Goal: Information Seeking & Learning: Check status

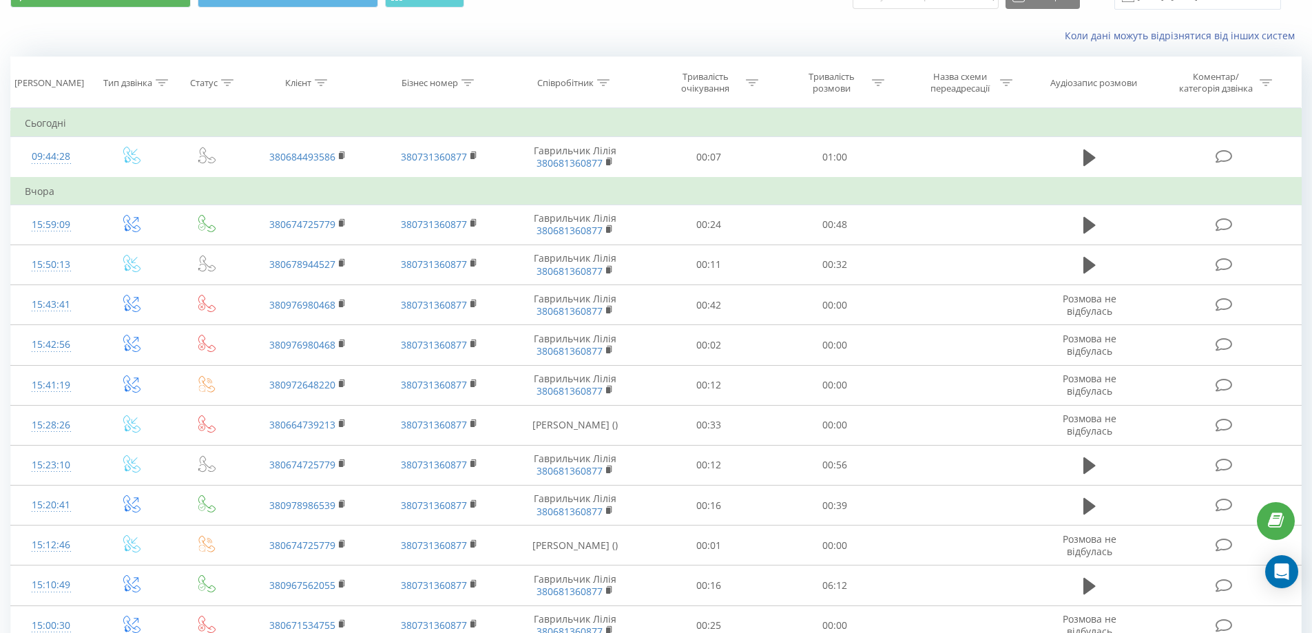
scroll to position [69, 0]
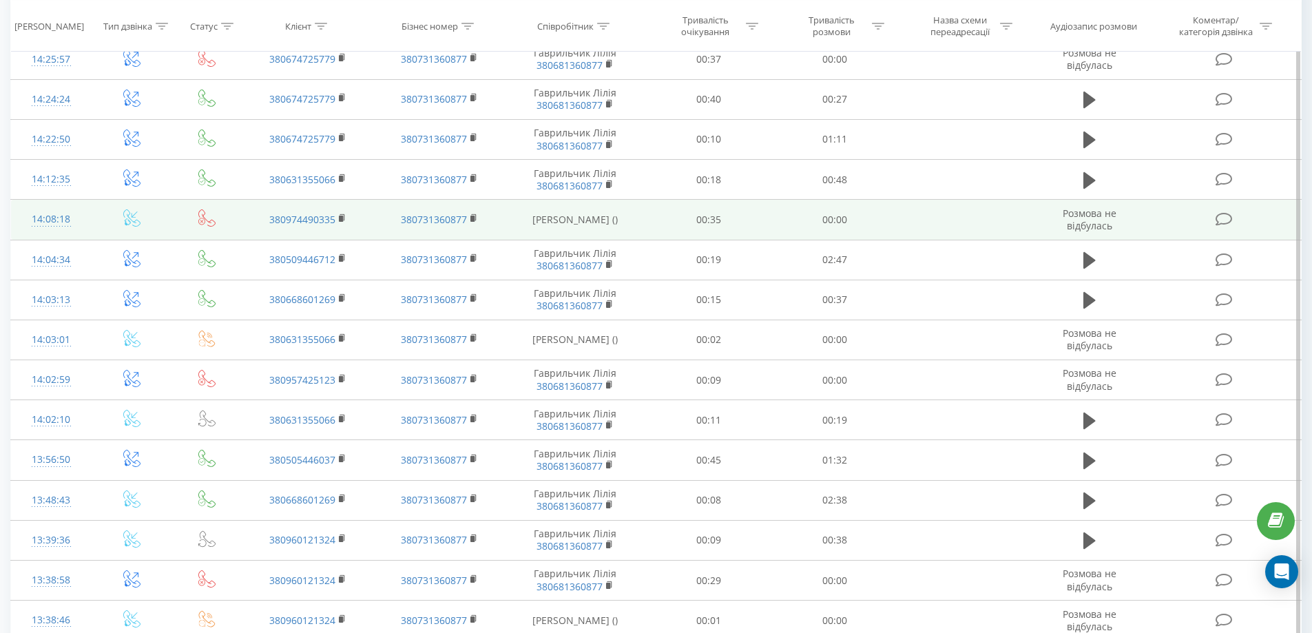
scroll to position [344, 0]
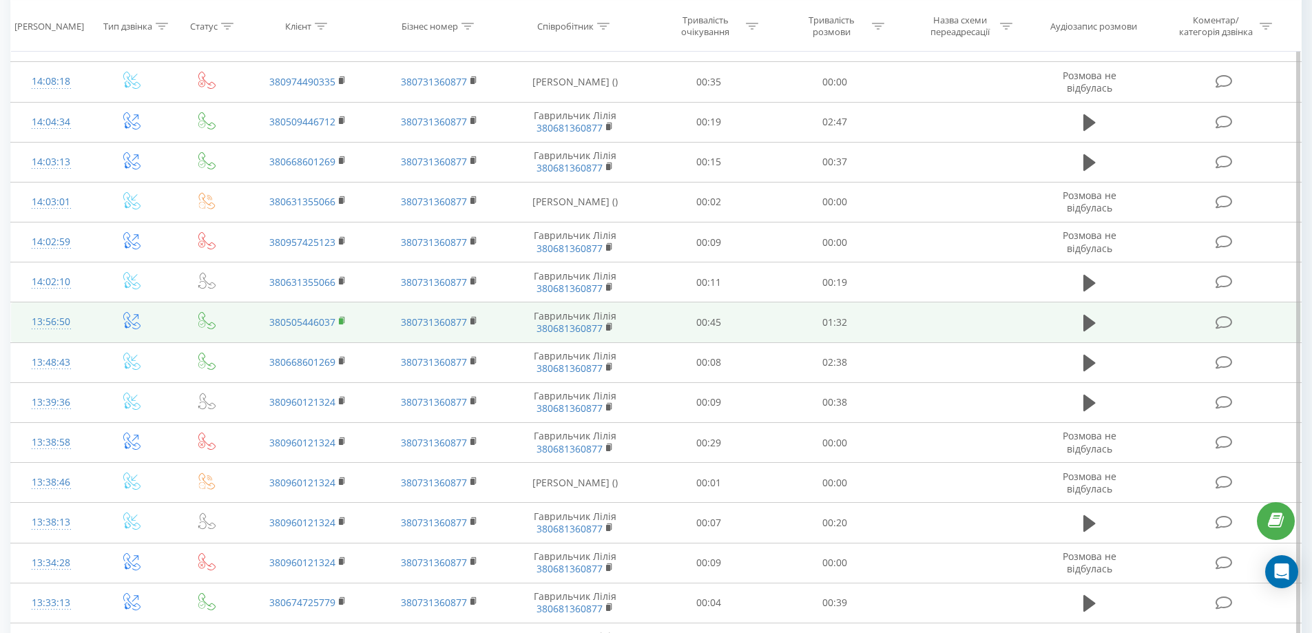
click at [339, 317] on icon at bounding box center [343, 321] width 8 height 10
click at [1088, 325] on icon at bounding box center [1089, 323] width 12 height 17
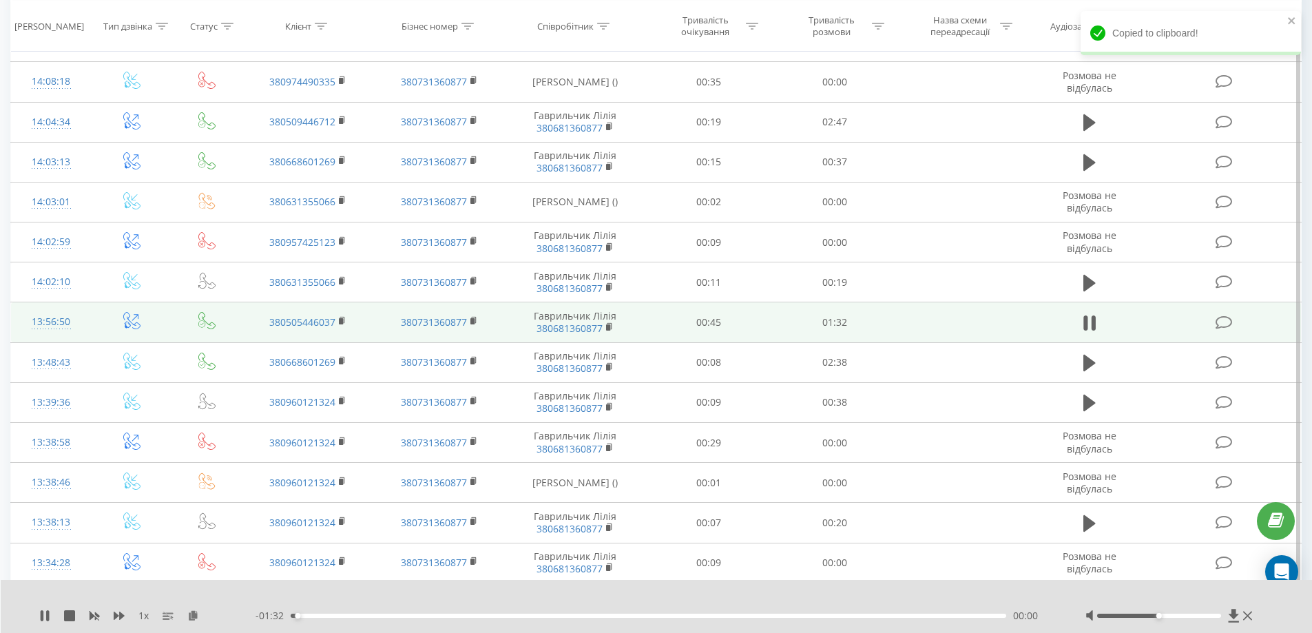
click at [1121, 613] on div at bounding box center [1170, 616] width 171 height 14
click at [1118, 615] on div at bounding box center [1159, 616] width 124 height 4
drag, startPoint x: 411, startPoint y: 614, endPoint x: 459, endPoint y: 612, distance: 48.2
click at [411, 614] on div "00:03" at bounding box center [649, 616] width 716 height 4
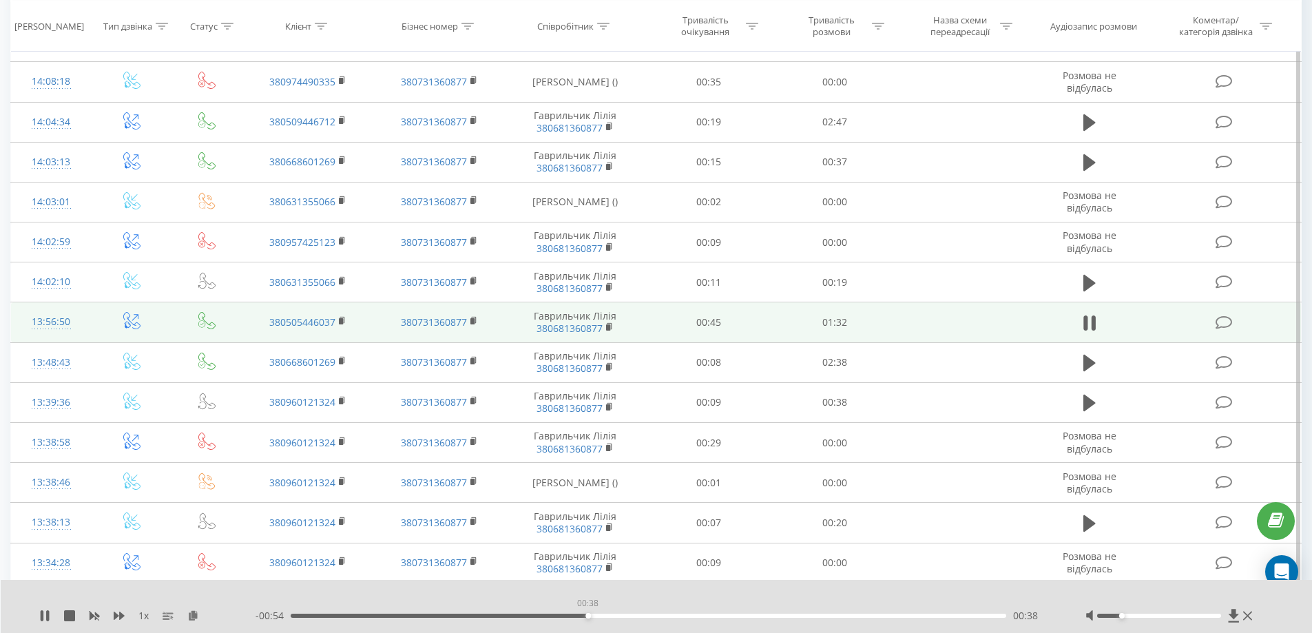
click at [587, 616] on div "00:38" at bounding box center [649, 616] width 716 height 4
click at [339, 317] on icon at bounding box center [343, 321] width 8 height 10
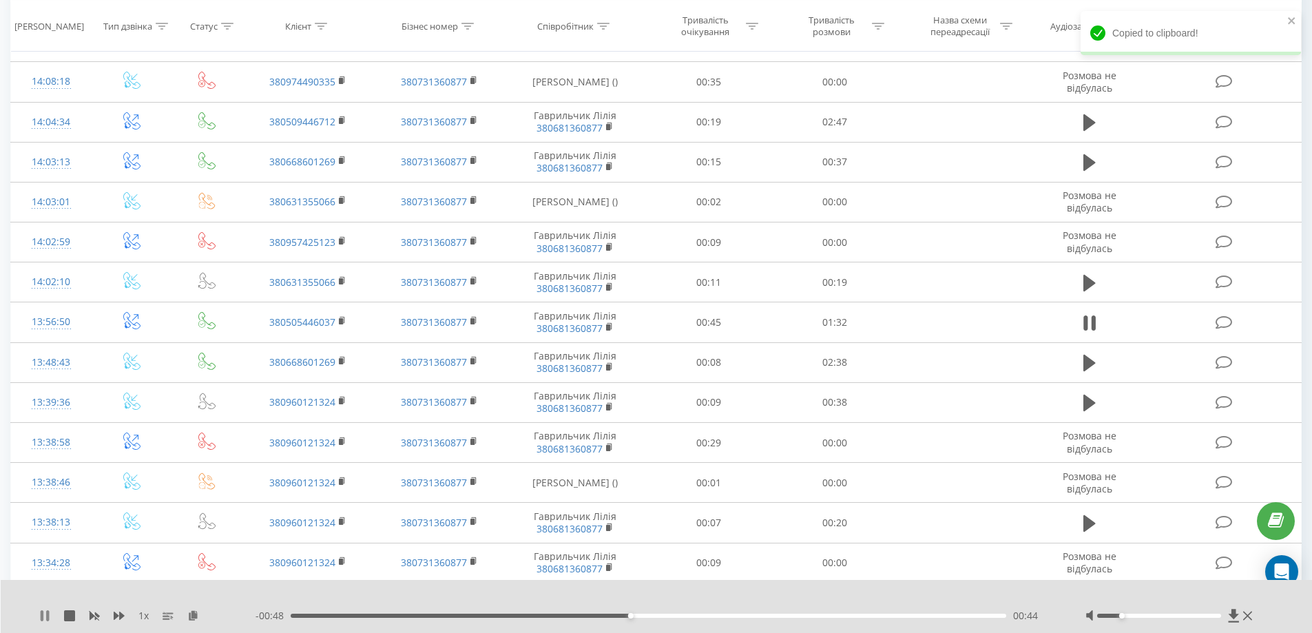
click at [43, 615] on icon at bounding box center [42, 615] width 3 height 11
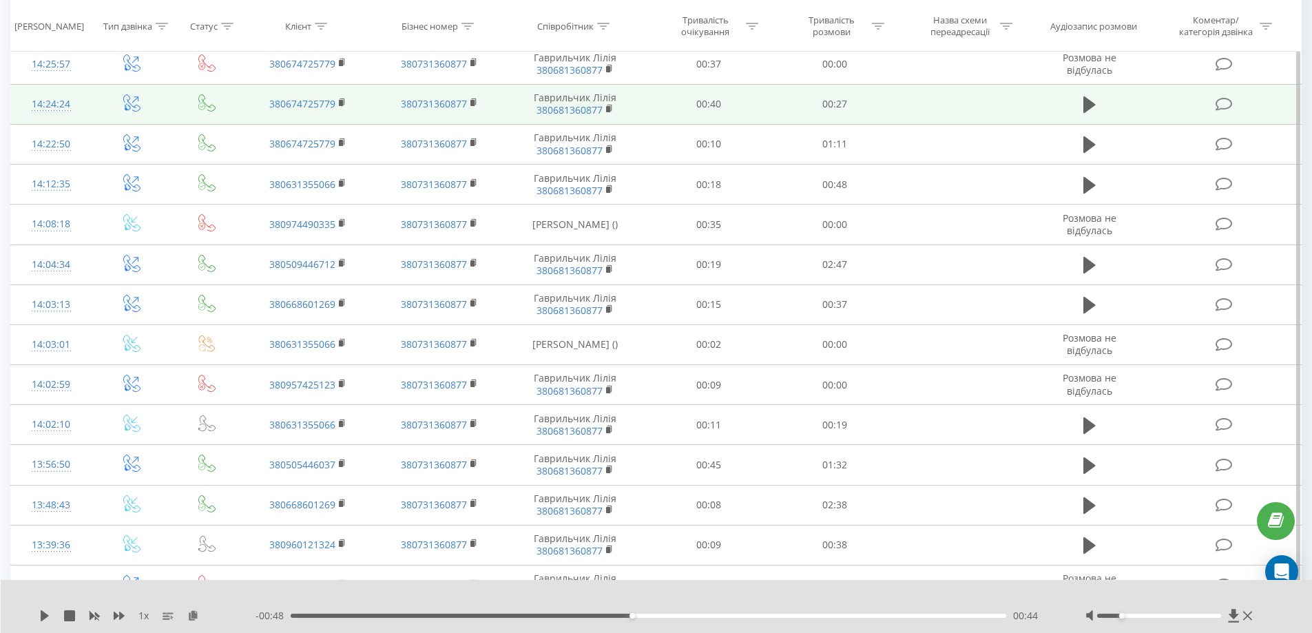
scroll to position [207, 0]
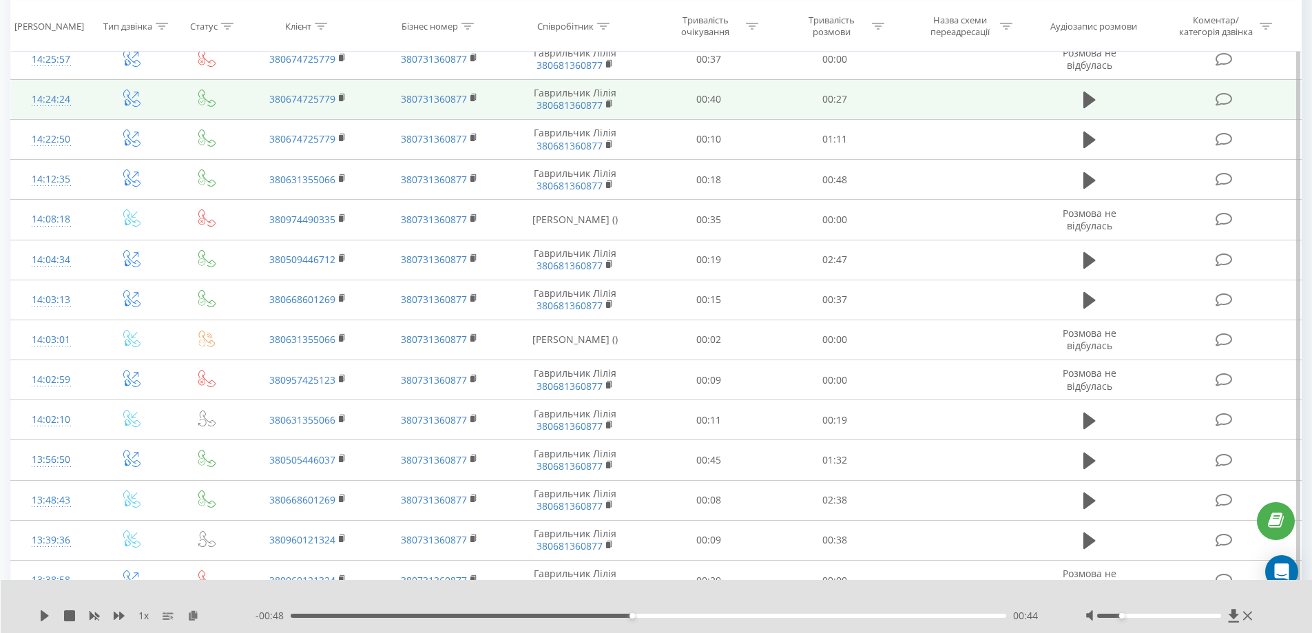
click at [880, 103] on td "00:27" at bounding box center [835, 99] width 126 height 40
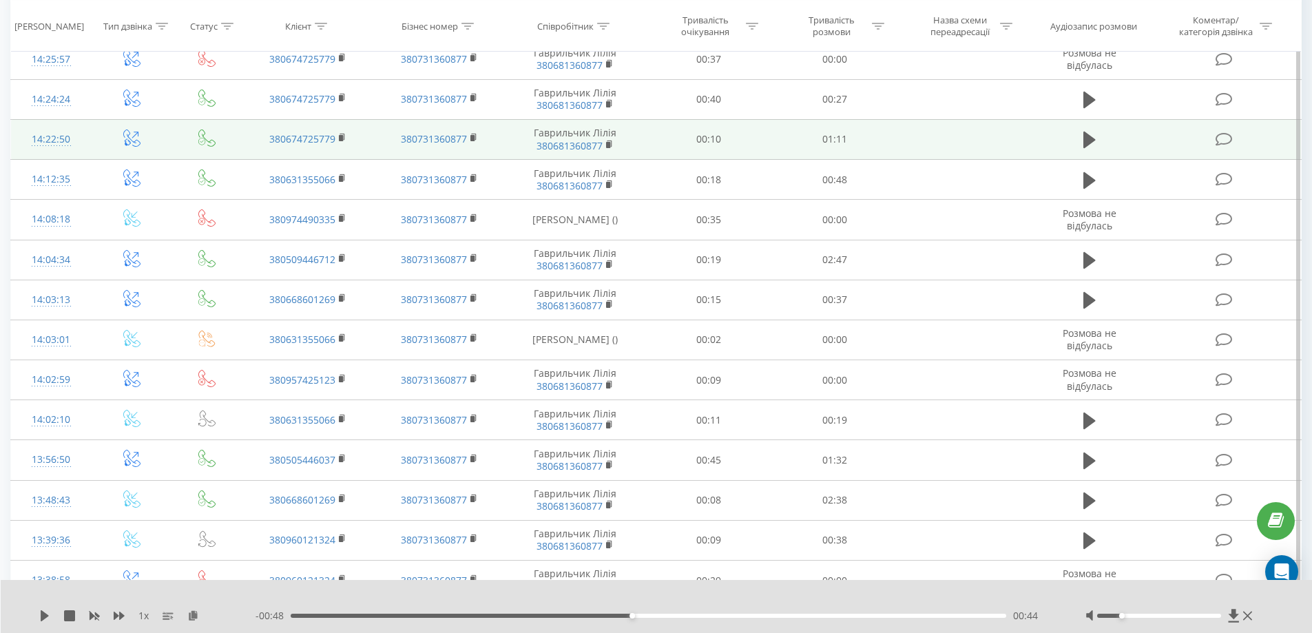
click at [872, 145] on td "01:11" at bounding box center [835, 139] width 126 height 40
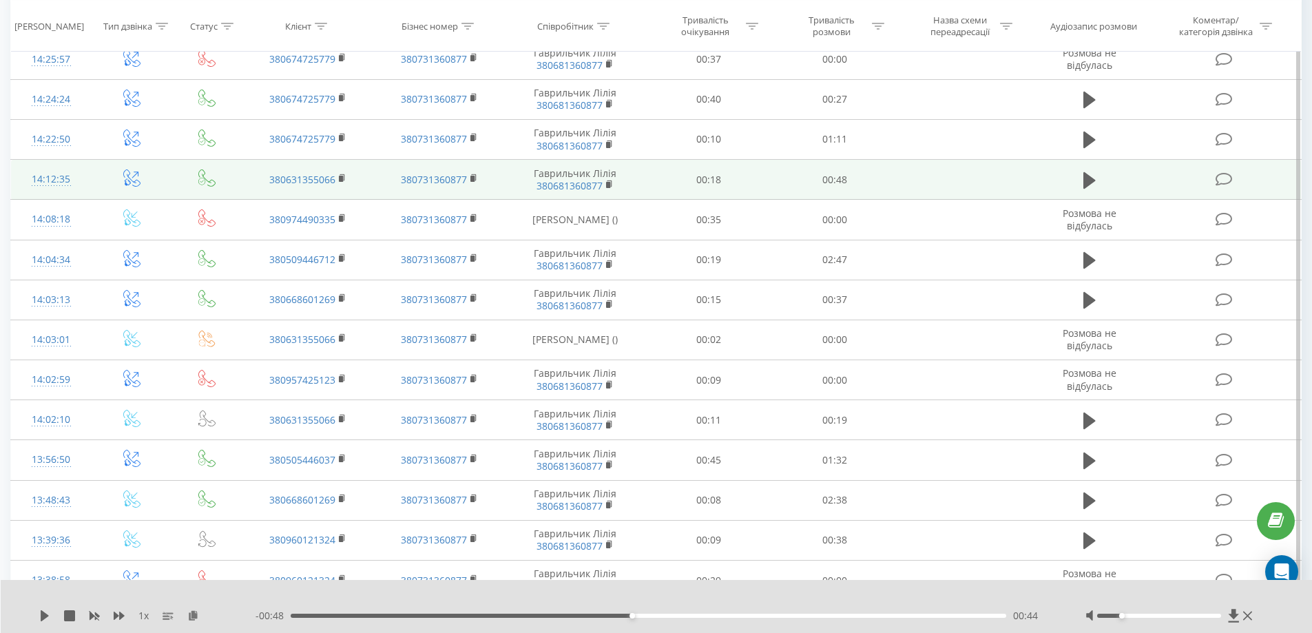
click at [868, 175] on td "00:48" at bounding box center [835, 180] width 126 height 40
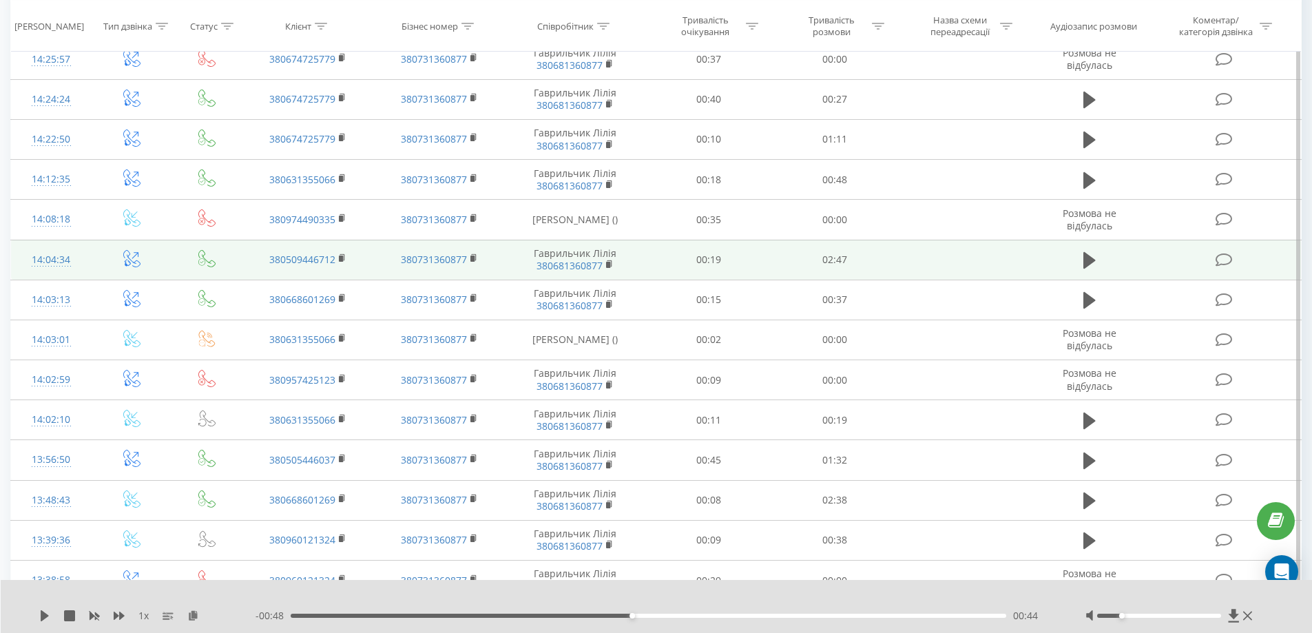
click at [857, 268] on td "02:47" at bounding box center [835, 260] width 126 height 40
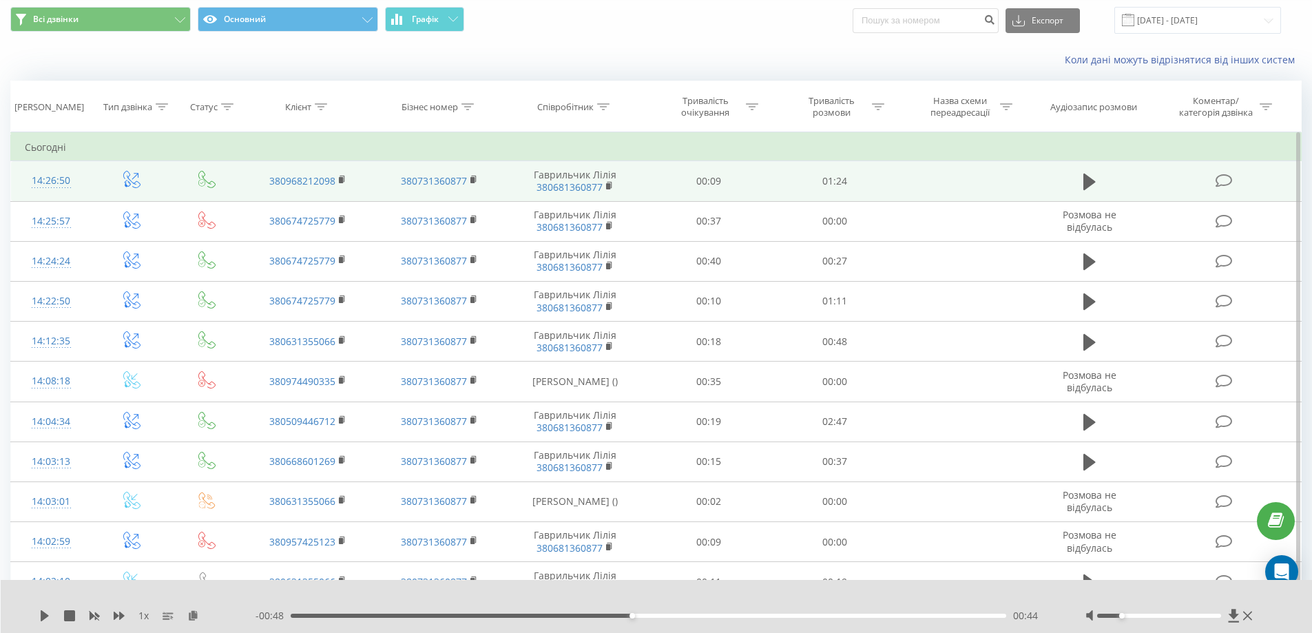
scroll to position [0, 0]
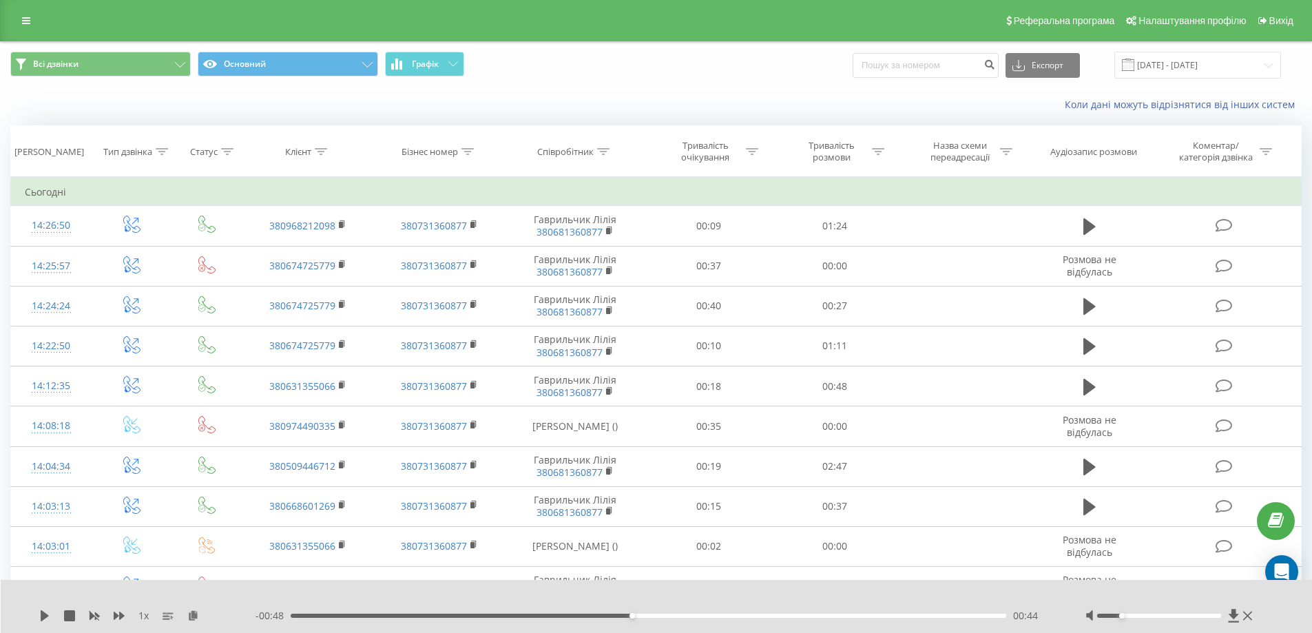
click at [528, 86] on div "Всі дзвінки Основний Графік Експорт .csv .xls .xlsx 01.08.2025 - 31.08.2025" at bounding box center [656, 65] width 1310 height 46
click at [553, 108] on div "Коли дані можуть відрізнятися вiд інших систем" at bounding box center [901, 105] width 819 height 14
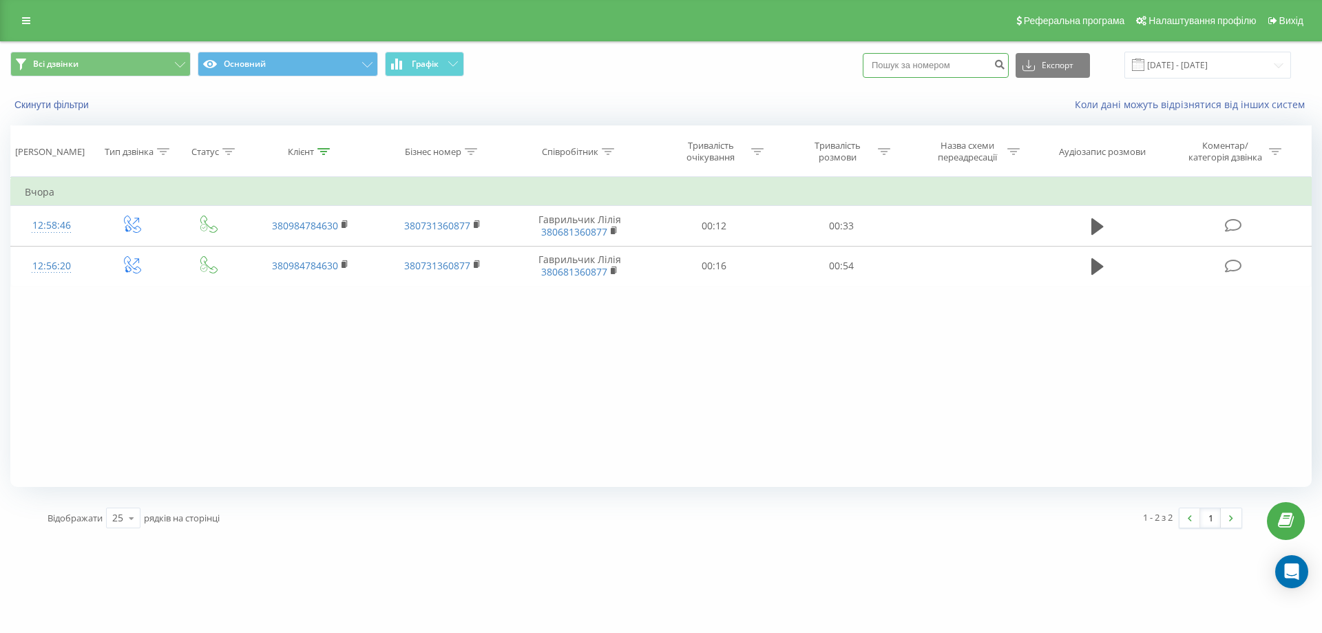
paste input "380505446037"
type input "380505446037"
drag, startPoint x: 1016, startPoint y: 65, endPoint x: 1014, endPoint y: 128, distance: 62.7
click at [1005, 65] on icon "submit" at bounding box center [1000, 63] width 12 height 8
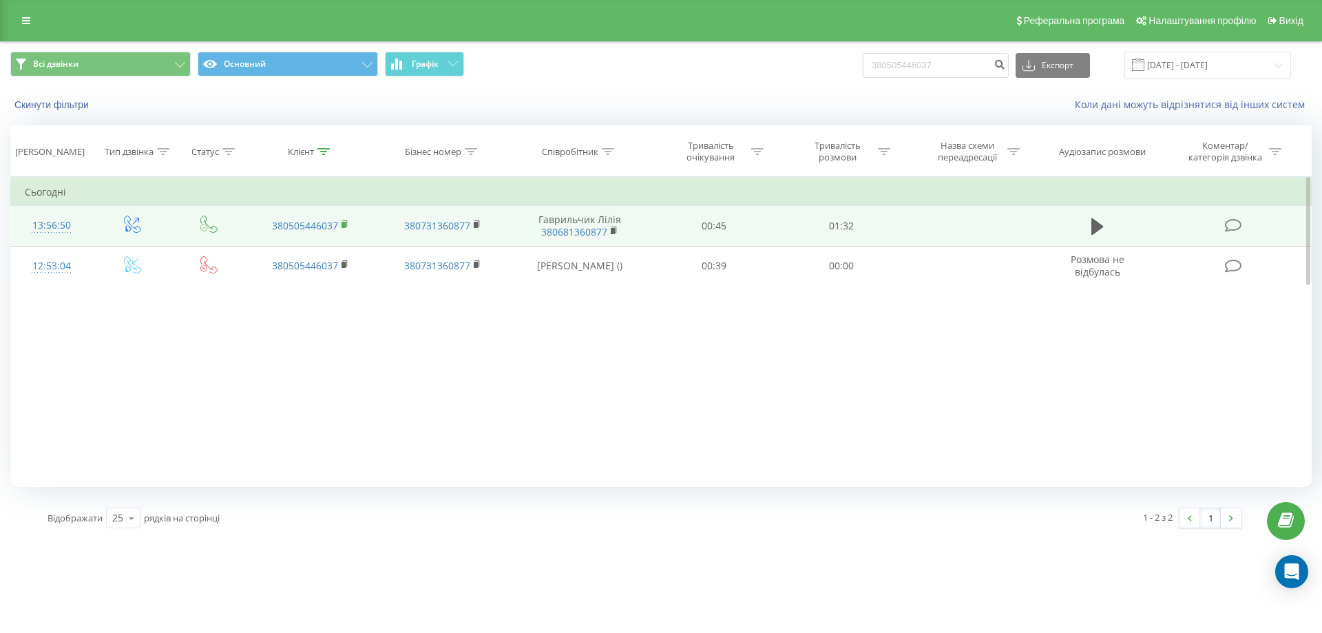
click at [344, 222] on rect at bounding box center [344, 225] width 4 height 6
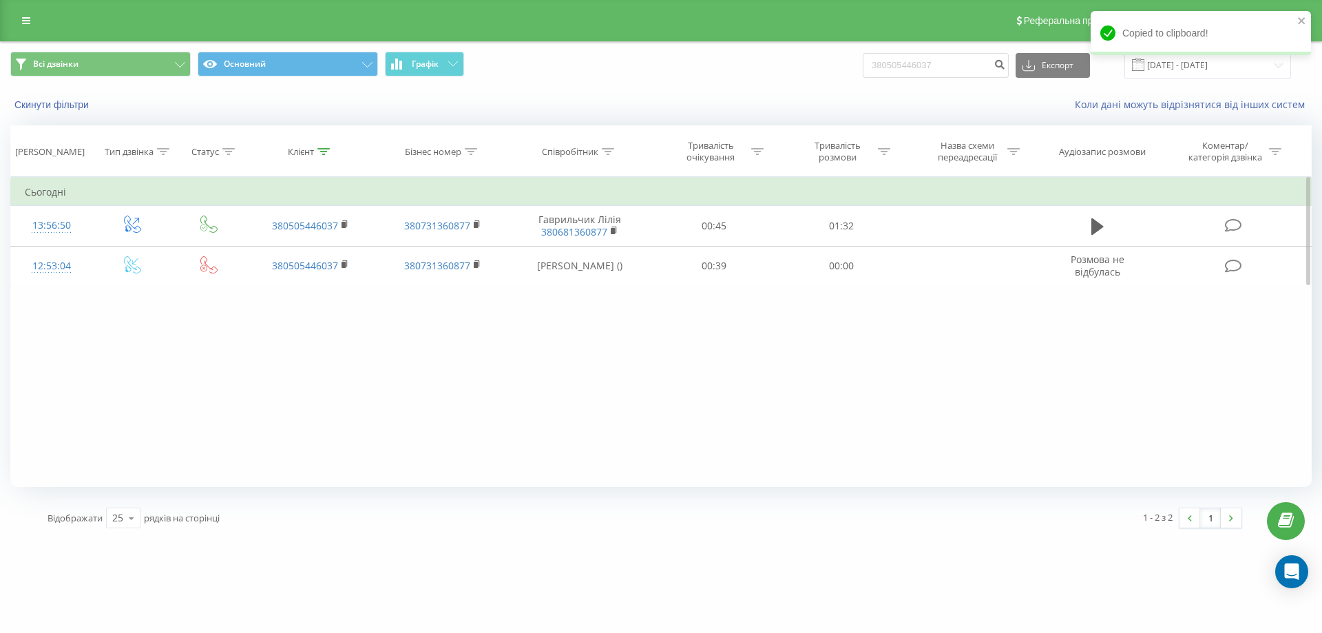
click at [1113, 425] on div "Фільтрувати за умовою Дорівнює Введіть значення Скасувати OK Фільтрувати за умо…" at bounding box center [660, 332] width 1301 height 310
click at [989, 383] on div "Фільтрувати за умовою Дорівнює Введіть значення Скасувати OK Фільтрувати за умо…" at bounding box center [660, 332] width 1301 height 310
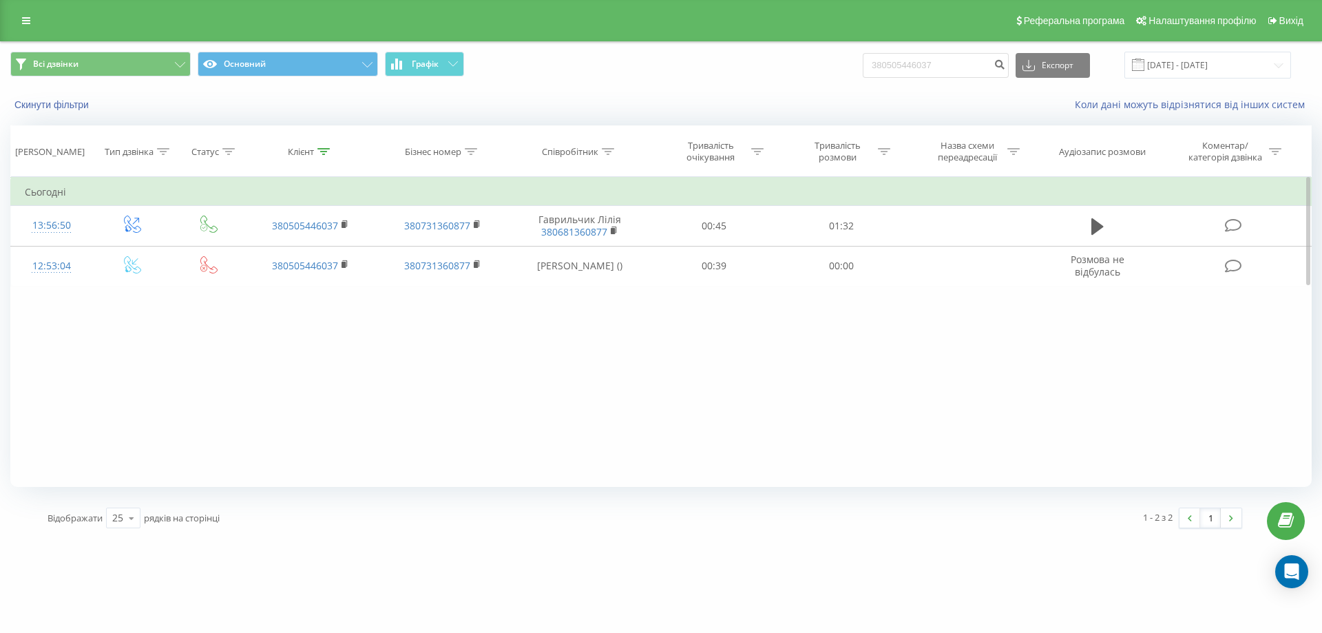
click at [562, 377] on div "Фільтрувати за умовою Дорівнює Введіть значення Скасувати OK Фільтрувати за умо…" at bounding box center [660, 332] width 1301 height 310
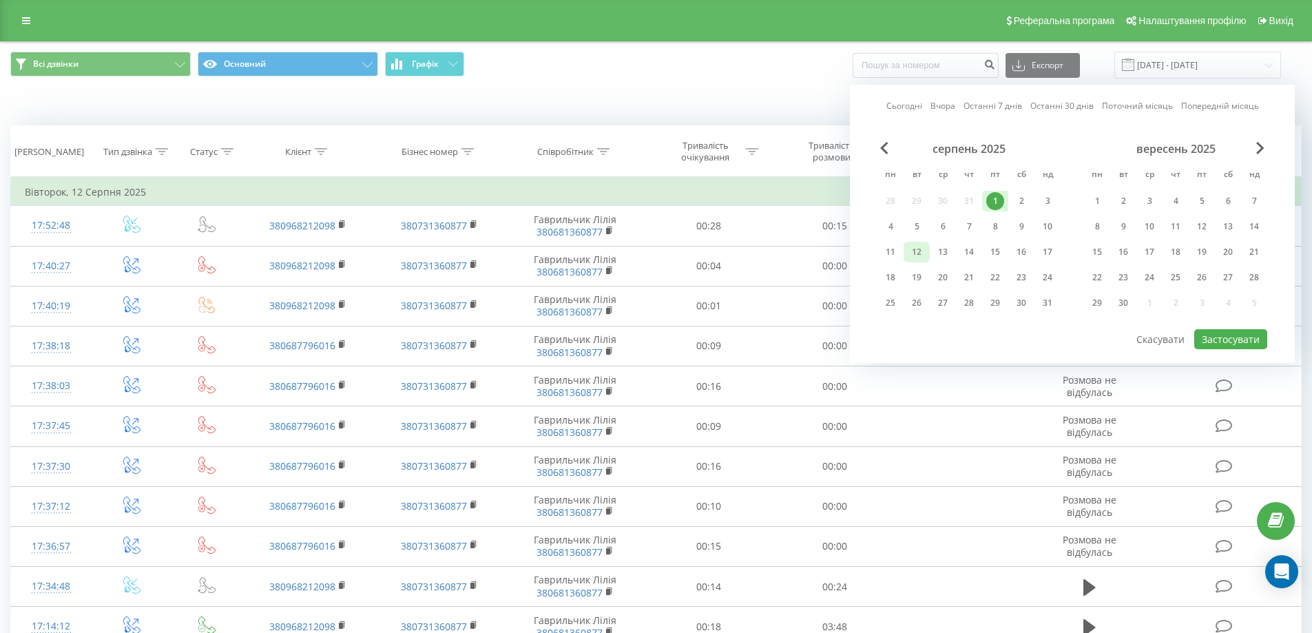
click at [915, 257] on div "12" at bounding box center [917, 252] width 18 height 18
click at [1244, 339] on button "Застосувати" at bounding box center [1230, 339] width 73 height 20
type input "01.08.2025 - 12.08.2025"
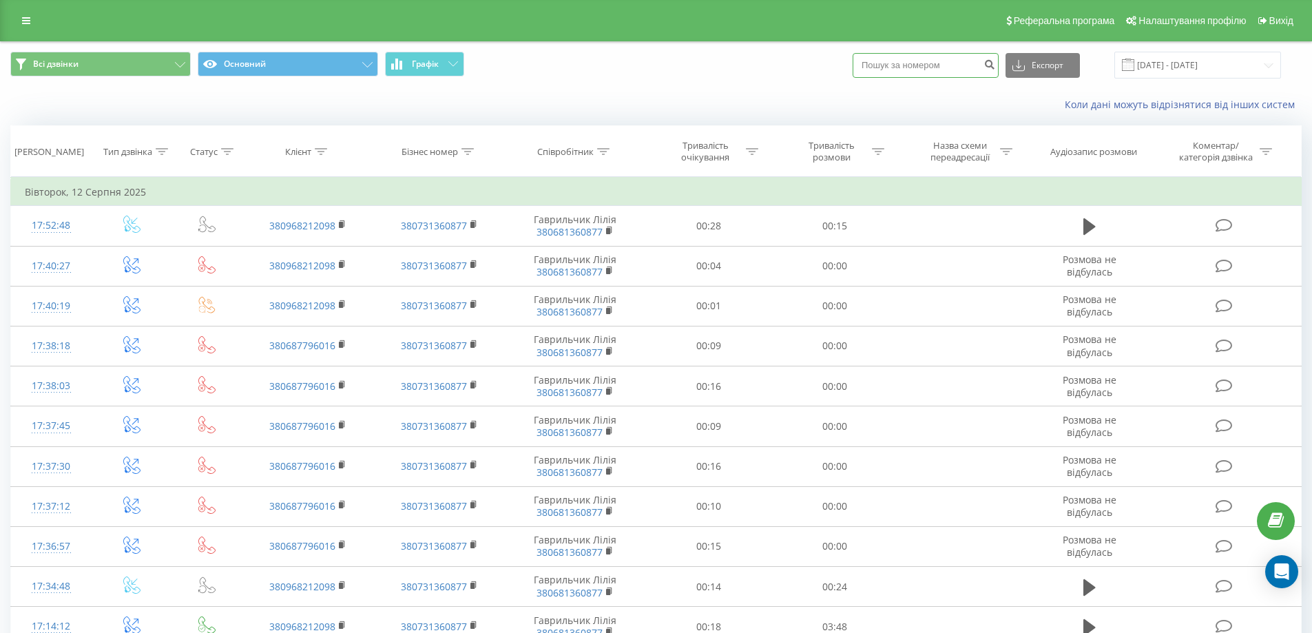
paste input "0509446712 -"
type input "0509446712"
click at [995, 67] on icon "submit" at bounding box center [989, 63] width 12 height 8
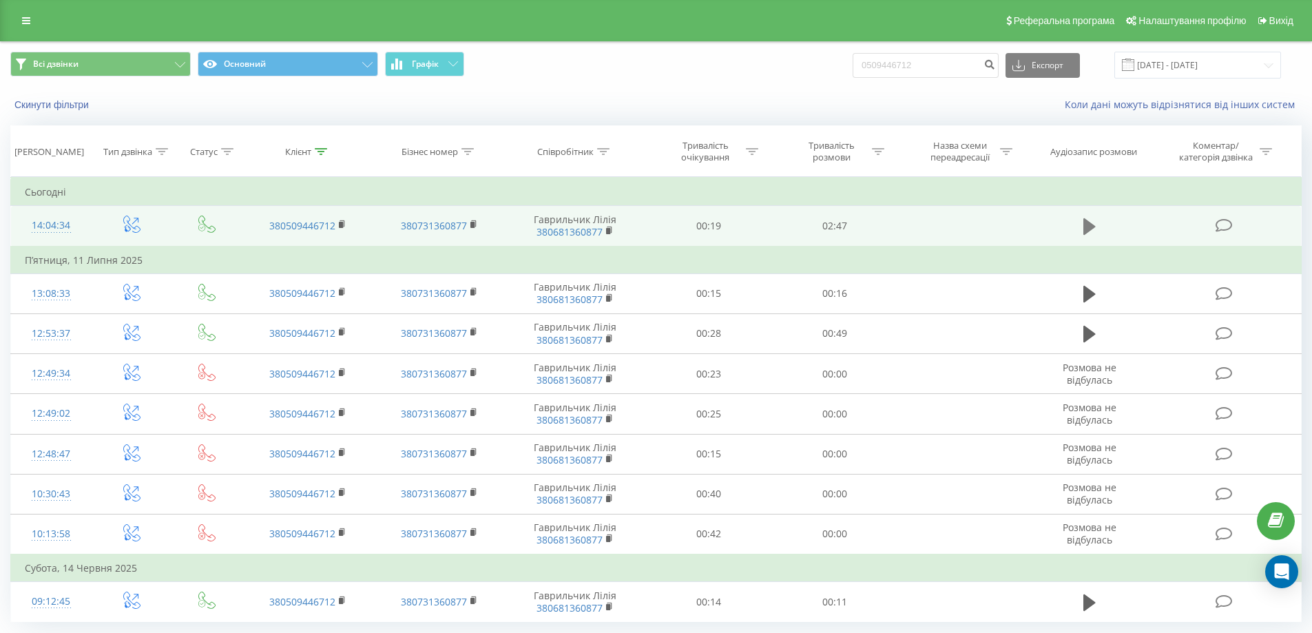
click at [1083, 226] on icon at bounding box center [1089, 226] width 12 height 19
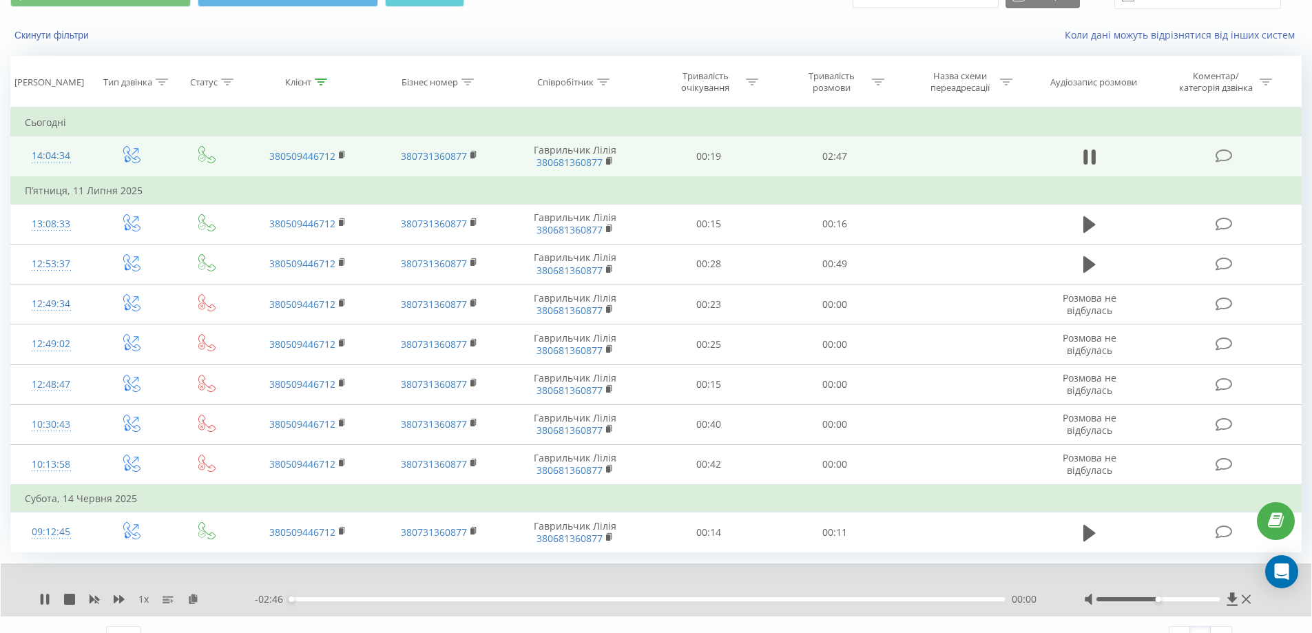
scroll to position [94, 0]
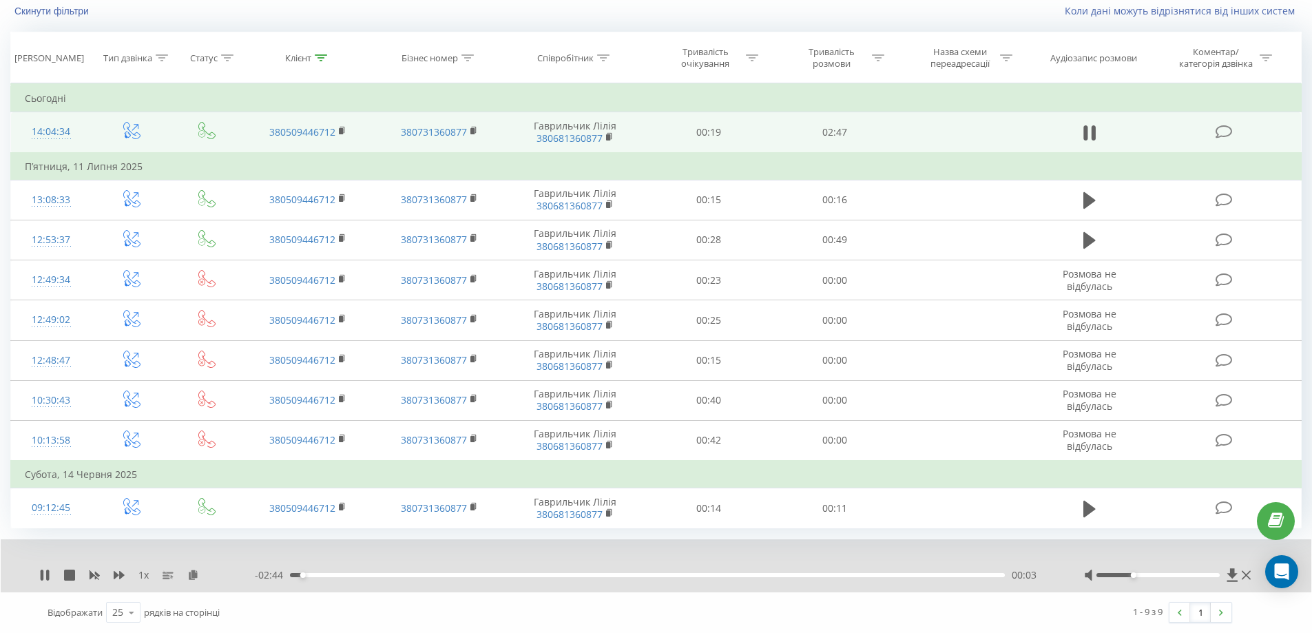
click at [1133, 573] on div at bounding box center [1157, 575] width 123 height 4
drag, startPoint x: 1155, startPoint y: 574, endPoint x: 1161, endPoint y: 578, distance: 7.1
click at [1155, 575] on div at bounding box center [1157, 575] width 123 height 4
click at [368, 572] on div "- 02:37 00:09 00:09" at bounding box center [652, 575] width 795 height 14
click at [383, 576] on div "00:21" at bounding box center [647, 575] width 715 height 4
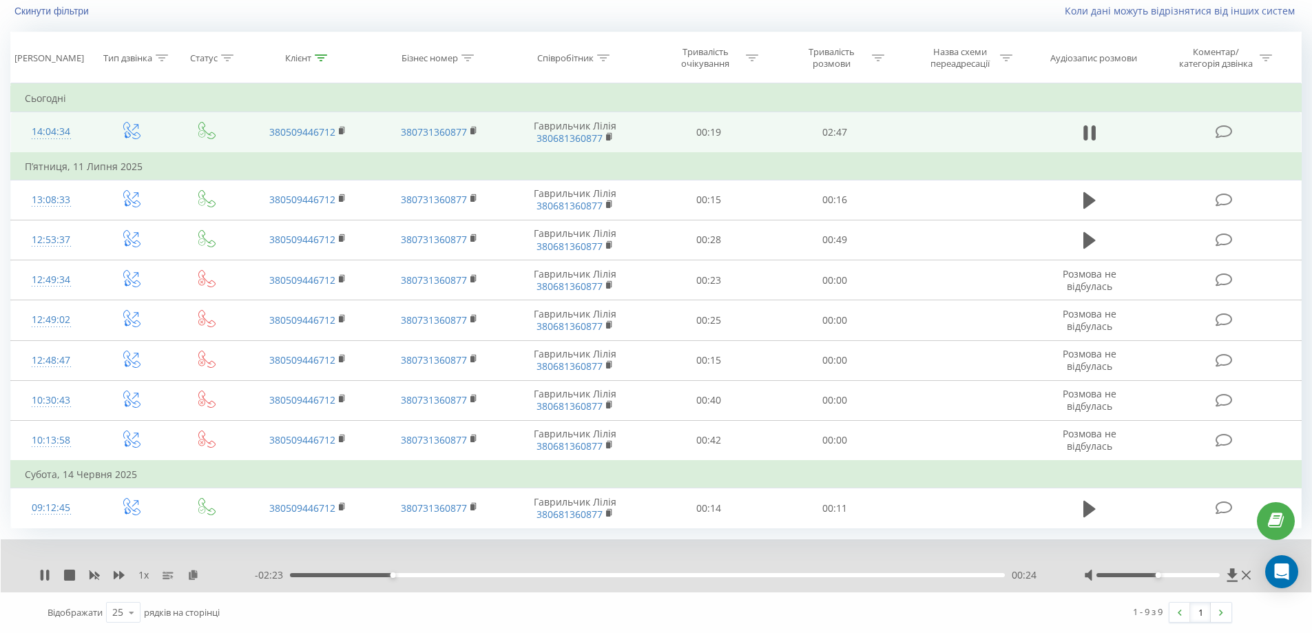
click at [342, 574] on div "00:24" at bounding box center [647, 575] width 715 height 4
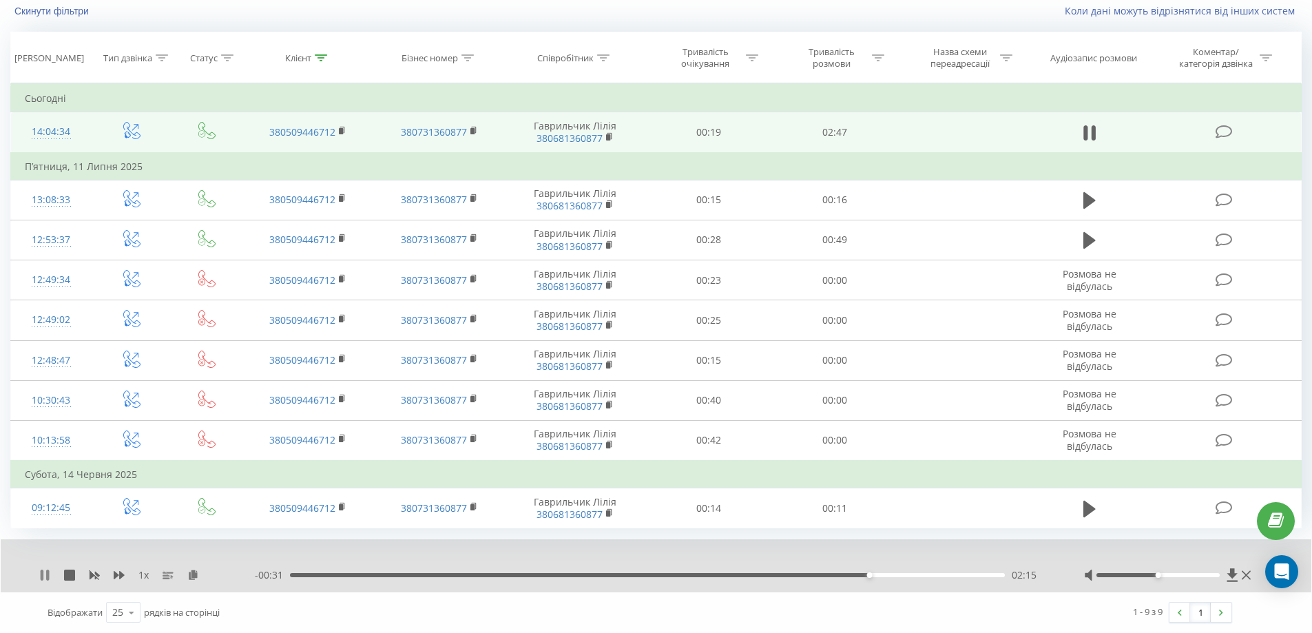
click at [43, 573] on icon at bounding box center [42, 574] width 3 height 11
click at [42, 573] on icon at bounding box center [45, 574] width 8 height 11
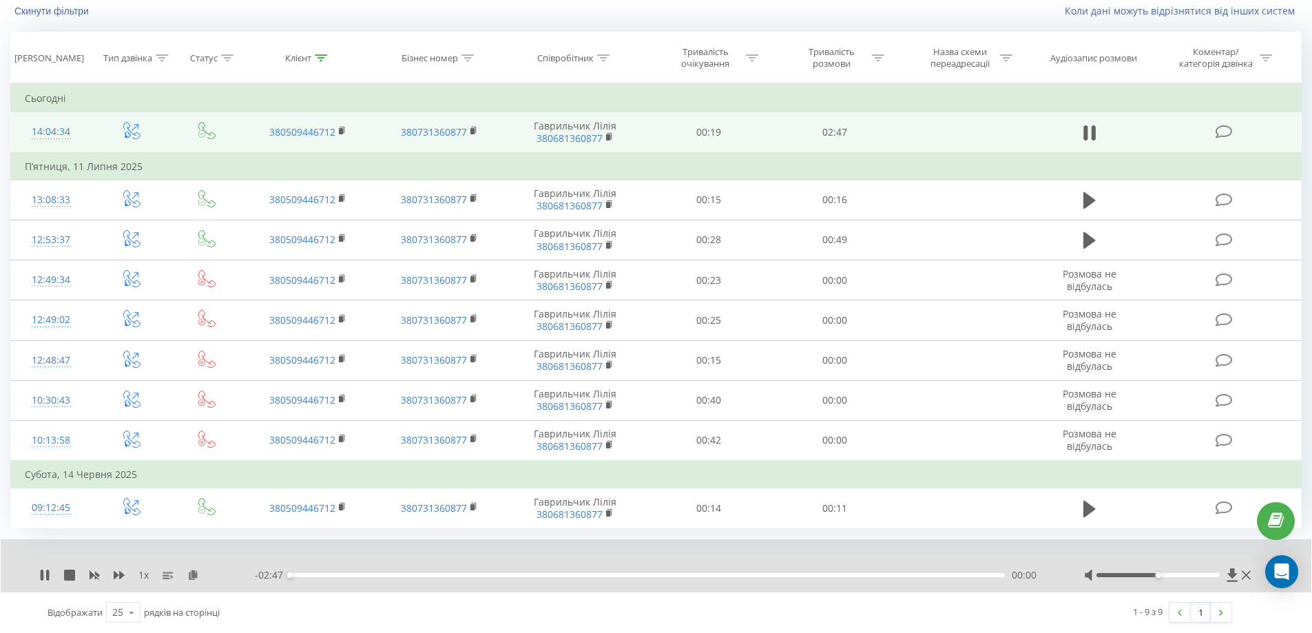
click at [42, 573] on icon at bounding box center [42, 574] width 3 height 11
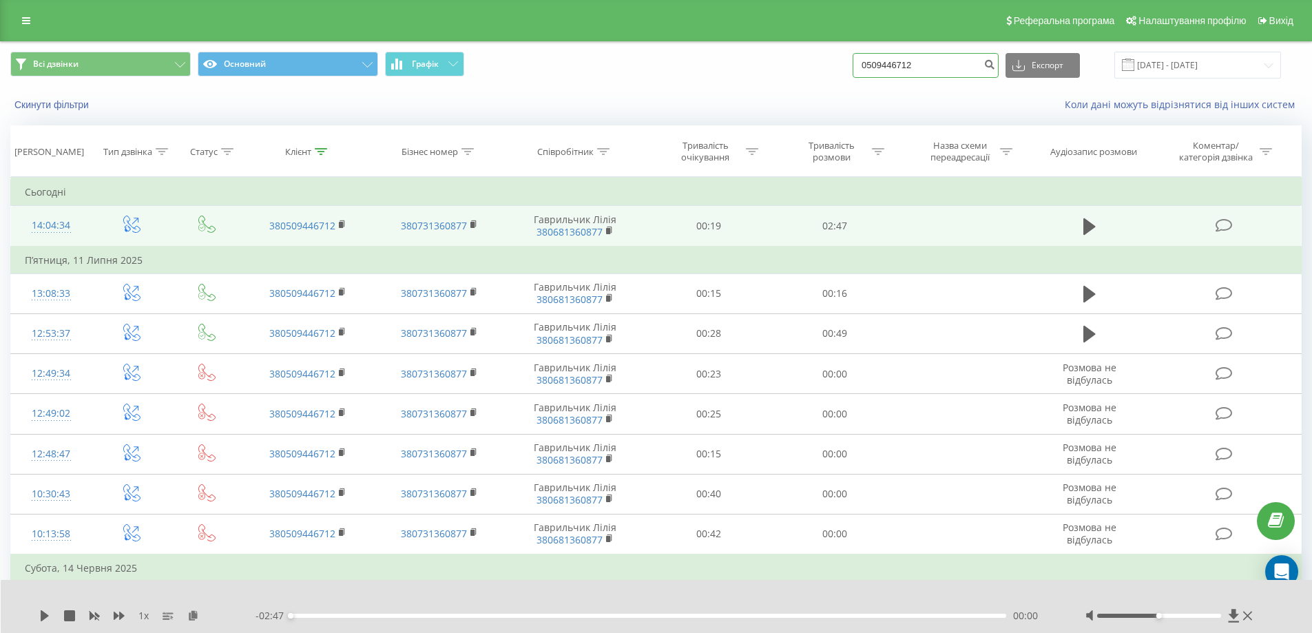
drag, startPoint x: 949, startPoint y: 61, endPoint x: 800, endPoint y: 92, distance: 151.9
click at [800, 92] on div "Всі дзвінки Основний Графік 0509446712 Експорт .csv .xls .xlsx 20.05.2025 - 20.…" at bounding box center [656, 81] width 1310 height 79
click at [1178, 59] on input "[DATE] - [DATE]" at bounding box center [1197, 65] width 167 height 27
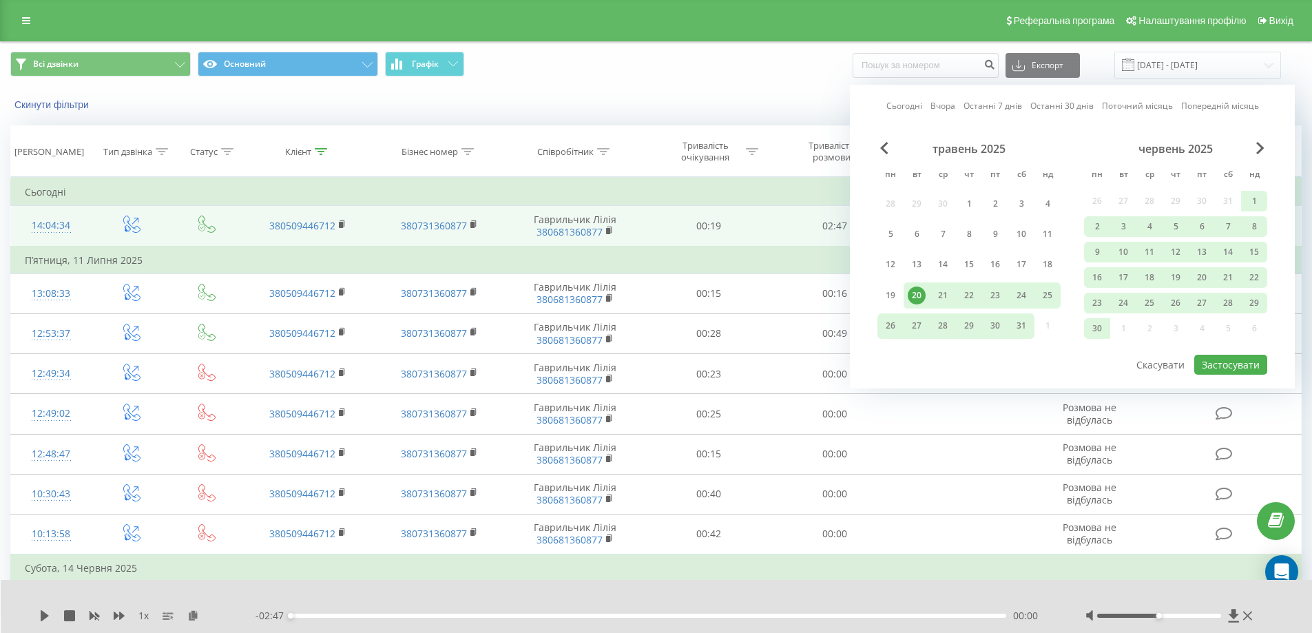
click at [1122, 106] on link "Поточний місяць" at bounding box center [1137, 105] width 71 height 13
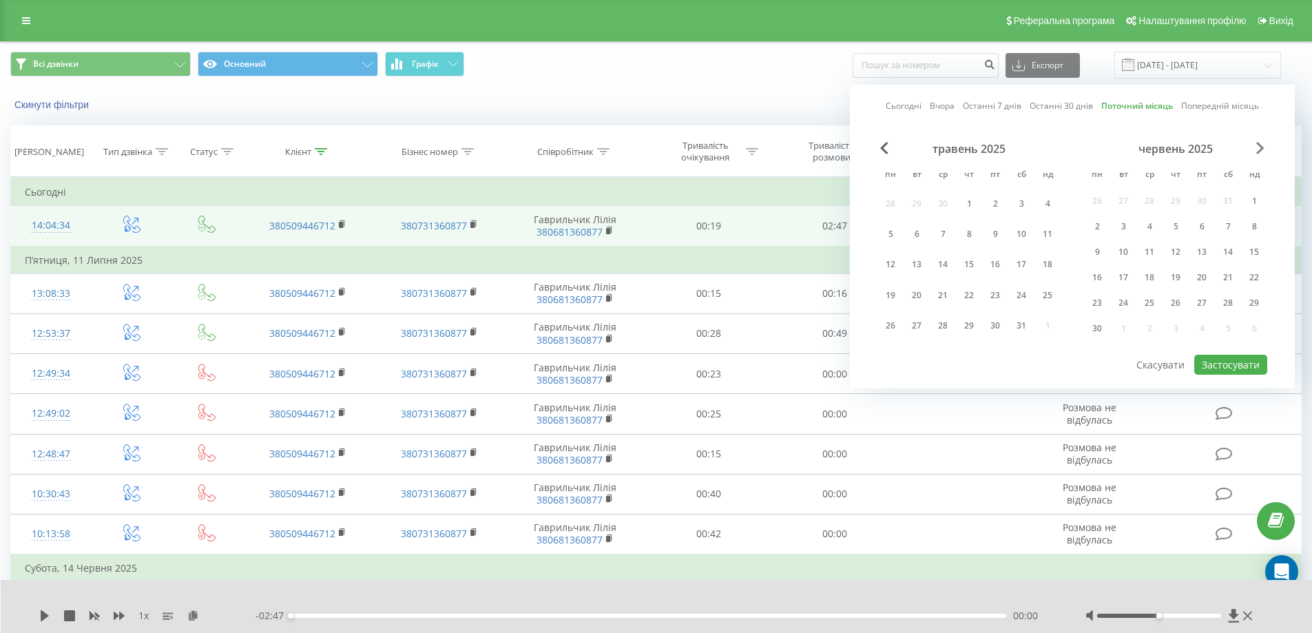
click at [1258, 145] on span "Next Month" at bounding box center [1260, 148] width 8 height 12
click at [1259, 145] on span "Next Month" at bounding box center [1260, 148] width 8 height 12
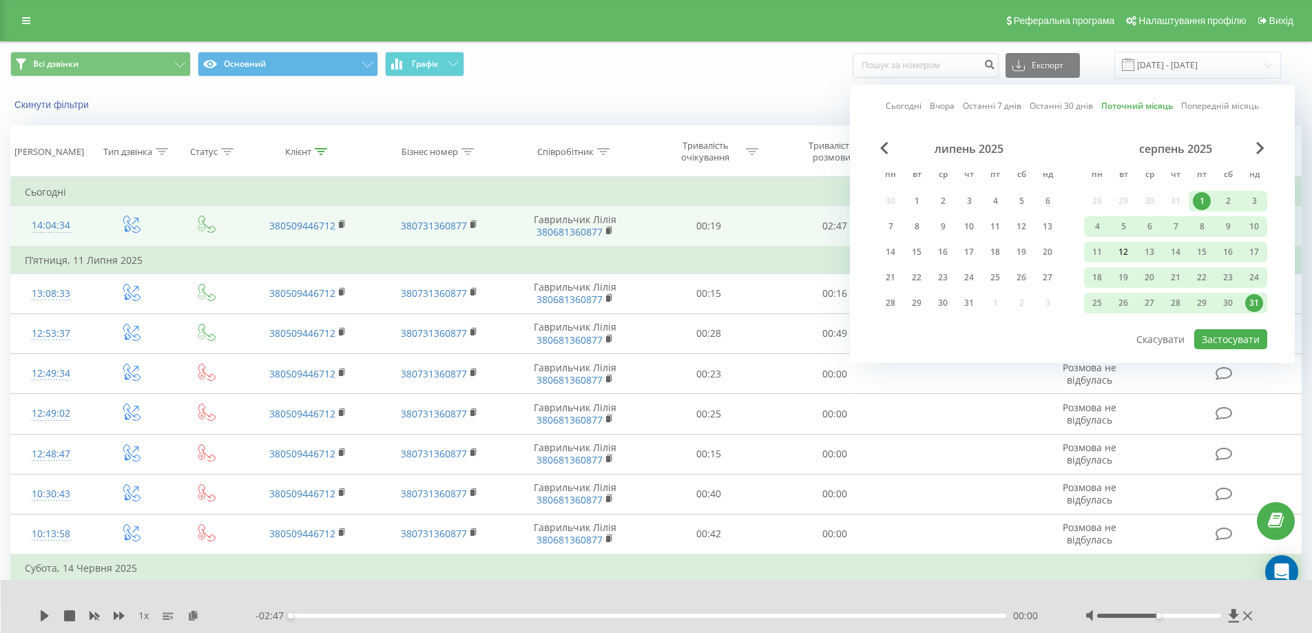
click at [1126, 250] on div "12" at bounding box center [1123, 252] width 18 height 18
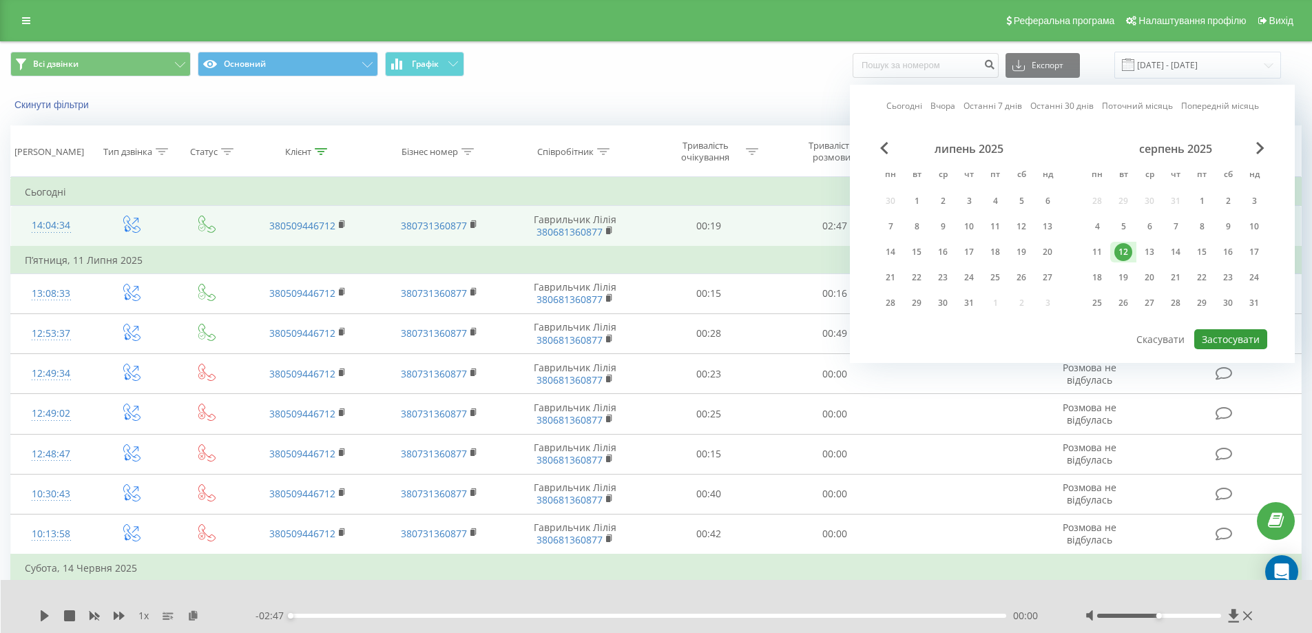
click at [1217, 334] on button "Застосувати" at bounding box center [1230, 339] width 73 height 20
type input "12.08.2025 - 12.08.2025"
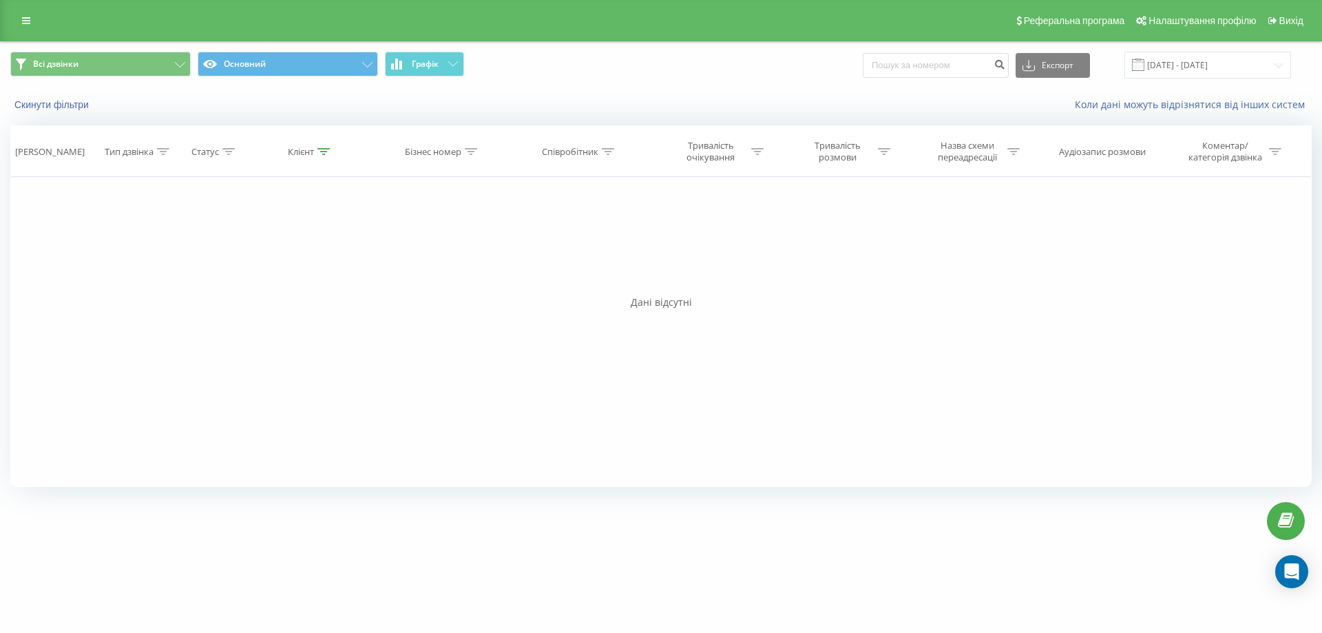
click at [659, 75] on div "Всі дзвінки Основний Графік Експорт .csv .xls .xlsx 12.08.2025 - 12.08.2025" at bounding box center [660, 65] width 1301 height 27
click at [1001, 105] on div "Коли дані можуть відрізнятися вiд інших систем" at bounding box center [909, 105] width 826 height 14
click at [600, 72] on span "Всі дзвінки Основний Графік" at bounding box center [330, 65] width 640 height 27
click at [1183, 66] on input "[DATE] - [DATE]" at bounding box center [1207, 65] width 167 height 27
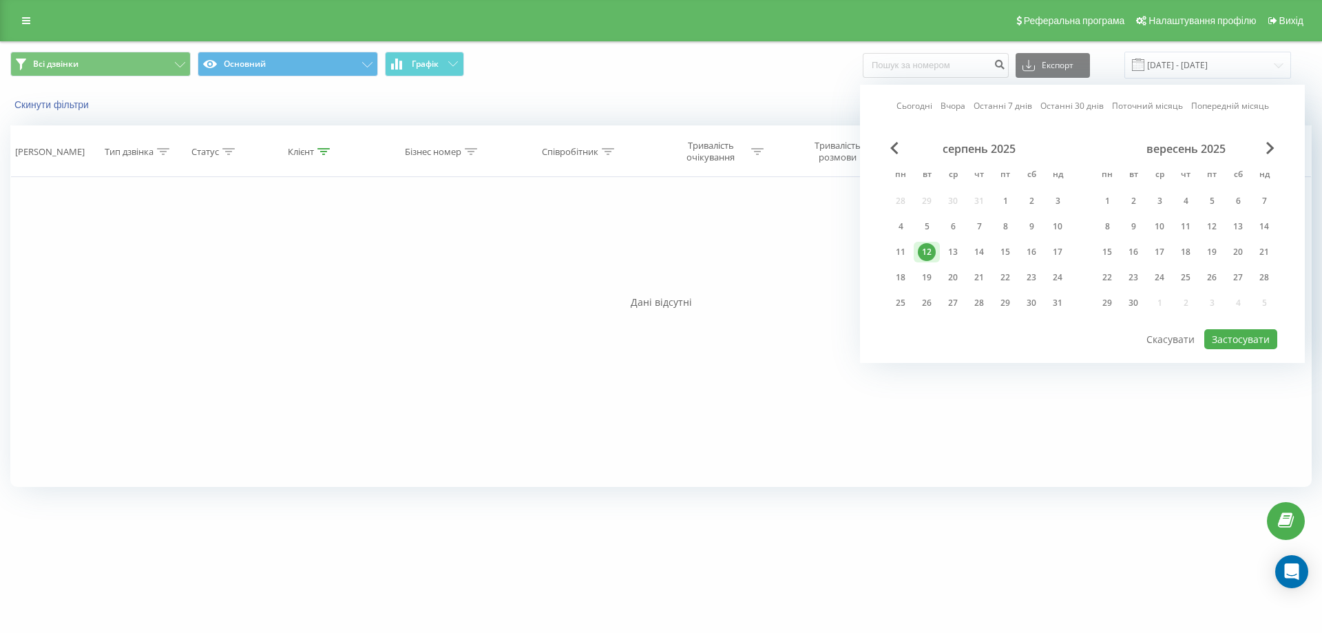
click at [929, 255] on div "12" at bounding box center [927, 252] width 18 height 18
click at [1263, 337] on button "Застосувати" at bounding box center [1240, 339] width 73 height 20
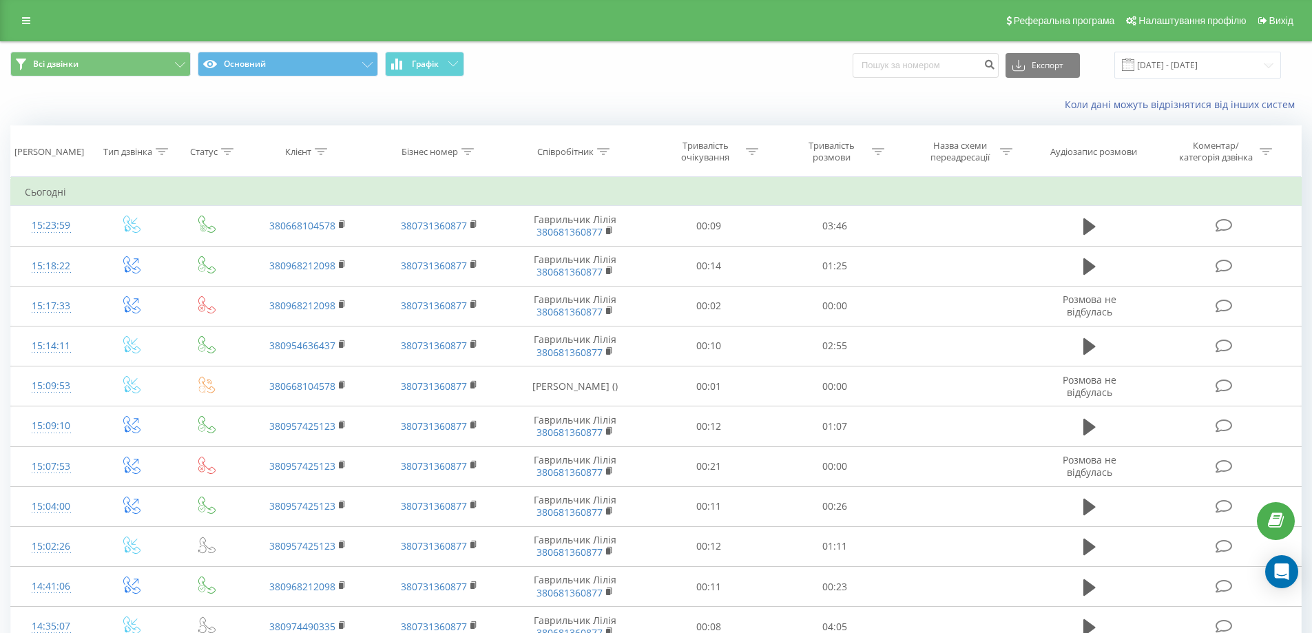
click at [731, 88] on div "Коли дані можуть відрізнятися вiд інших систем" at bounding box center [656, 104] width 1310 height 33
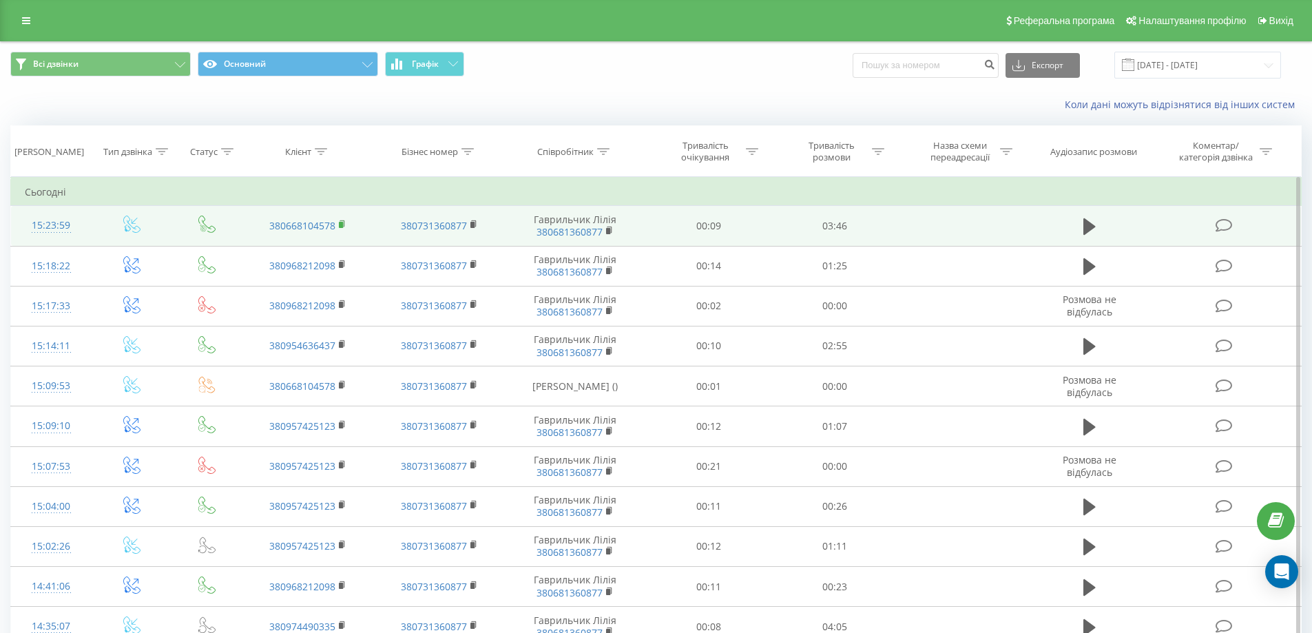
click at [341, 222] on rect at bounding box center [341, 225] width 4 height 6
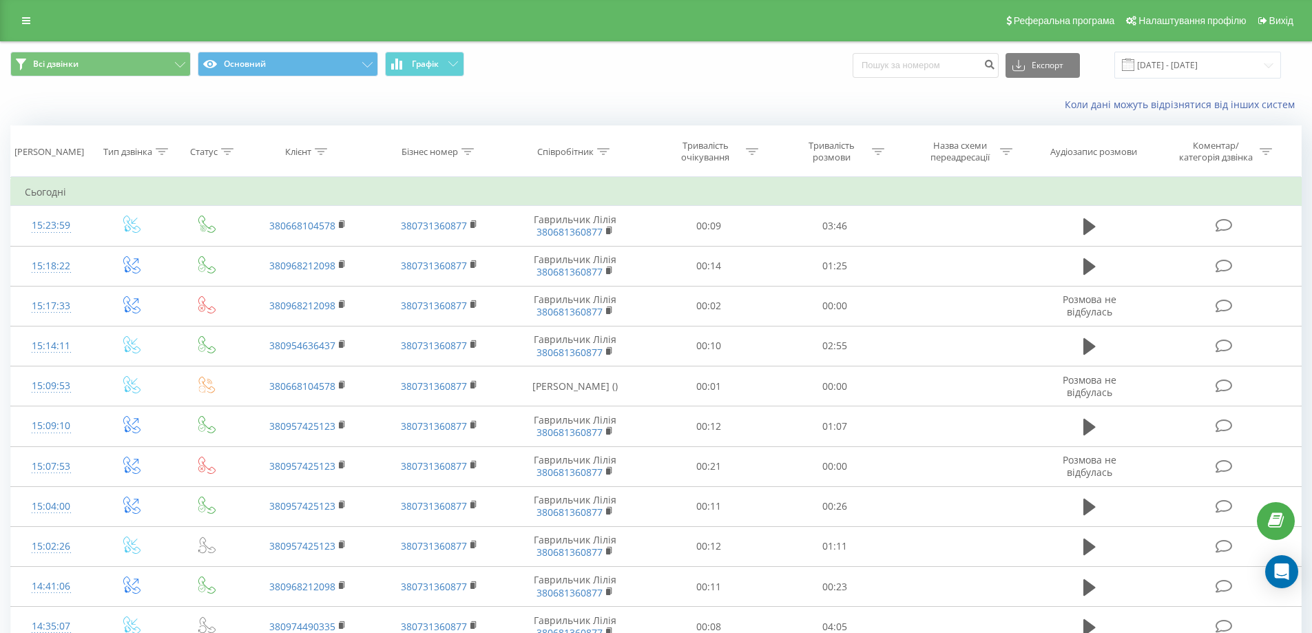
click at [783, 95] on div "Коли дані можуть відрізнятися вiд інших систем" at bounding box center [656, 104] width 1310 height 33
click at [1214, 63] on input "[DATE] - [DATE]" at bounding box center [1197, 65] width 167 height 27
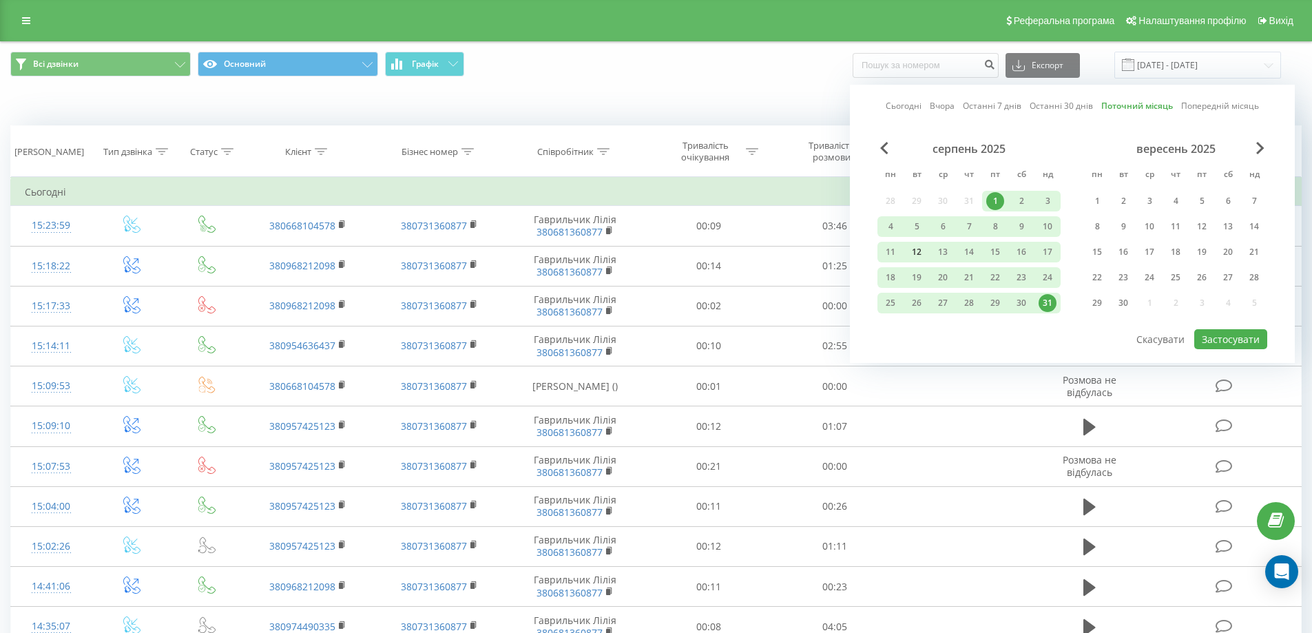
click at [919, 250] on div "12" at bounding box center [917, 252] width 18 height 18
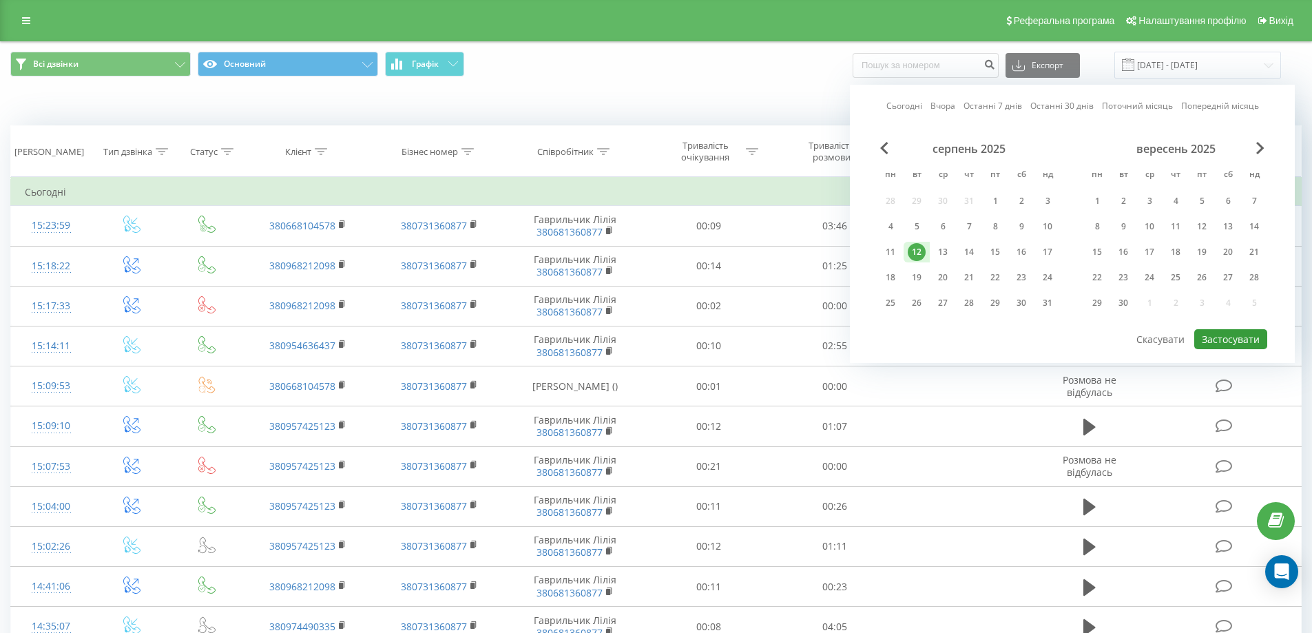
click at [1231, 337] on button "Застосувати" at bounding box center [1230, 339] width 73 height 20
type input "12.08.2025 - 12.08.2025"
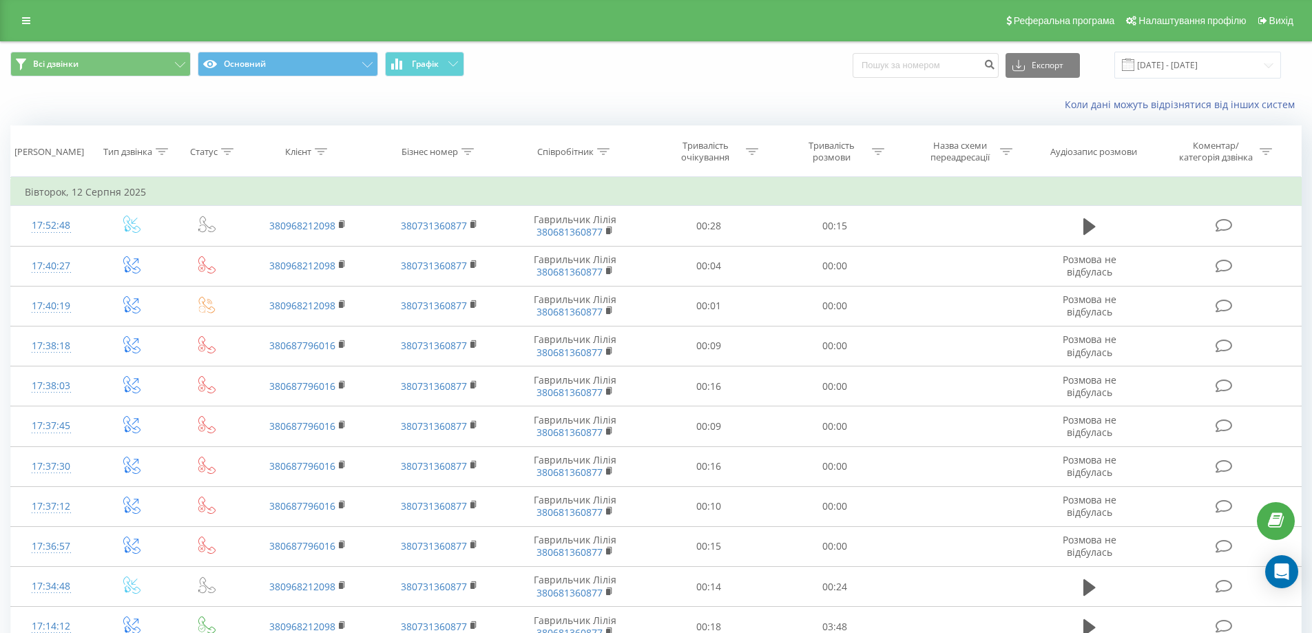
click at [837, 11] on div "Реферальна програма Налаштування профілю Вихід" at bounding box center [656, 20] width 1312 height 41
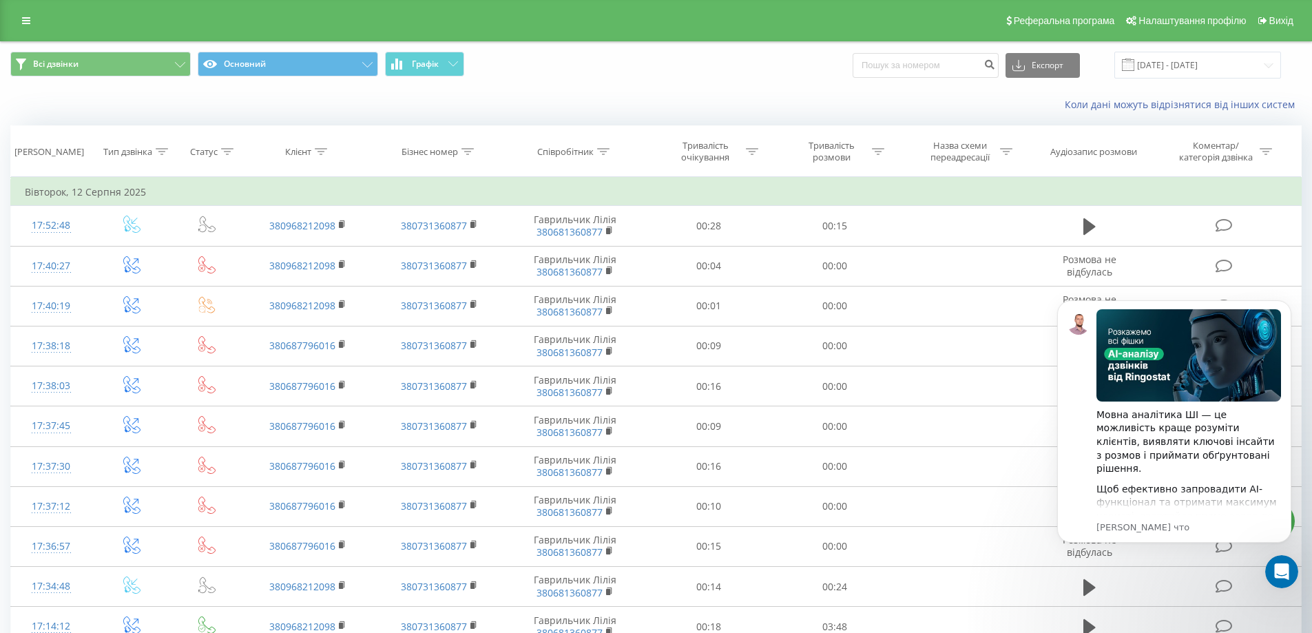
click at [645, 97] on div "Коли дані можуть відрізнятися вiд інших систем" at bounding box center [656, 104] width 1310 height 33
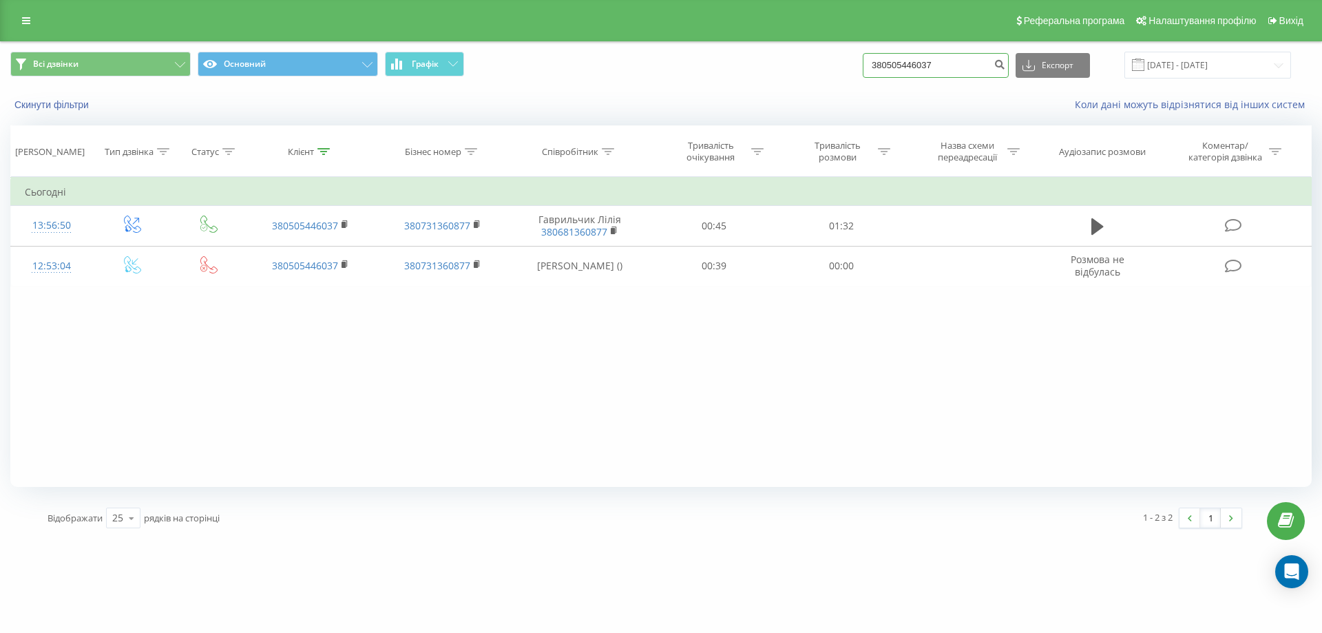
drag, startPoint x: 955, startPoint y: 66, endPoint x: 772, endPoint y: 52, distance: 183.7
click at [772, 51] on div "Всі дзвінки Основний Графік 380505446037 Експорт .csv .xls .xlsx [DATE] - [DATE]" at bounding box center [661, 65] width 1321 height 46
paste input "0663828970"
type input "0663828970"
click at [1005, 67] on icon "submit" at bounding box center [1000, 63] width 12 height 8
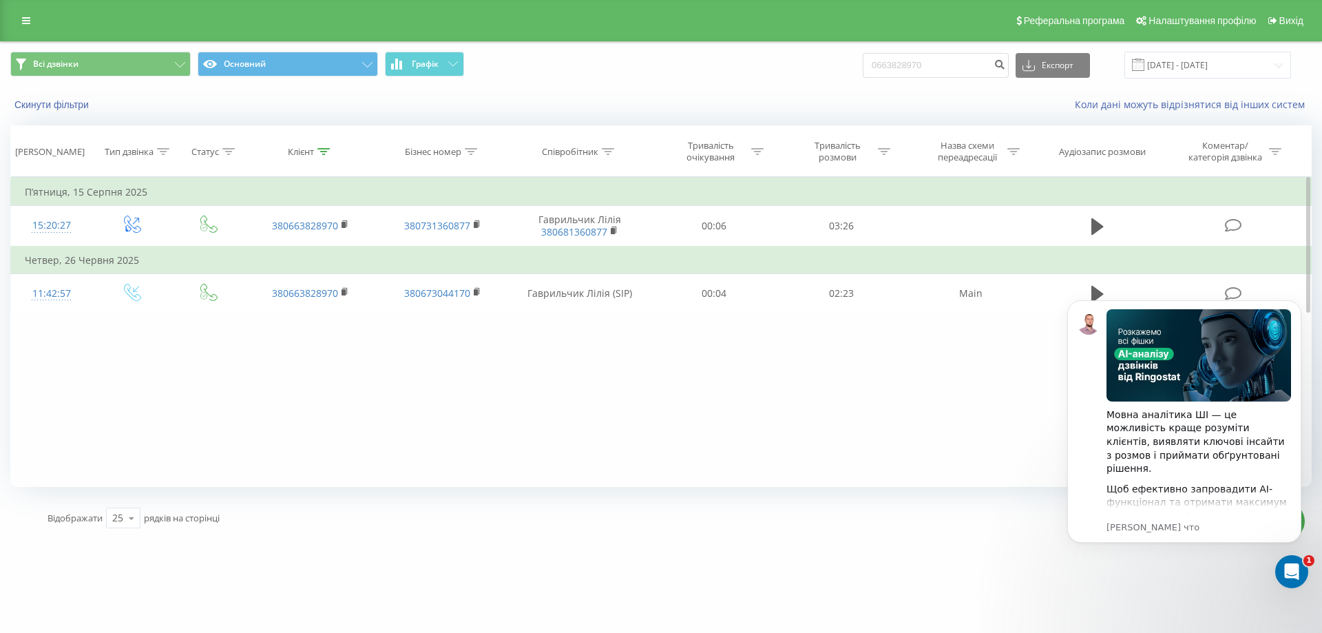
drag, startPoint x: 1008, startPoint y: 453, endPoint x: 920, endPoint y: 475, distance: 90.8
click at [1008, 453] on div "Фільтрувати за умовою Дорівнює Введіть значення Скасувати OK Фільтрувати за умо…" at bounding box center [660, 332] width 1301 height 310
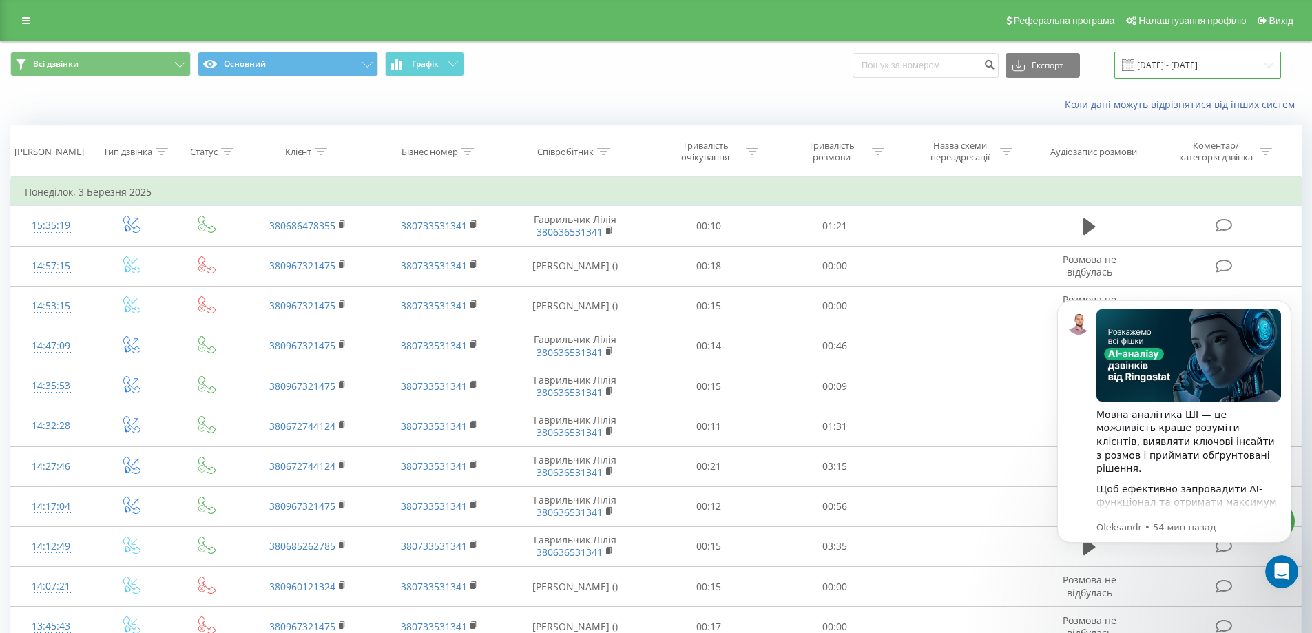
click at [1177, 66] on input "03.02.2025 - 03.03.2025" at bounding box center [1197, 65] width 167 height 27
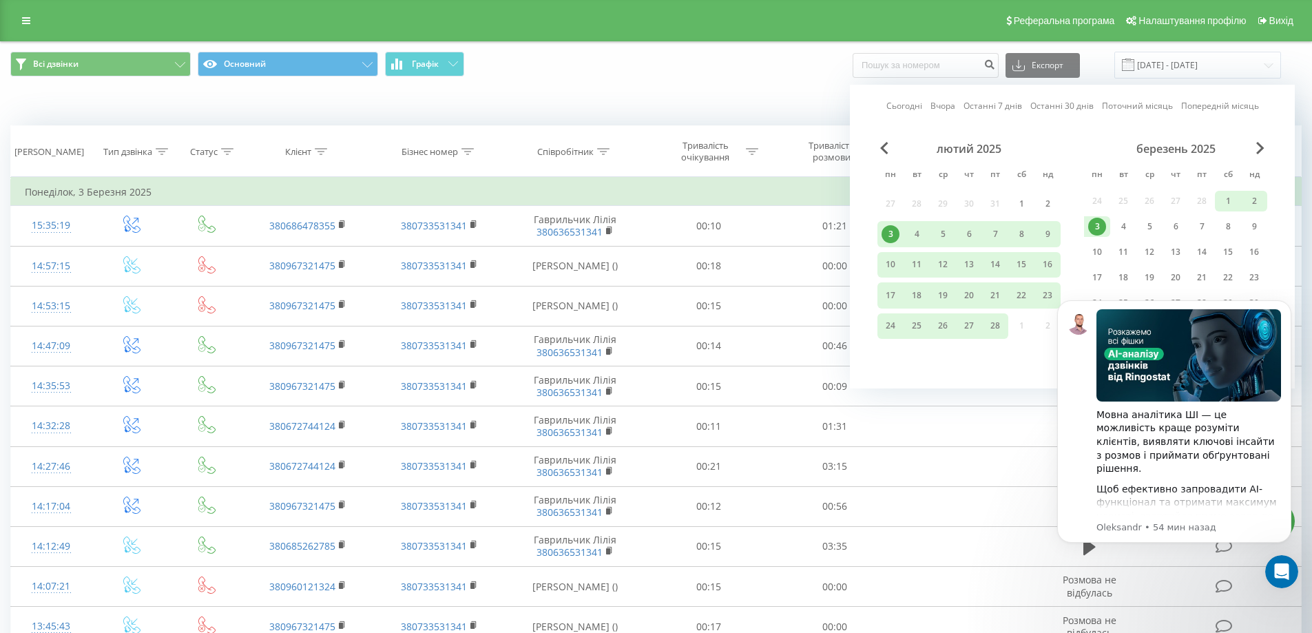
click at [1127, 106] on link "Поточний місяць" at bounding box center [1137, 105] width 71 height 13
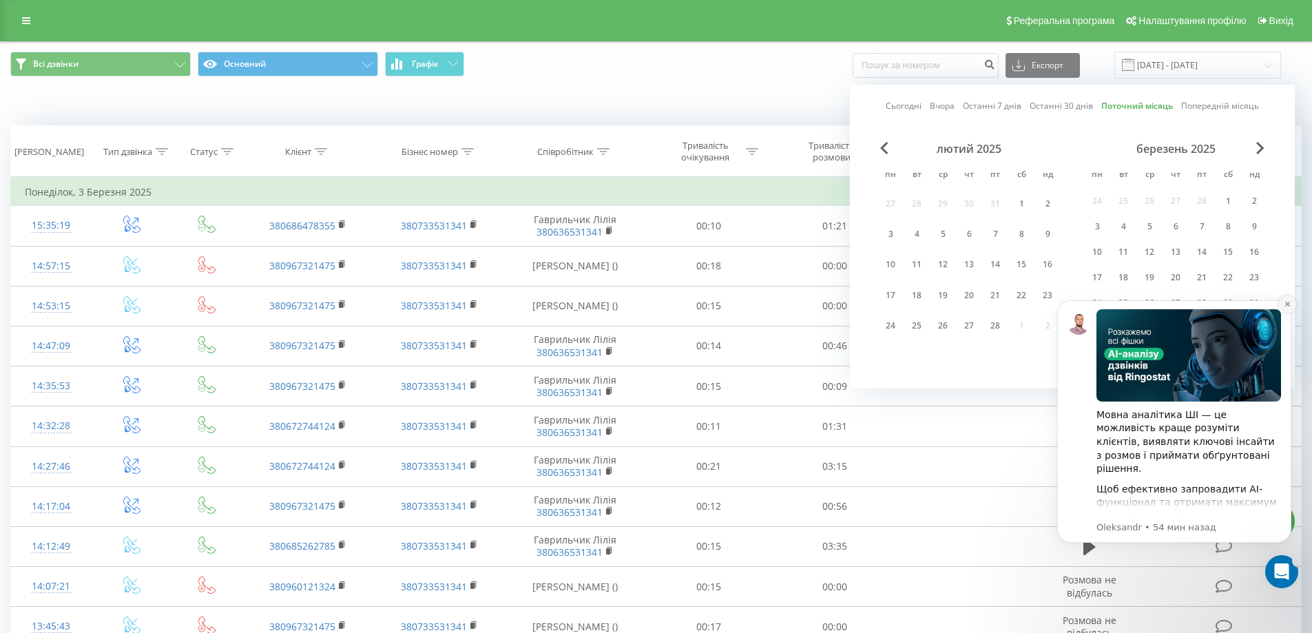
click at [1286, 304] on icon "Dismiss notification" at bounding box center [1287, 304] width 8 height 8
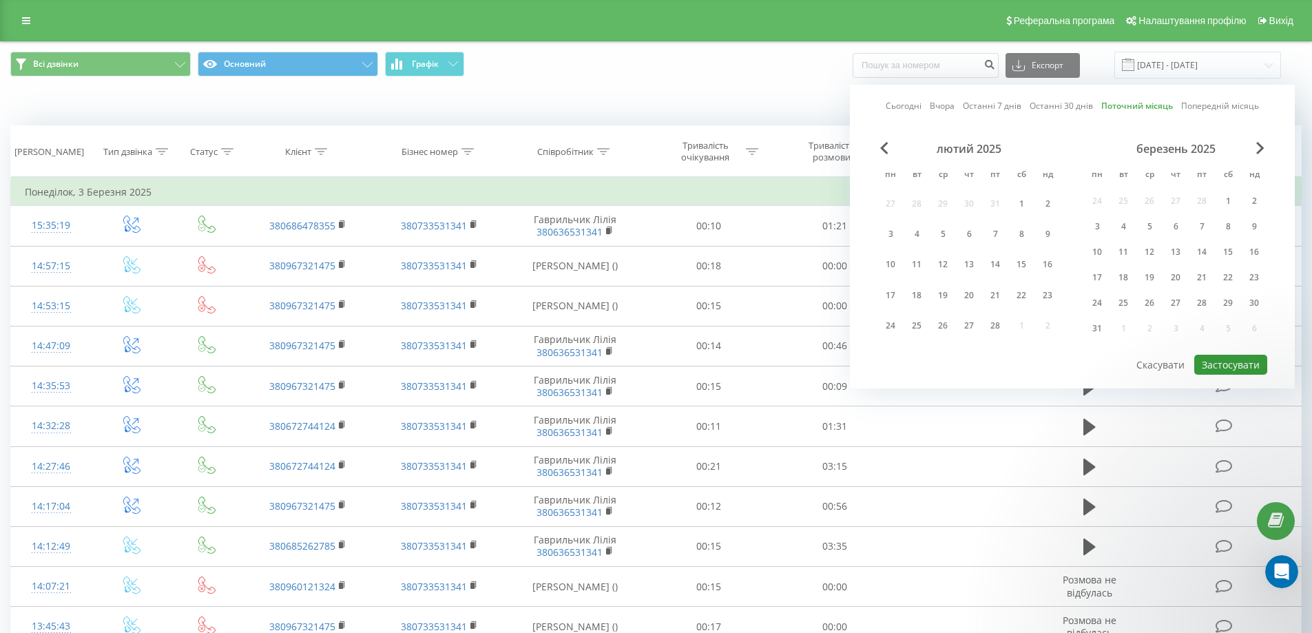
click at [1248, 365] on button "Застосувати" at bounding box center [1230, 365] width 73 height 20
type input "01.08.2025 - 31.08.2025"
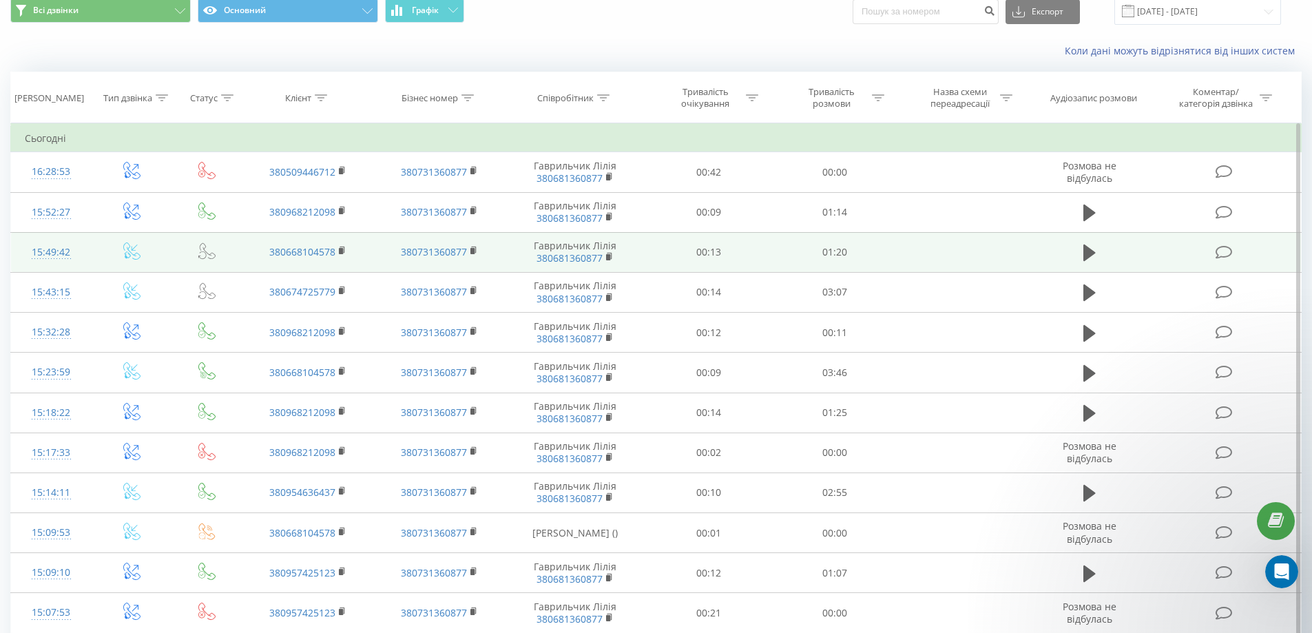
scroll to position [69, 0]
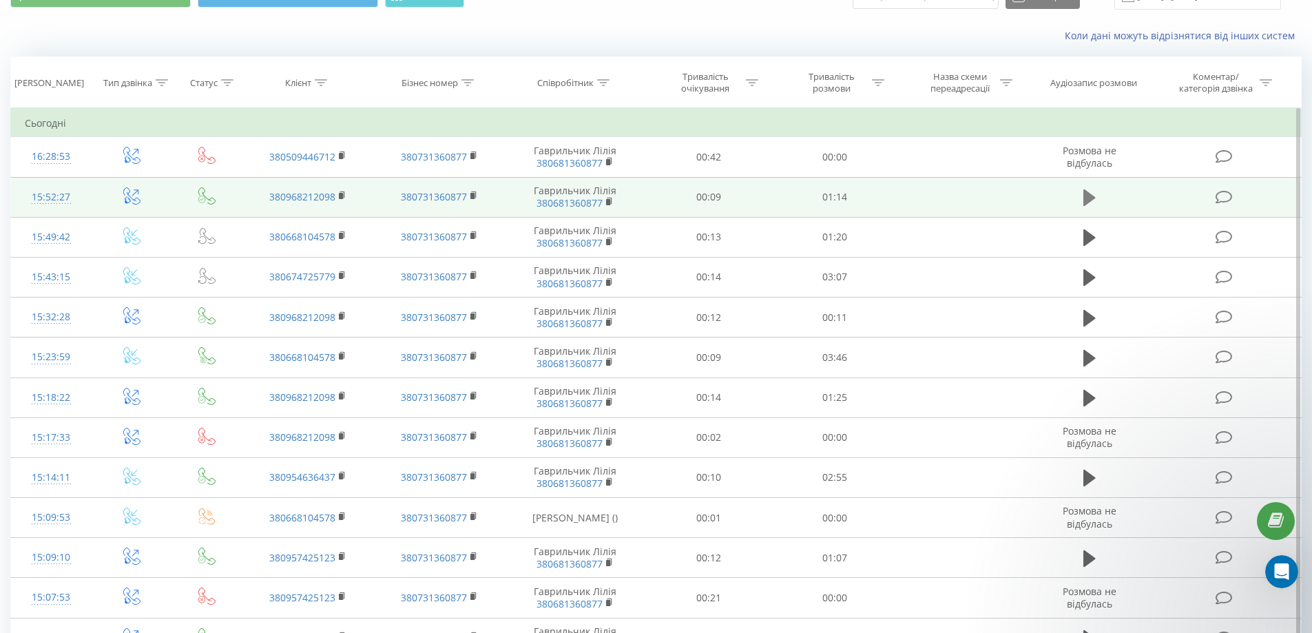
click at [1090, 202] on icon at bounding box center [1089, 197] width 12 height 19
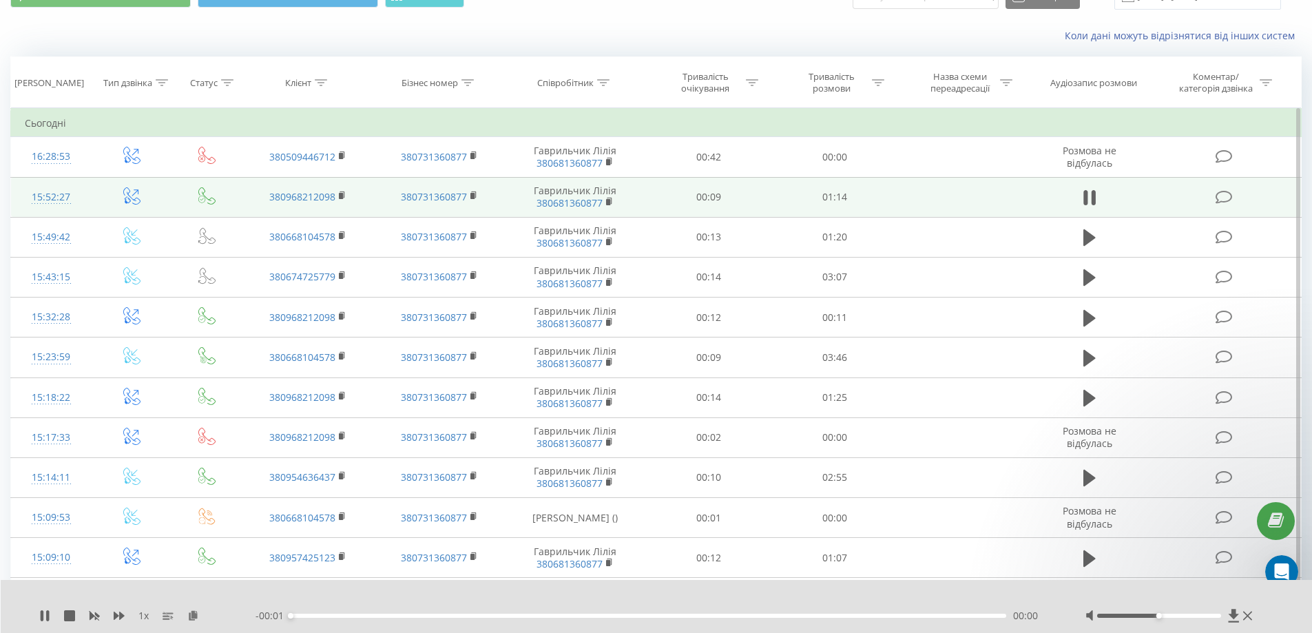
click at [380, 616] on div "00:00" at bounding box center [649, 616] width 716 height 4
click at [403, 617] on div "00:00" at bounding box center [649, 616] width 716 height 4
click at [1183, 612] on div at bounding box center [1170, 616] width 171 height 14
click at [1190, 617] on div at bounding box center [1159, 616] width 124 height 4
click at [510, 617] on div "00:14" at bounding box center [649, 616] width 716 height 4
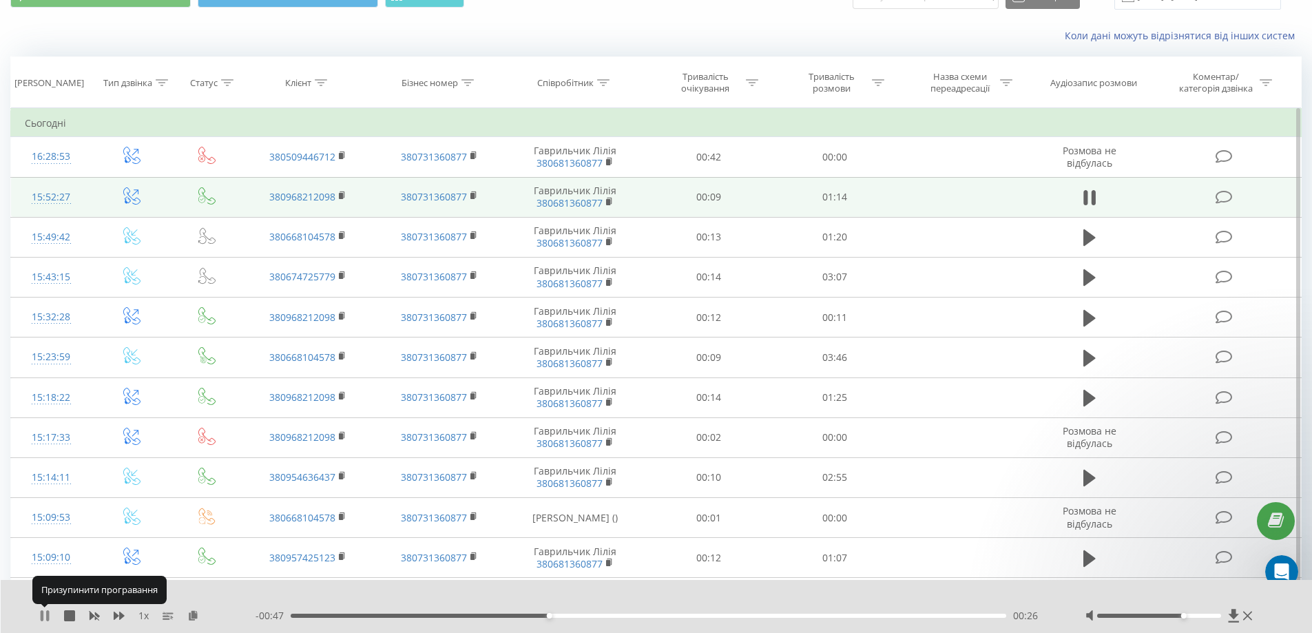
click at [43, 616] on icon at bounding box center [42, 615] width 3 height 11
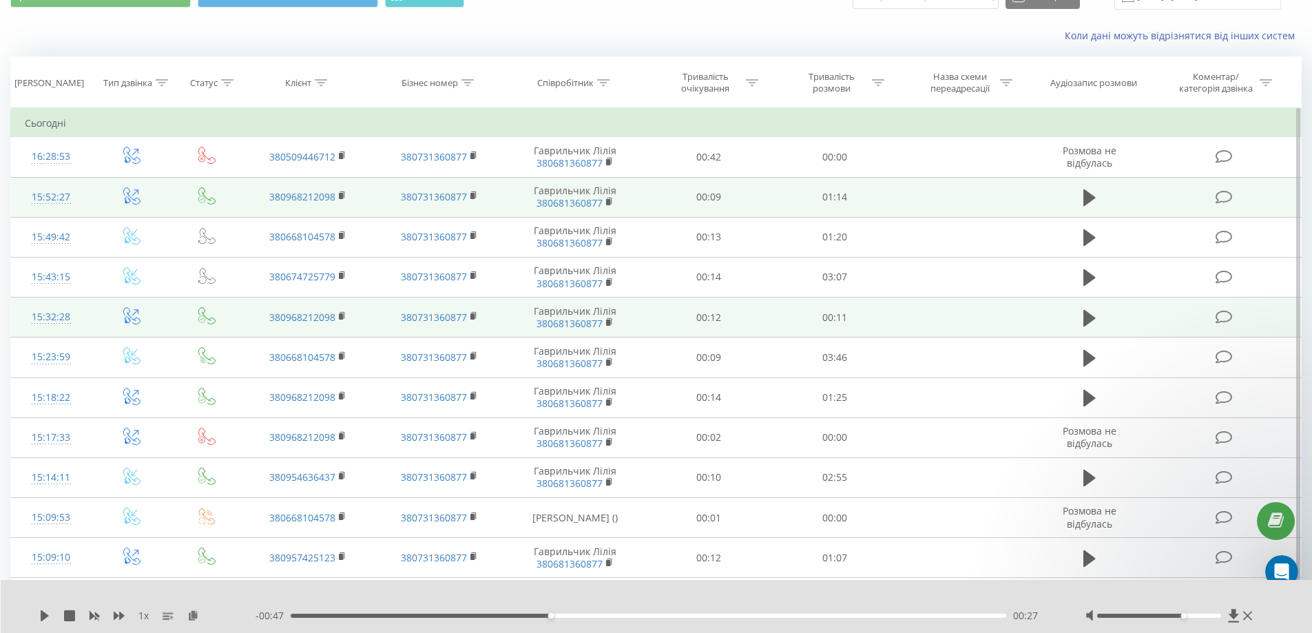
scroll to position [138, 0]
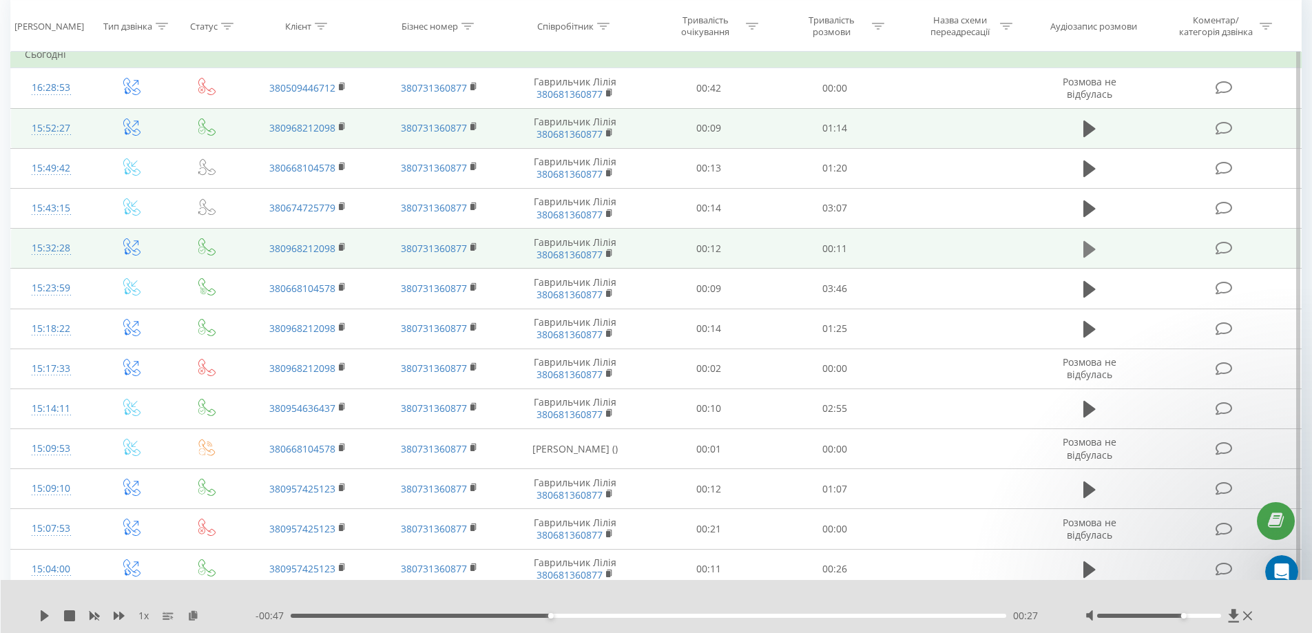
click at [1093, 247] on icon at bounding box center [1089, 249] width 12 height 19
click at [412, 618] on div "- 00:11 00:00 00:00" at bounding box center [652, 616] width 795 height 14
click at [412, 616] on div "00:00" at bounding box center [649, 616] width 716 height 4
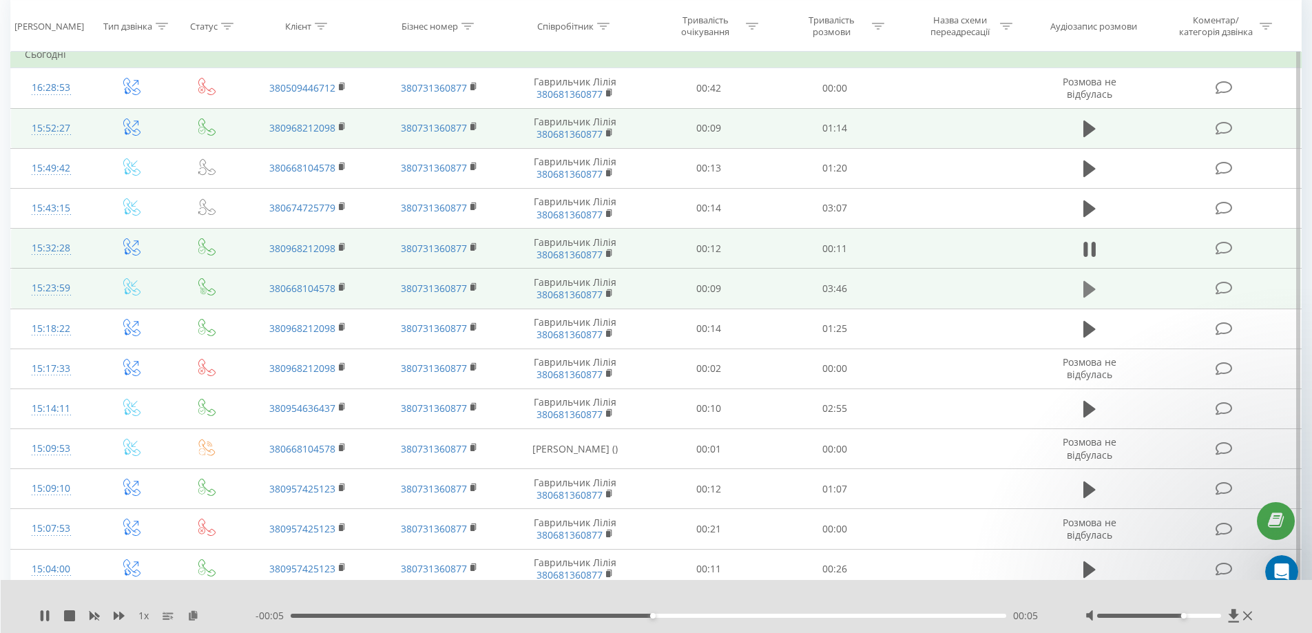
click at [1087, 288] on icon at bounding box center [1089, 289] width 12 height 17
click at [408, 615] on div "00:37" at bounding box center [649, 616] width 716 height 4
click at [1135, 613] on div at bounding box center [1170, 616] width 171 height 14
click at [1135, 614] on div at bounding box center [1159, 616] width 124 height 4
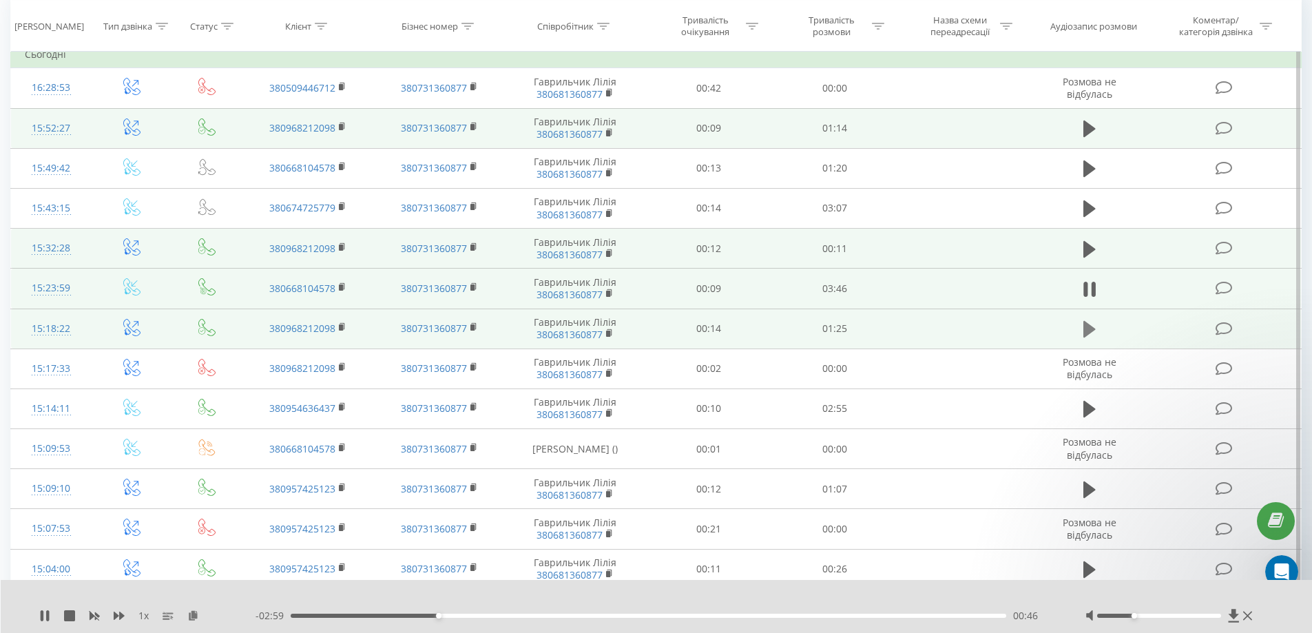
click at [1085, 330] on icon at bounding box center [1089, 329] width 12 height 17
click at [377, 617] on div "00:00" at bounding box center [649, 616] width 716 height 4
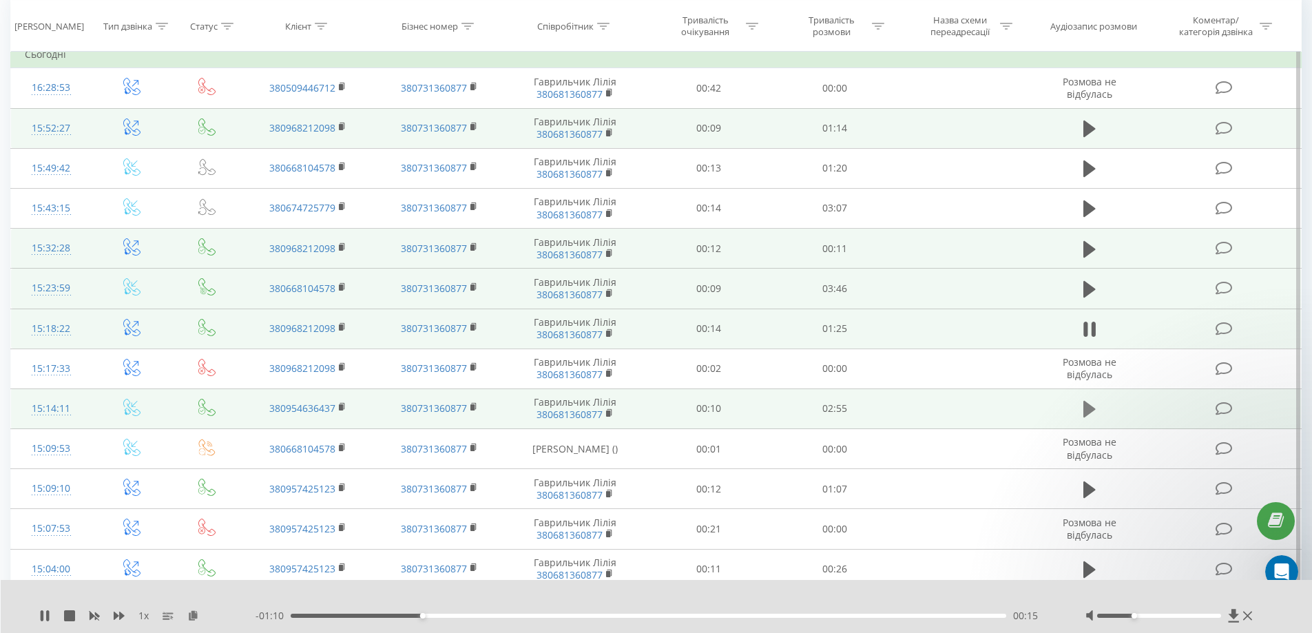
click at [1090, 405] on icon at bounding box center [1089, 408] width 12 height 19
click at [508, 616] on div at bounding box center [637, 616] width 716 height 4
click at [507, 616] on div "00:00" at bounding box center [649, 616] width 716 height 4
click at [342, 405] on rect at bounding box center [341, 407] width 4 height 6
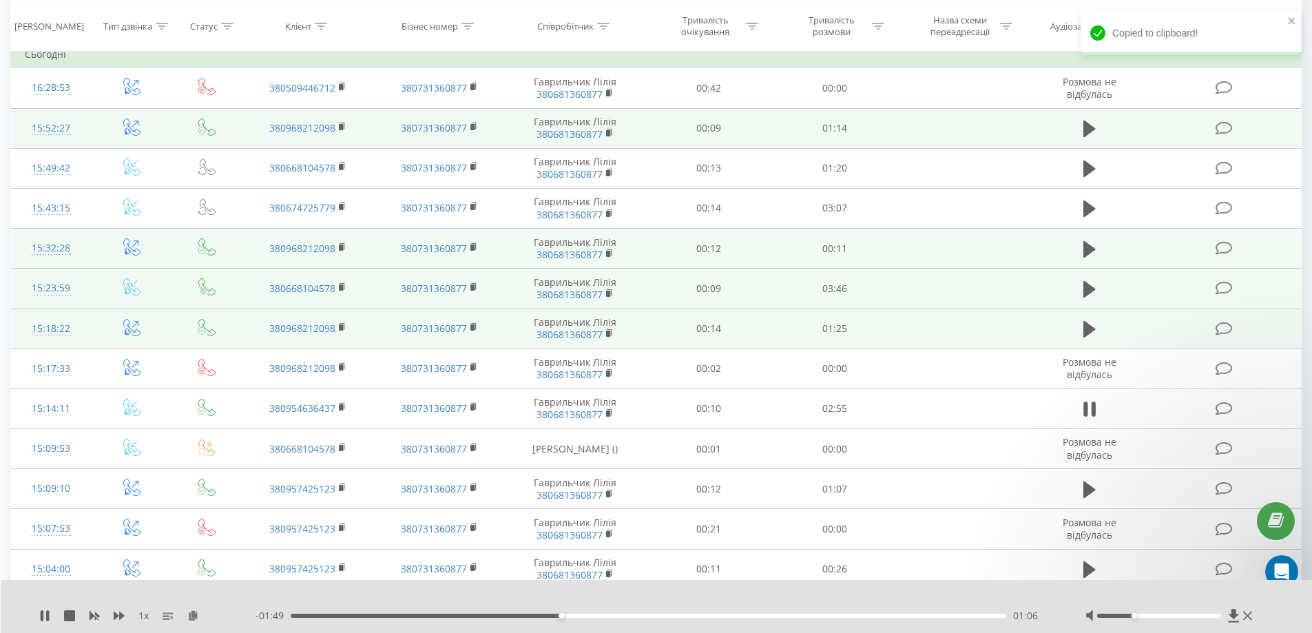
drag, startPoint x: 1089, startPoint y: 406, endPoint x: 1074, endPoint y: 417, distance: 18.2
click at [1089, 406] on icon at bounding box center [1089, 408] width 12 height 19
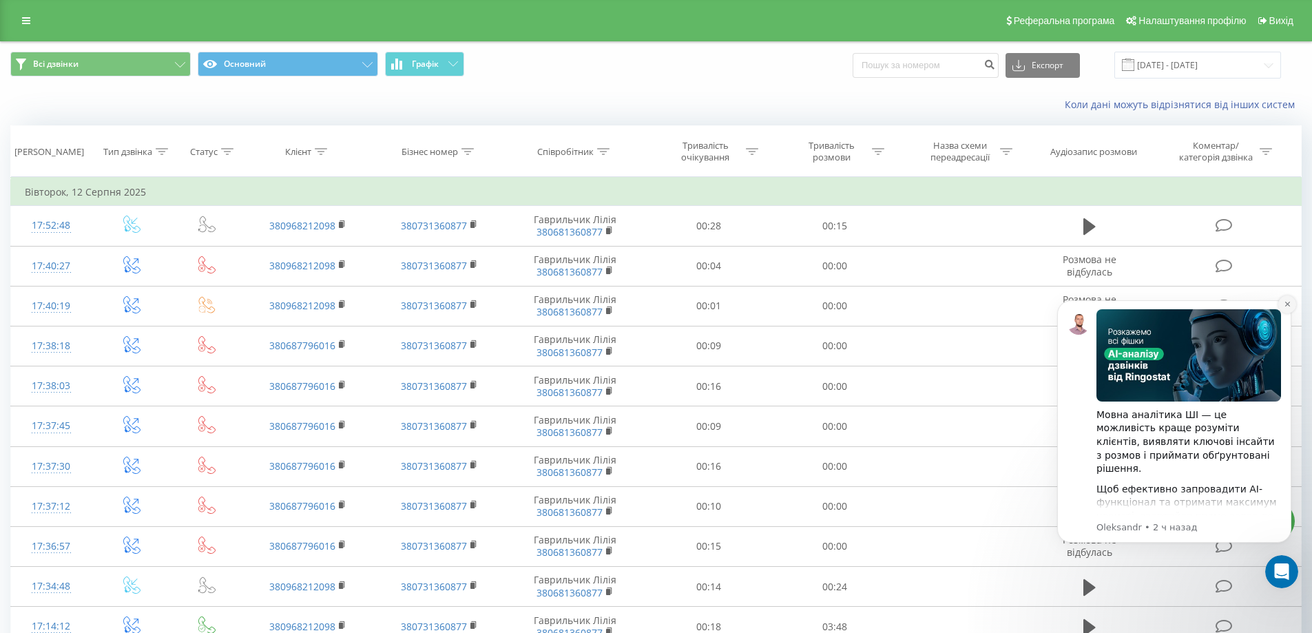
click at [1288, 303] on icon "Dismiss notification" at bounding box center [1286, 304] width 5 height 5
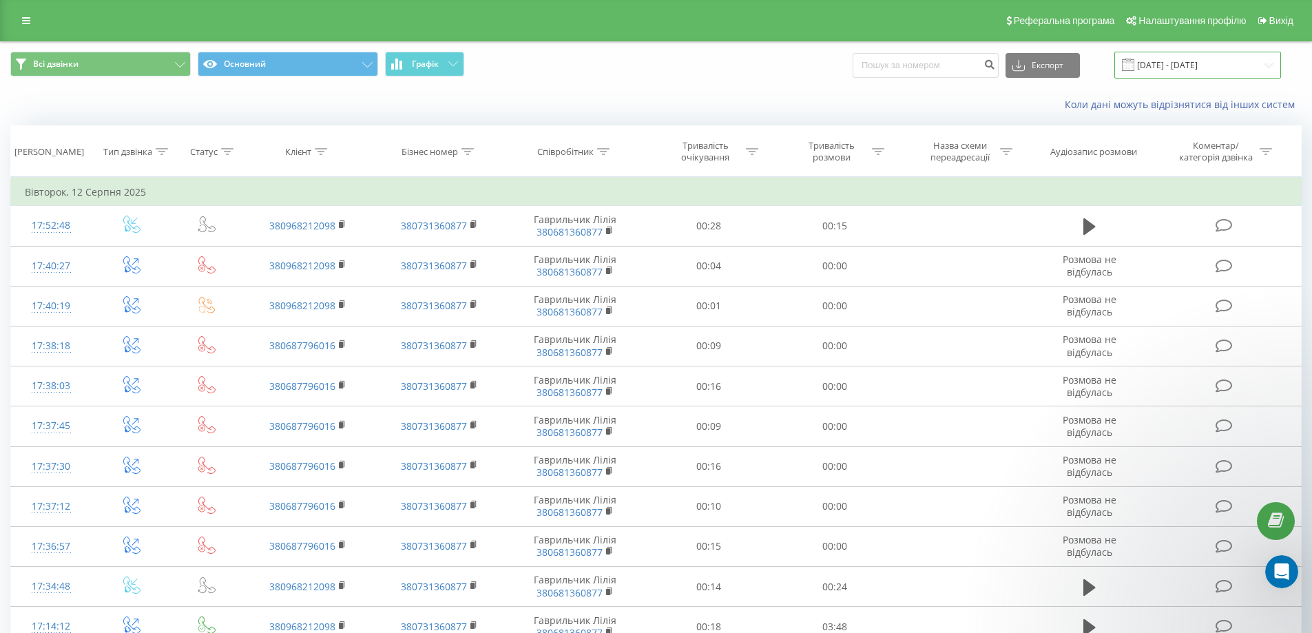
click at [1173, 61] on input "12.08.2025 - 12.08.2025" at bounding box center [1197, 65] width 167 height 27
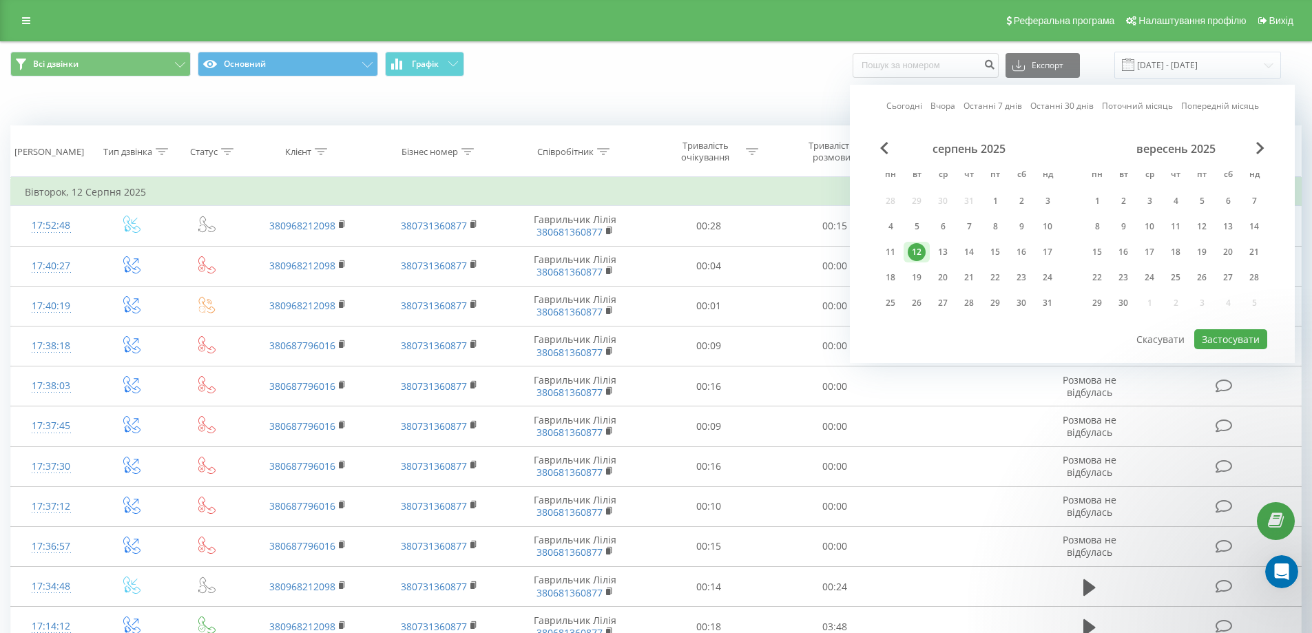
click at [919, 251] on div "12" at bounding box center [917, 252] width 18 height 18
click at [1219, 335] on button "Застосувати" at bounding box center [1230, 339] width 73 height 20
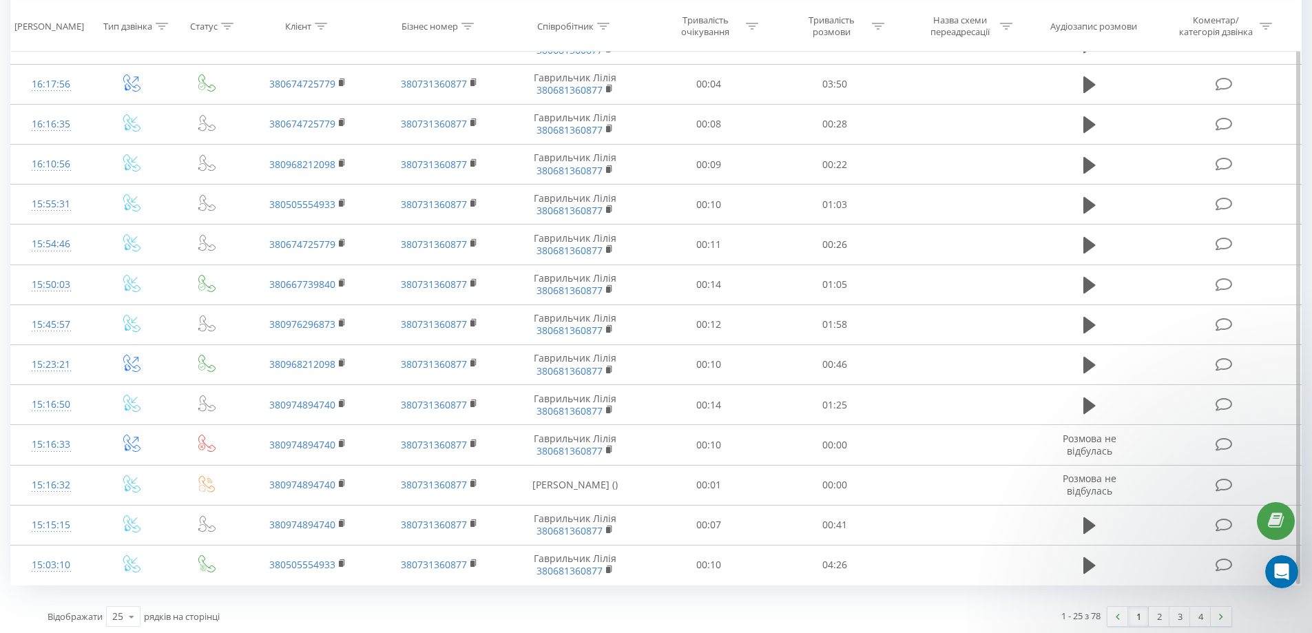
scroll to position [627, 0]
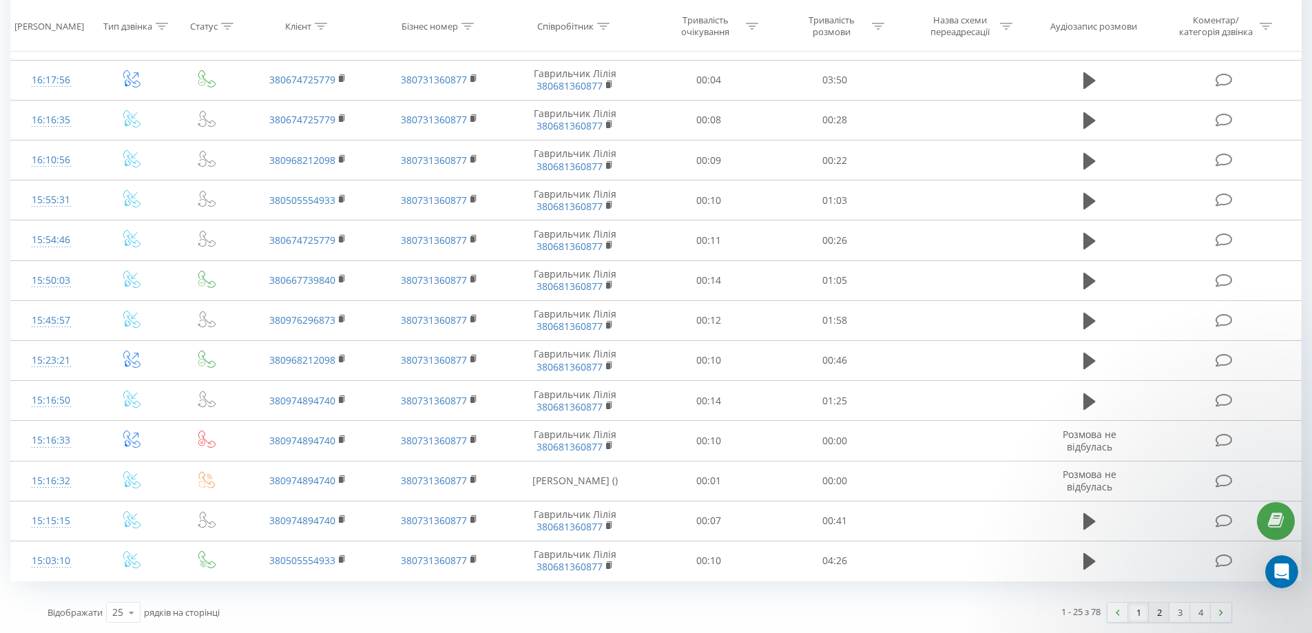
click at [1162, 614] on link "2" at bounding box center [1159, 612] width 21 height 19
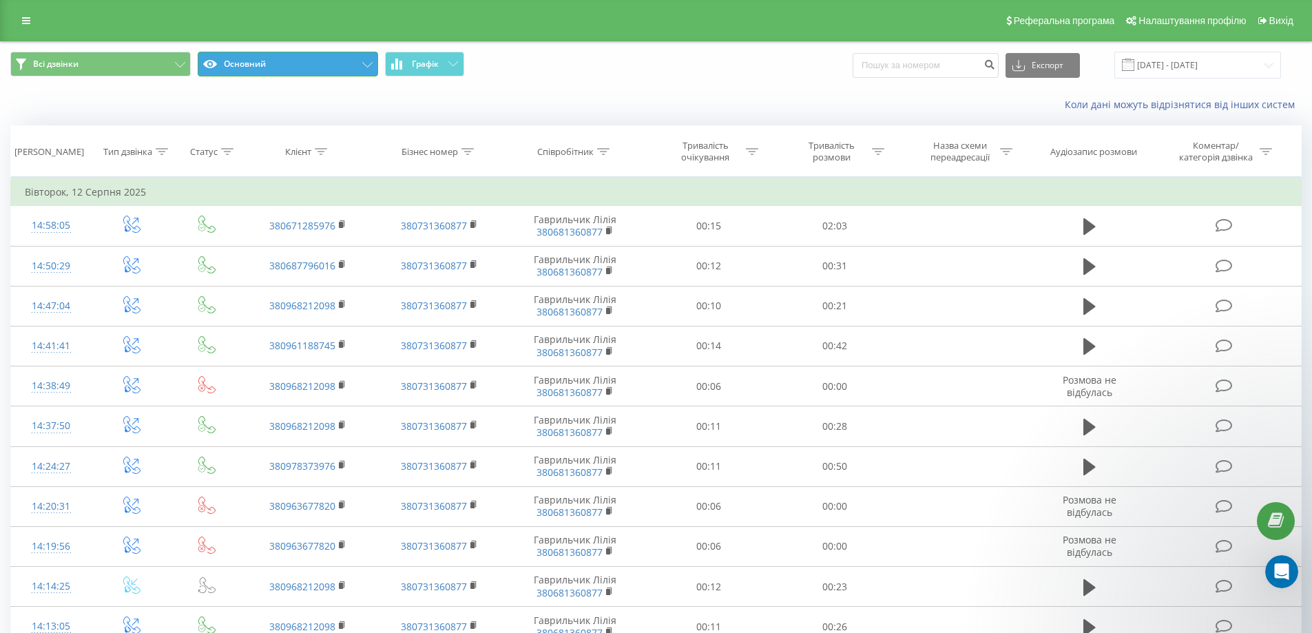
click at [233, 62] on button "Основний" at bounding box center [288, 64] width 180 height 25
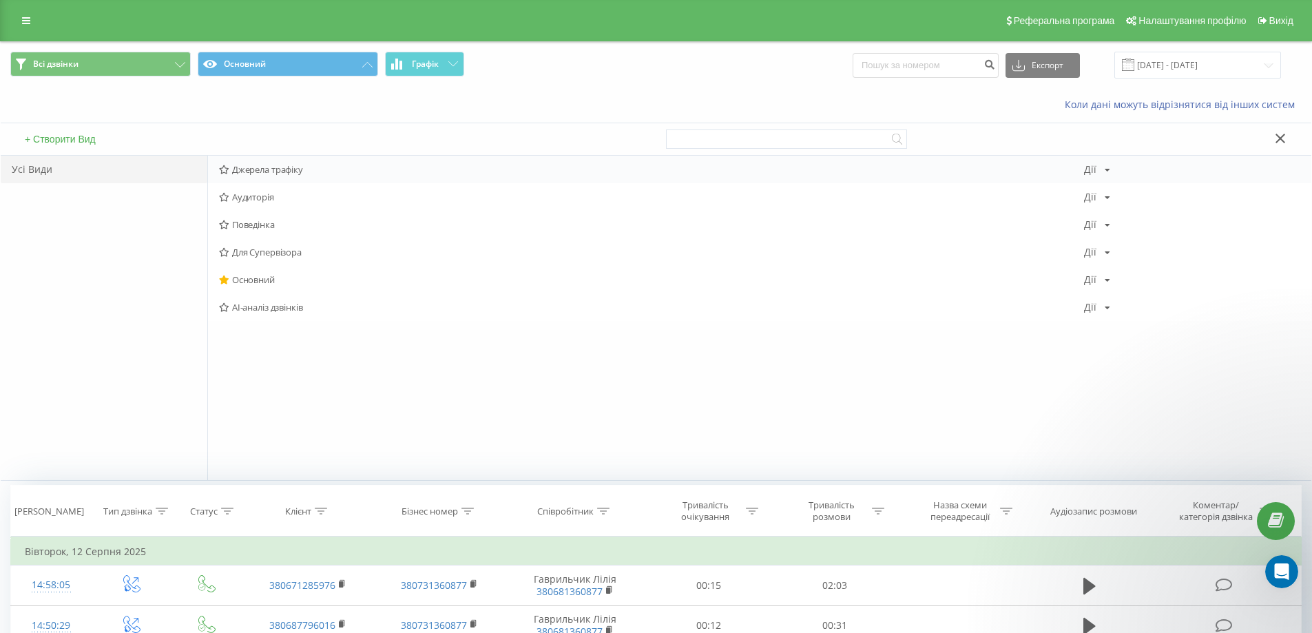
click at [224, 171] on icon at bounding box center [224, 169] width 10 height 9
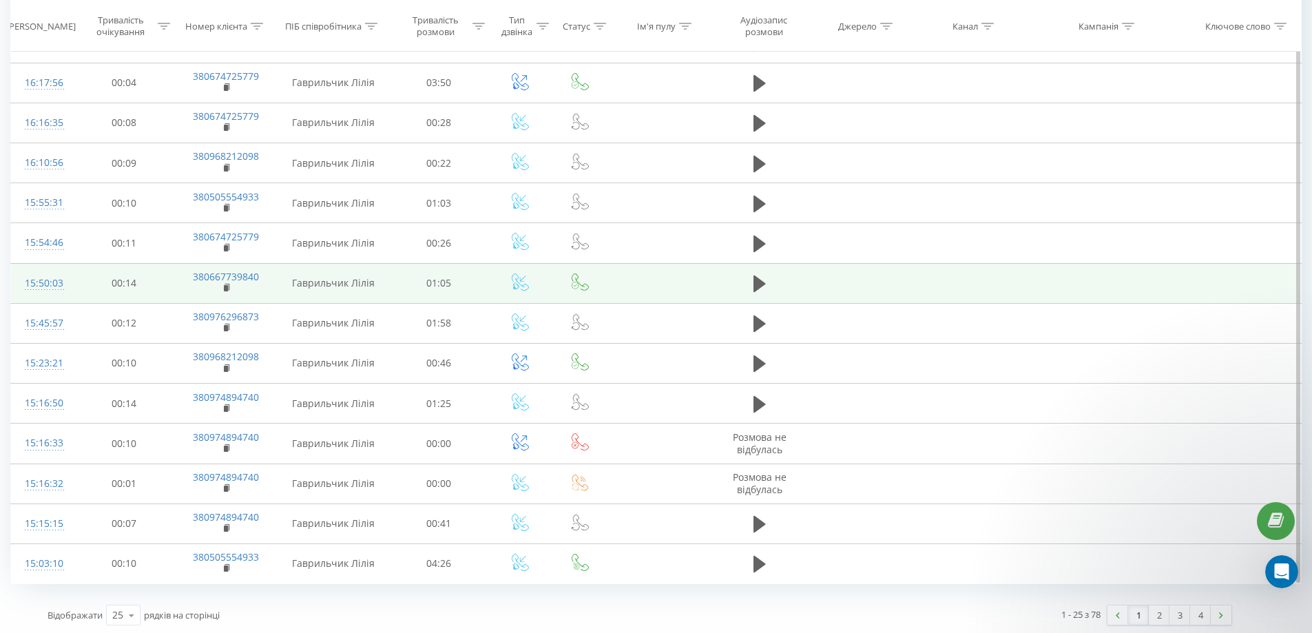
scroll to position [627, 0]
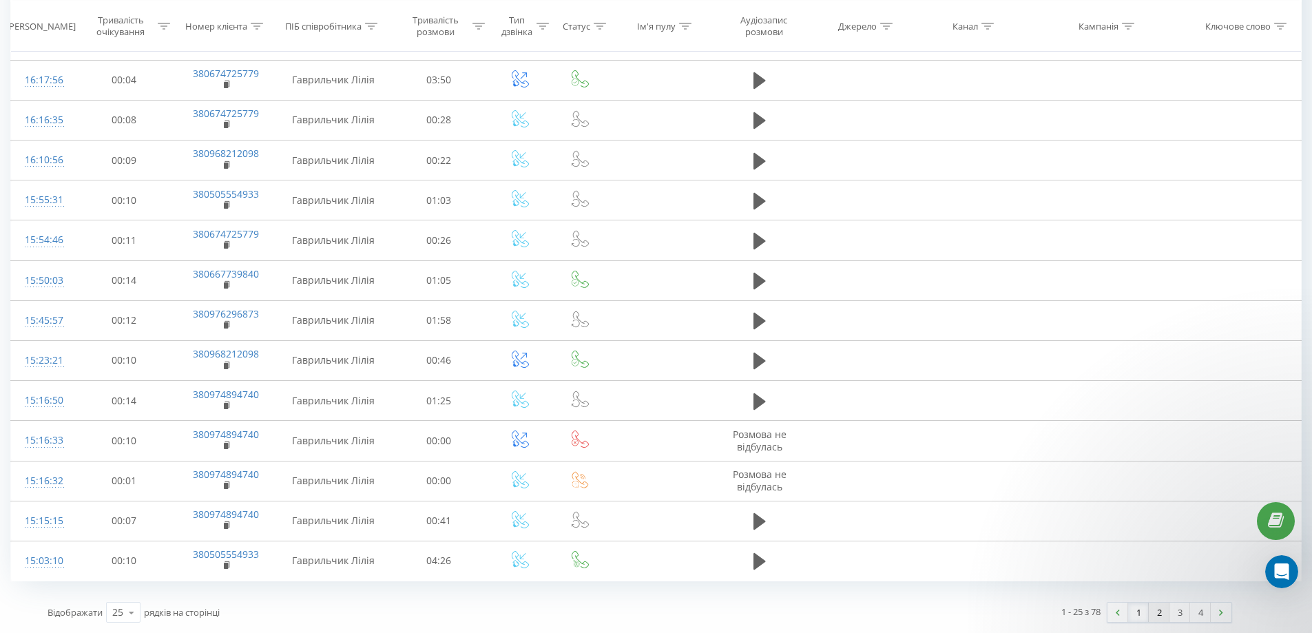
click at [1161, 612] on link "2" at bounding box center [1159, 612] width 21 height 19
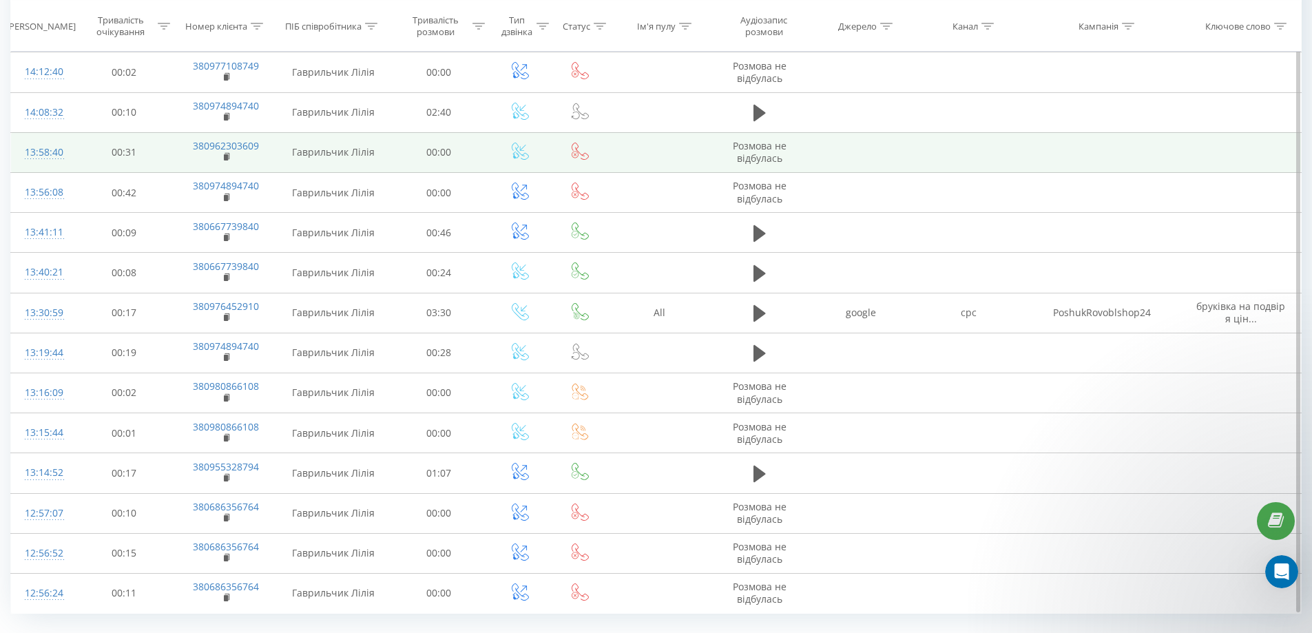
scroll to position [627, 0]
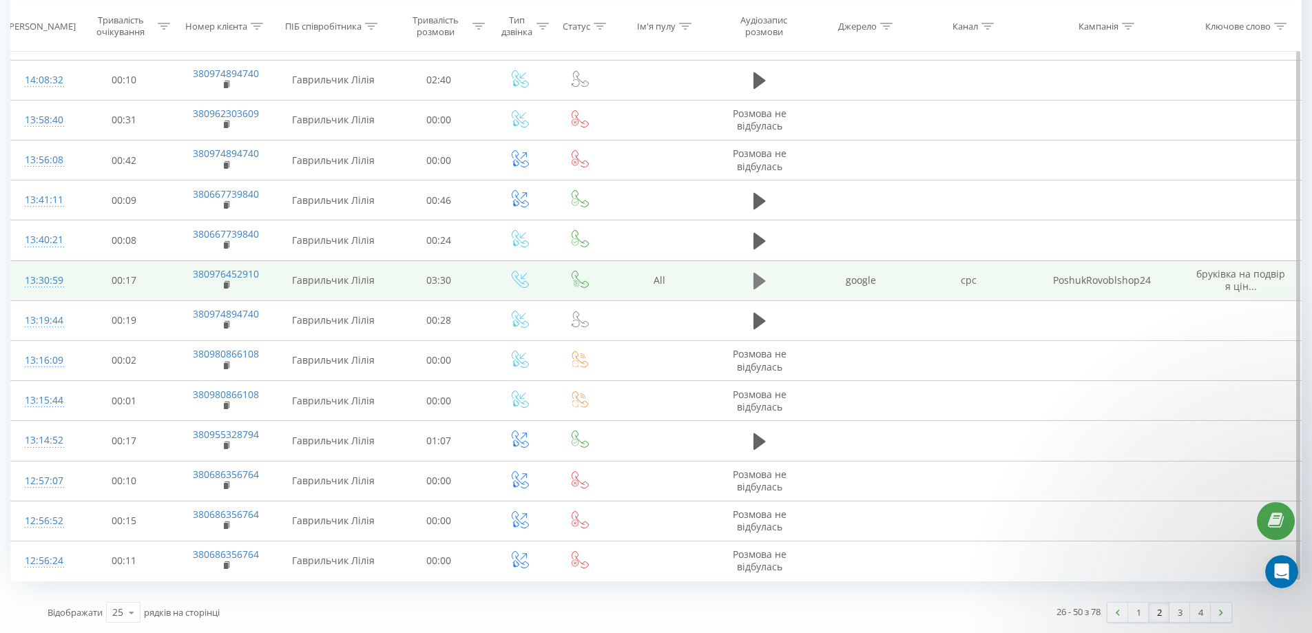
click at [759, 278] on icon at bounding box center [759, 281] width 12 height 17
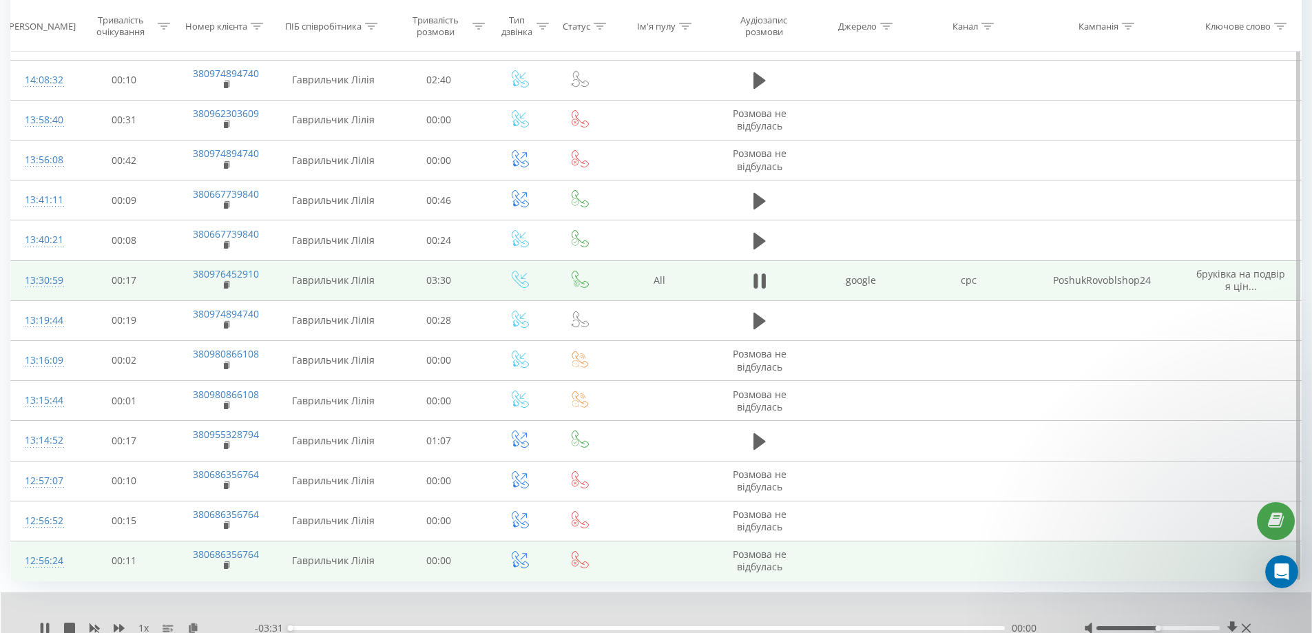
scroll to position [680, 0]
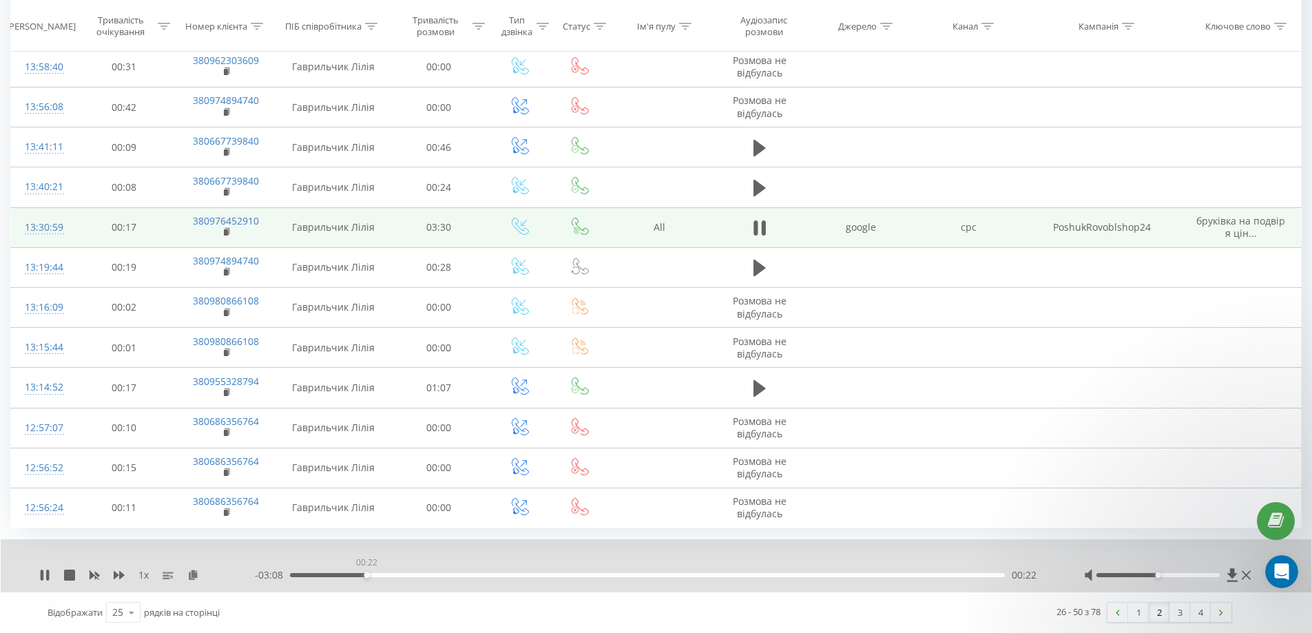
click at [366, 576] on div "00:22" at bounding box center [647, 575] width 715 height 4
click at [409, 574] on div "00:23" at bounding box center [647, 575] width 715 height 4
click at [225, 231] on rect at bounding box center [226, 232] width 4 height 6
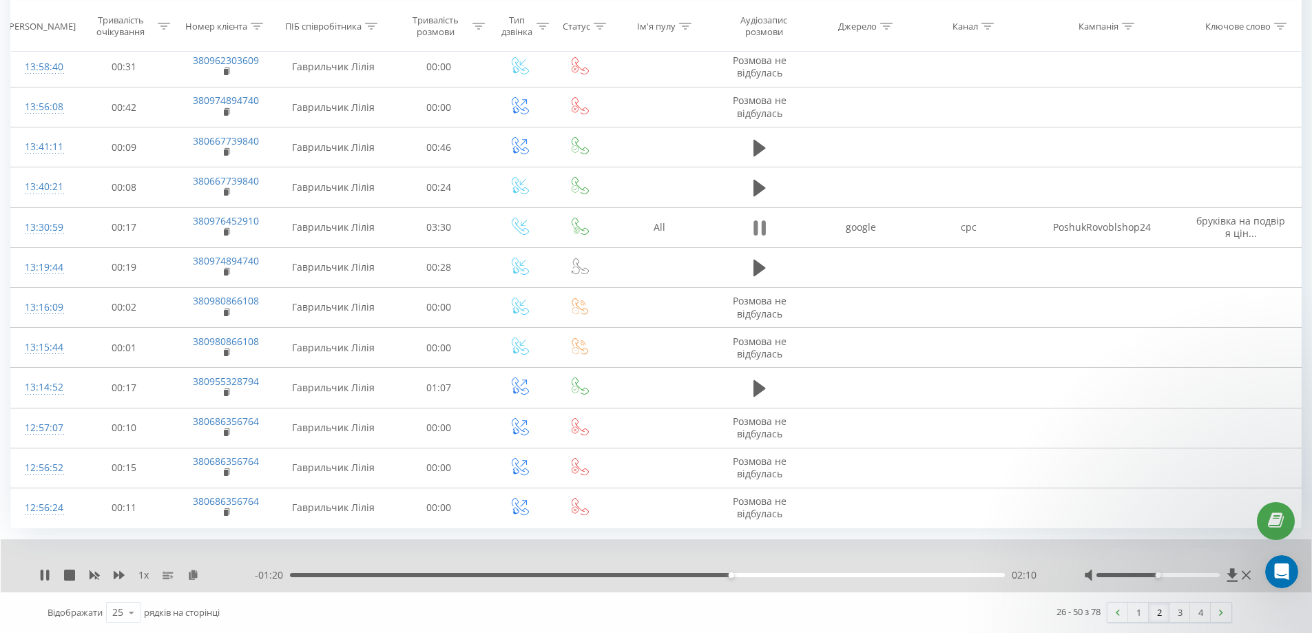
click at [757, 233] on icon at bounding box center [755, 227] width 4 height 15
click at [755, 231] on icon at bounding box center [759, 228] width 12 height 17
click at [331, 574] on div "00:12" at bounding box center [647, 575] width 715 height 4
click at [1177, 574] on div at bounding box center [1157, 575] width 123 height 4
click at [759, 228] on icon at bounding box center [759, 227] width 12 height 19
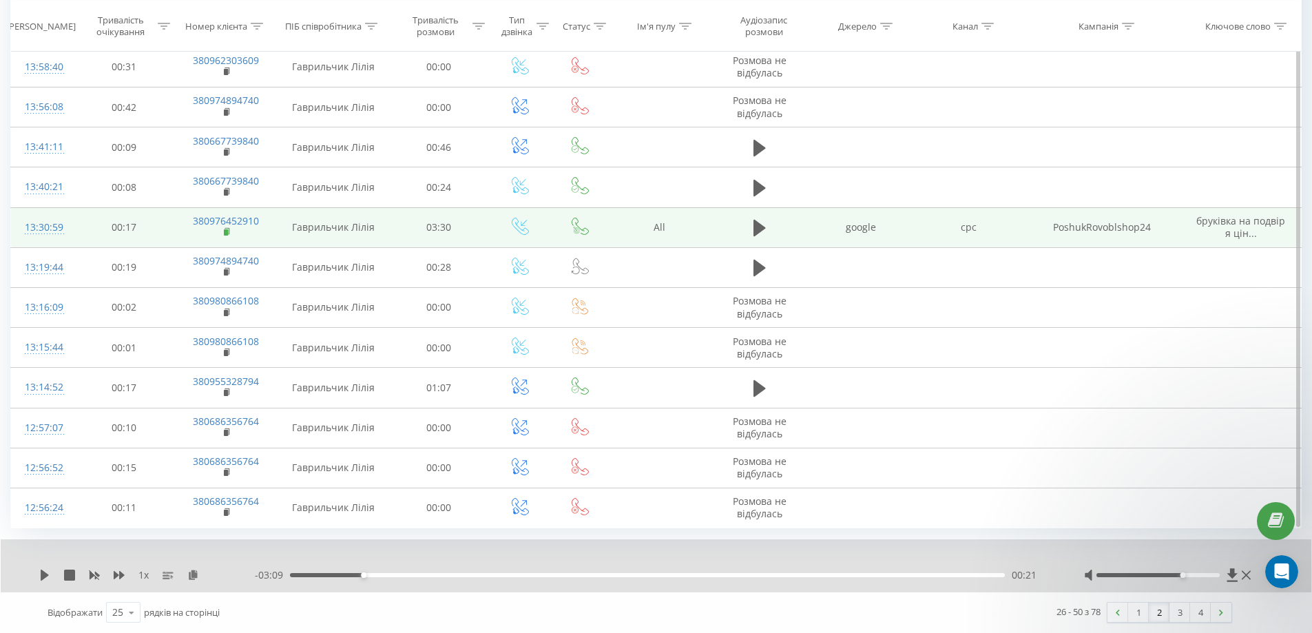
click at [227, 231] on rect at bounding box center [226, 232] width 4 height 6
click at [227, 230] on rect at bounding box center [226, 232] width 4 height 6
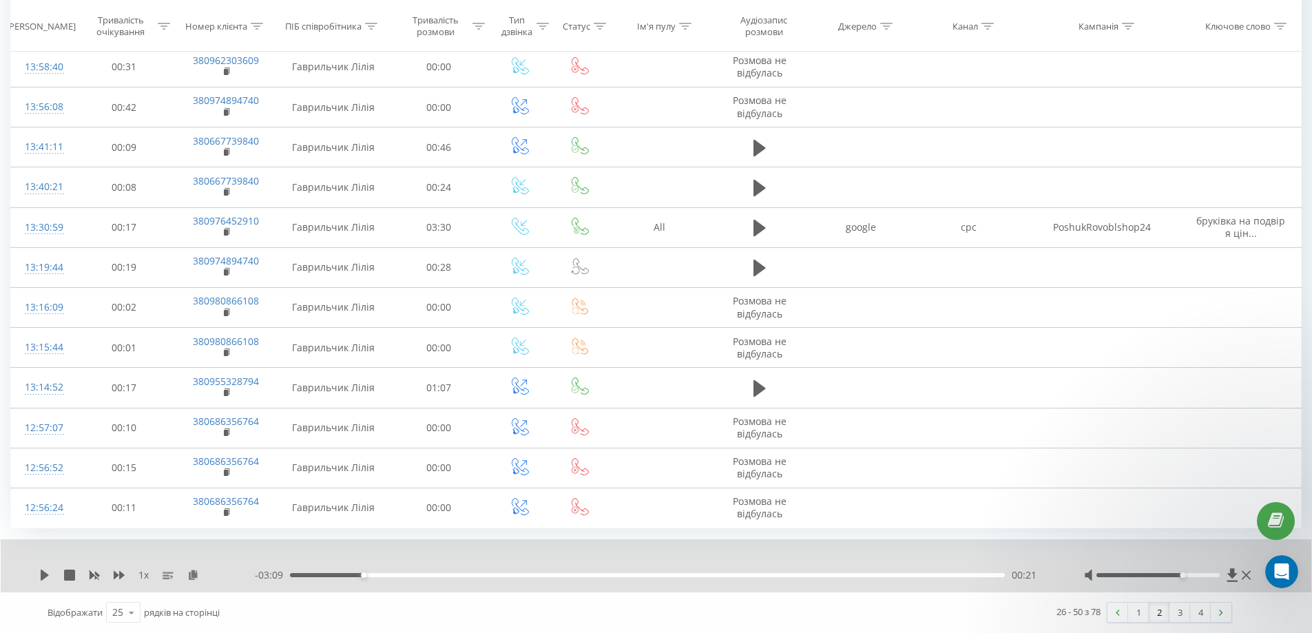
click at [1180, 614] on link "3" at bounding box center [1179, 612] width 21 height 19
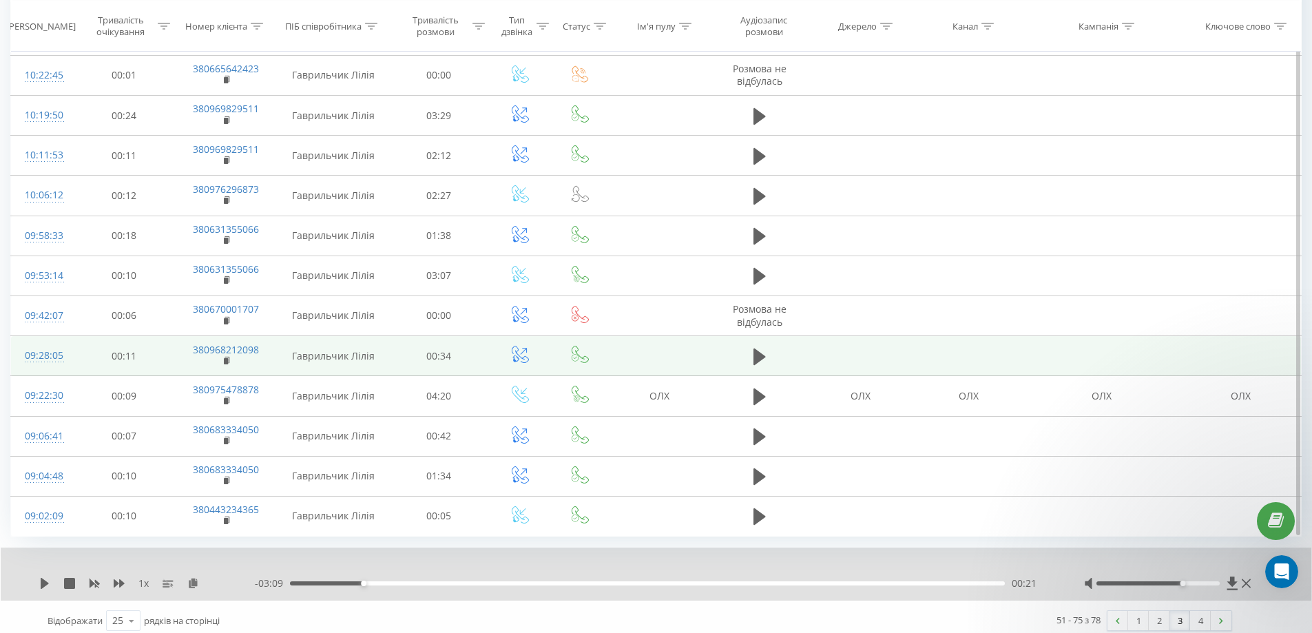
scroll to position [680, 0]
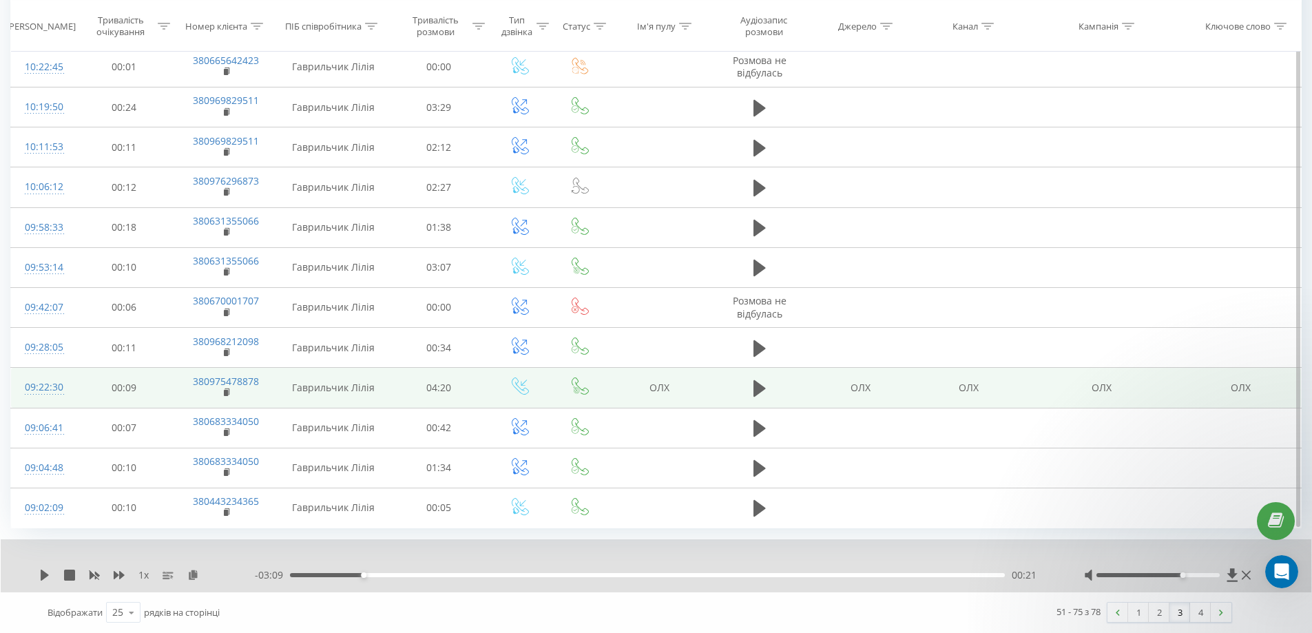
click at [757, 386] on icon at bounding box center [759, 388] width 12 height 17
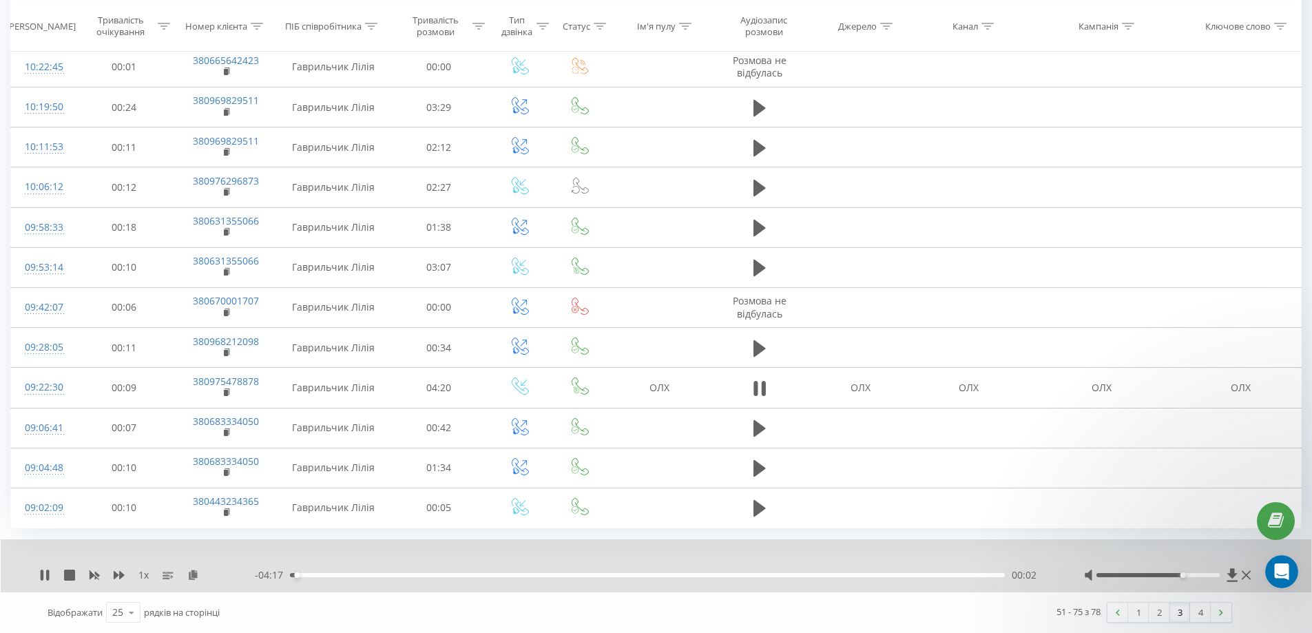
click at [355, 575] on div "00:02" at bounding box center [647, 575] width 715 height 4
click at [1138, 575] on div at bounding box center [1157, 575] width 123 height 4
click at [302, 576] on div "00:31" at bounding box center [647, 575] width 715 height 4
click at [1147, 574] on div at bounding box center [1157, 575] width 123 height 4
click at [1157, 576] on div at bounding box center [1157, 575] width 123 height 4
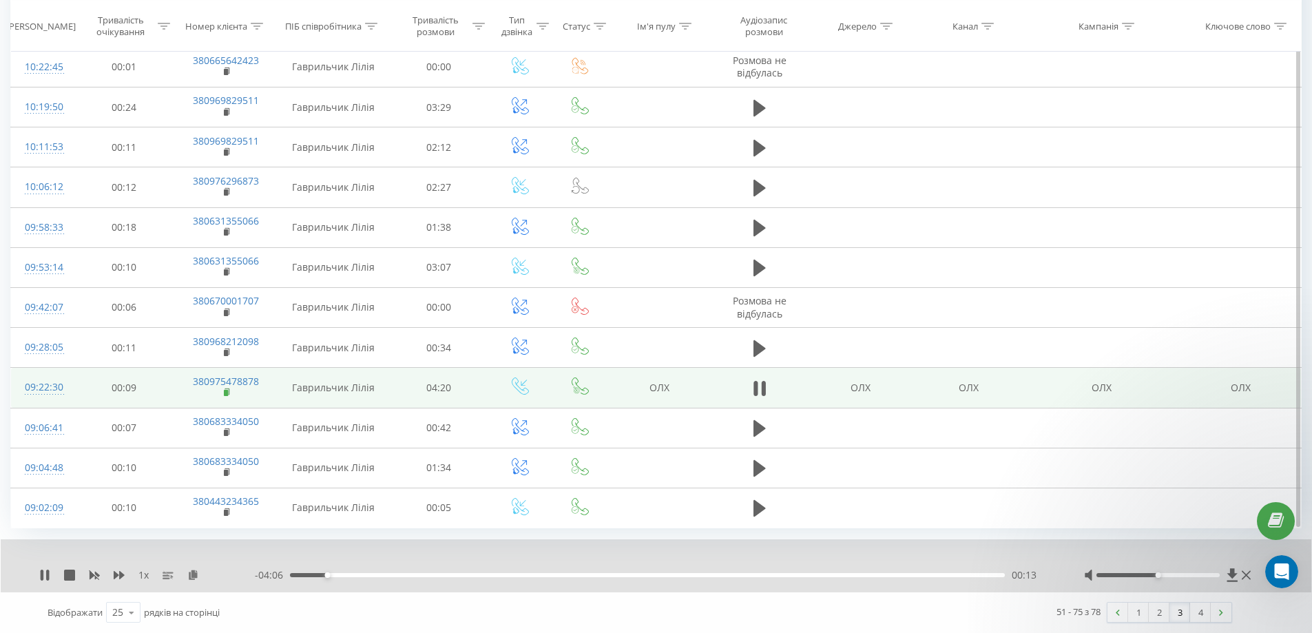
click at [228, 391] on rect at bounding box center [226, 393] width 4 height 6
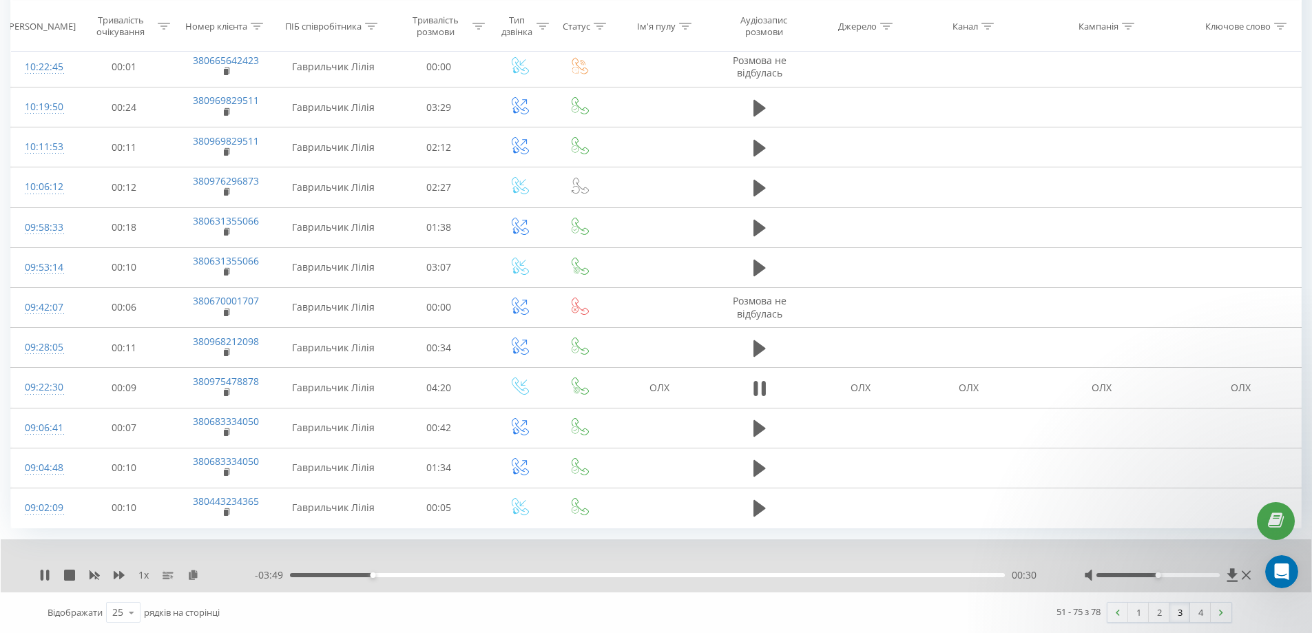
click at [1140, 574] on div at bounding box center [1157, 575] width 123 height 4
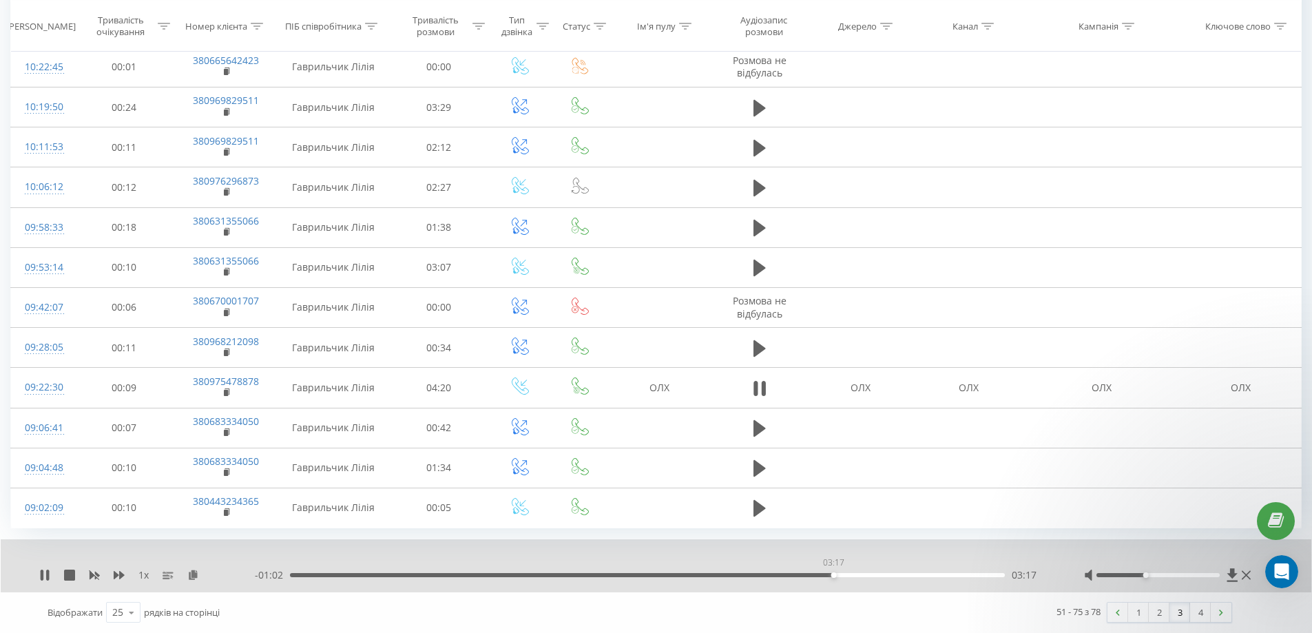
click at [833, 573] on div "03:17" at bounding box center [647, 575] width 715 height 4
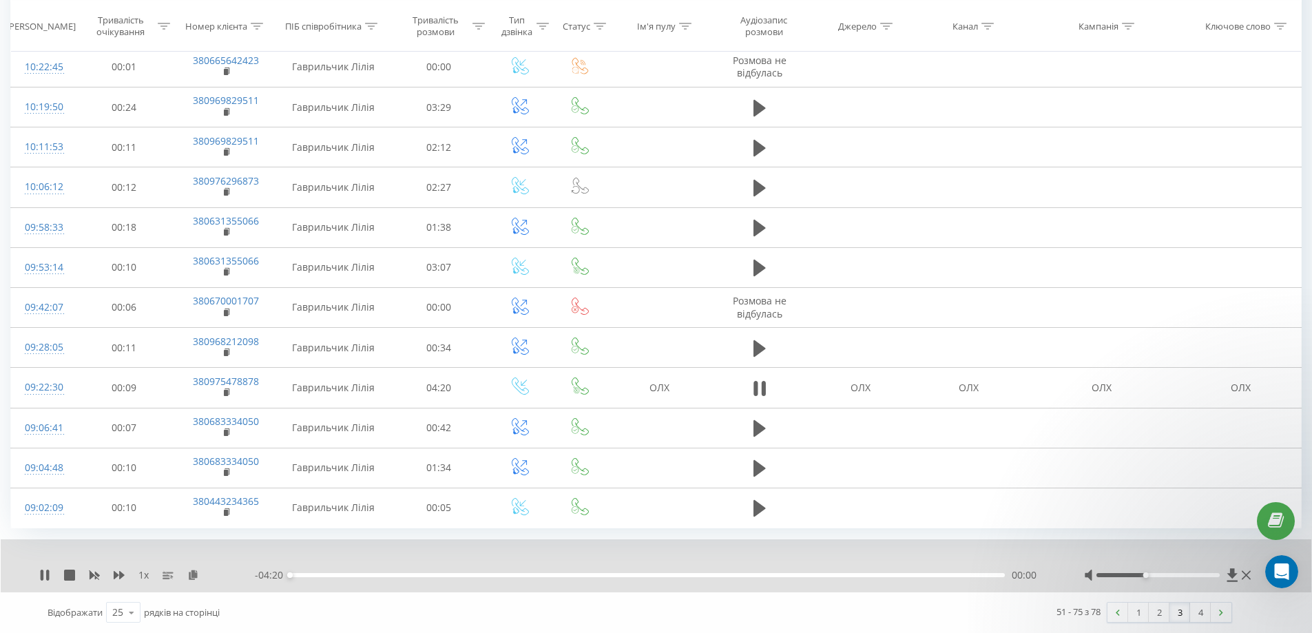
click at [907, 574] on div "00:00" at bounding box center [647, 575] width 715 height 4
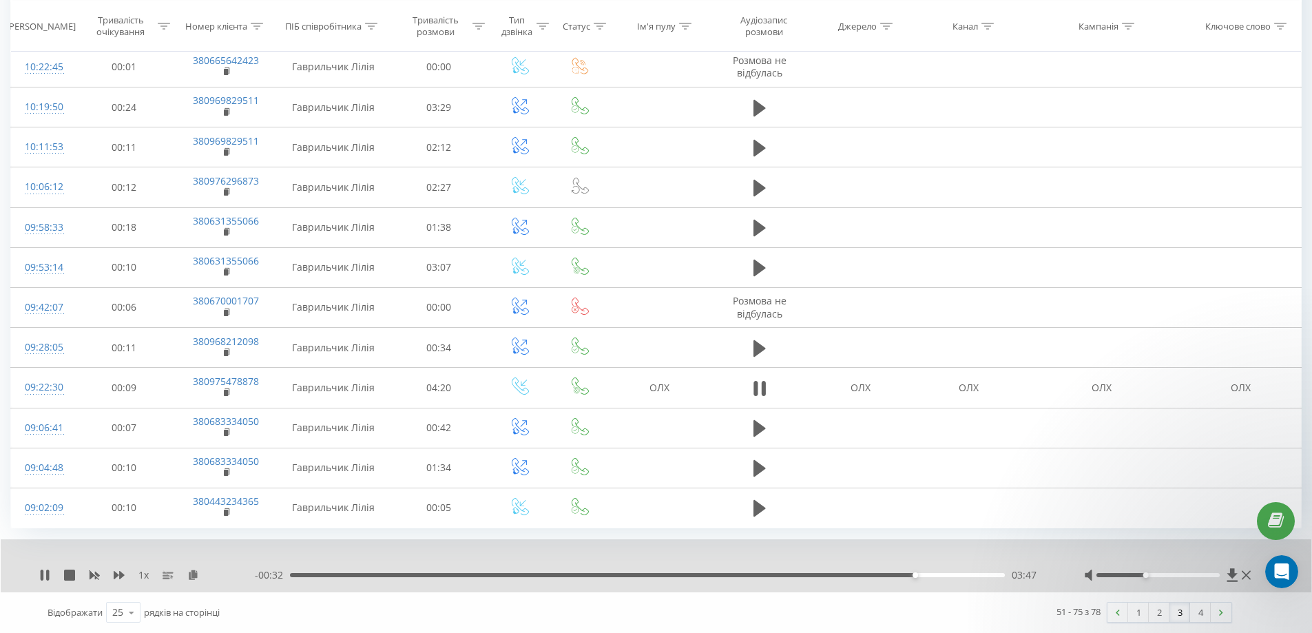
click at [830, 575] on div "03:47" at bounding box center [647, 575] width 715 height 4
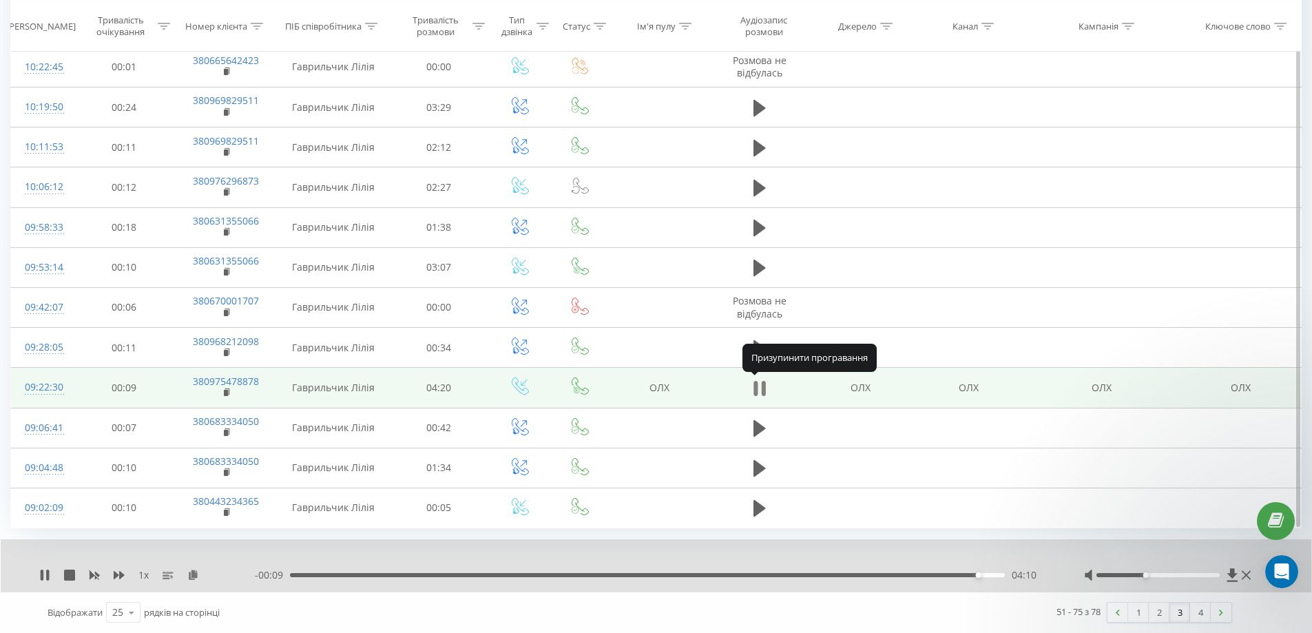
click at [759, 391] on icon at bounding box center [759, 388] width 12 height 19
click at [1198, 614] on link "4" at bounding box center [1200, 612] width 21 height 19
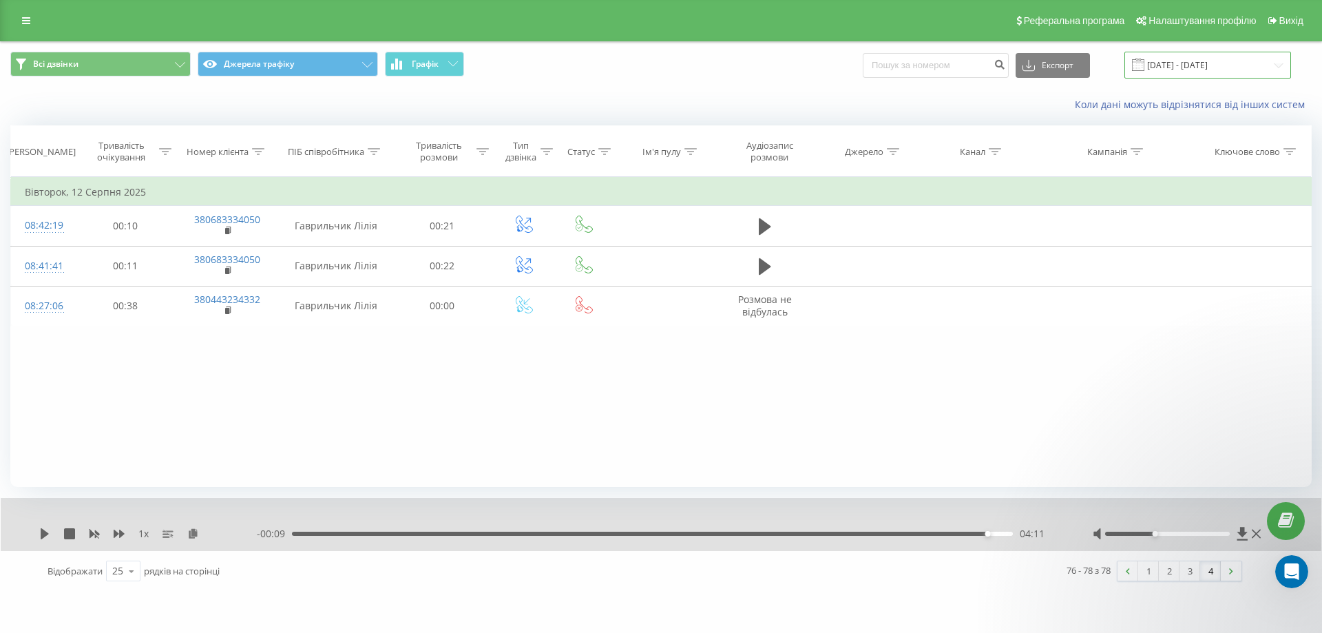
click at [1183, 58] on input "12.08.2025 - 12.08.2025" at bounding box center [1207, 65] width 167 height 27
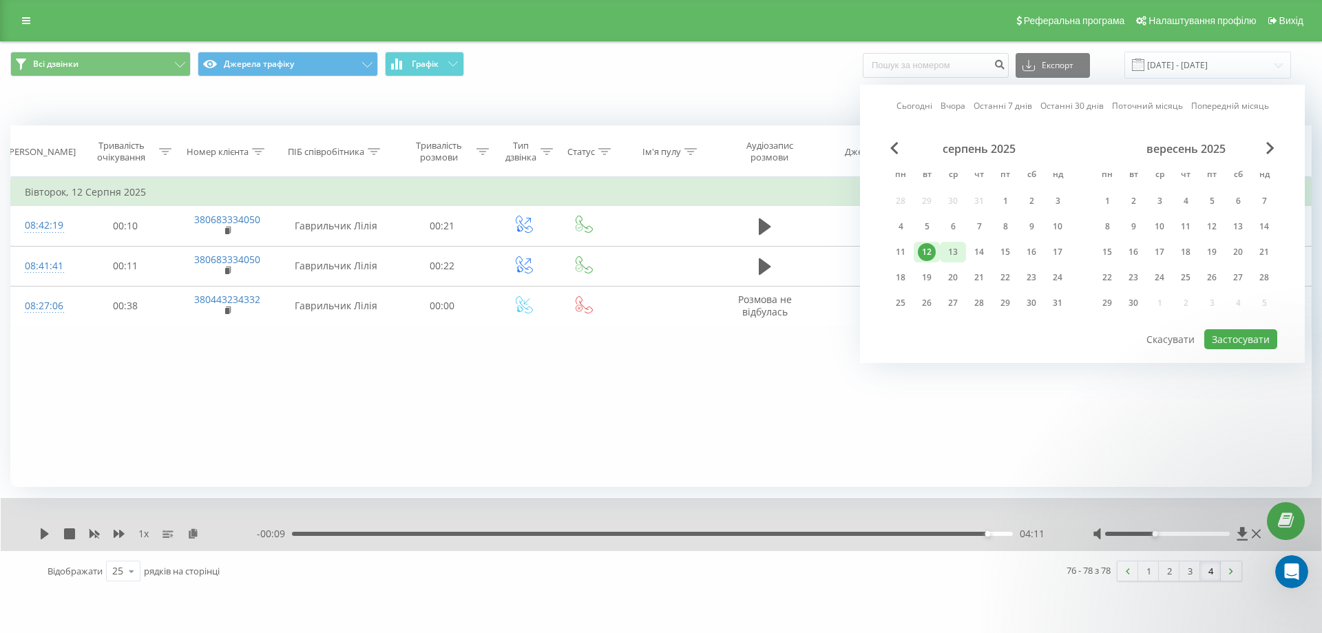
click at [951, 249] on div "13" at bounding box center [953, 252] width 18 height 18
click at [1233, 335] on button "Застосувати" at bounding box center [1240, 339] width 73 height 20
type input "13.08.2025 - 13.08.2025"
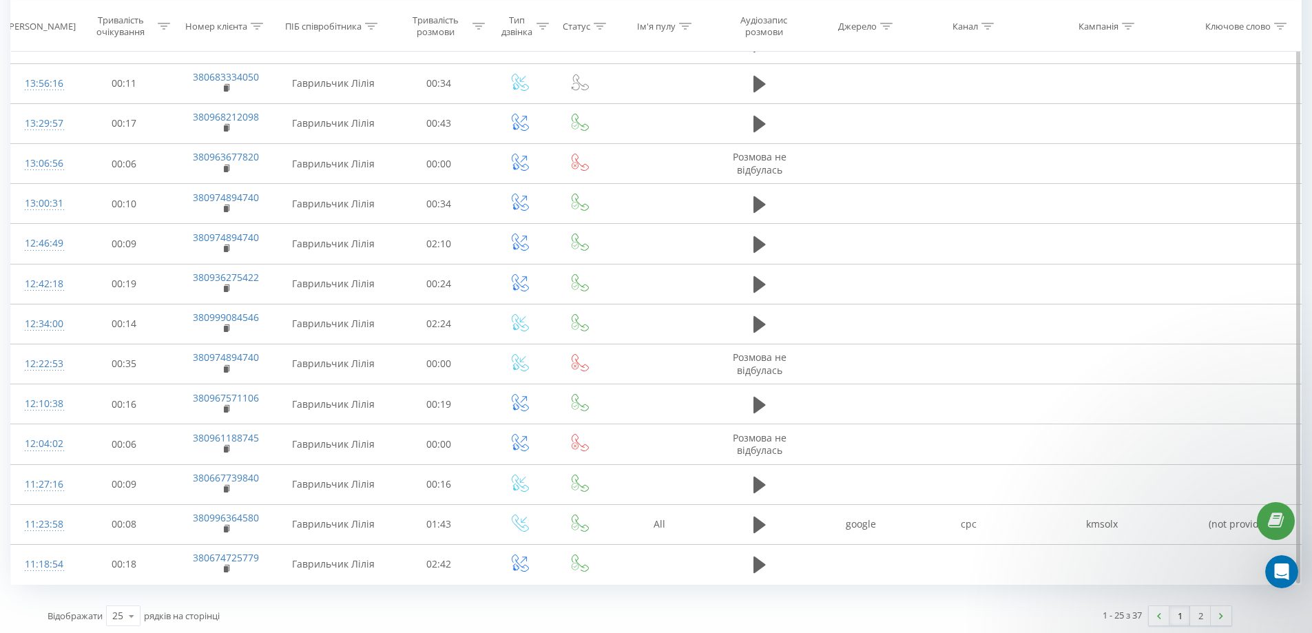
scroll to position [627, 0]
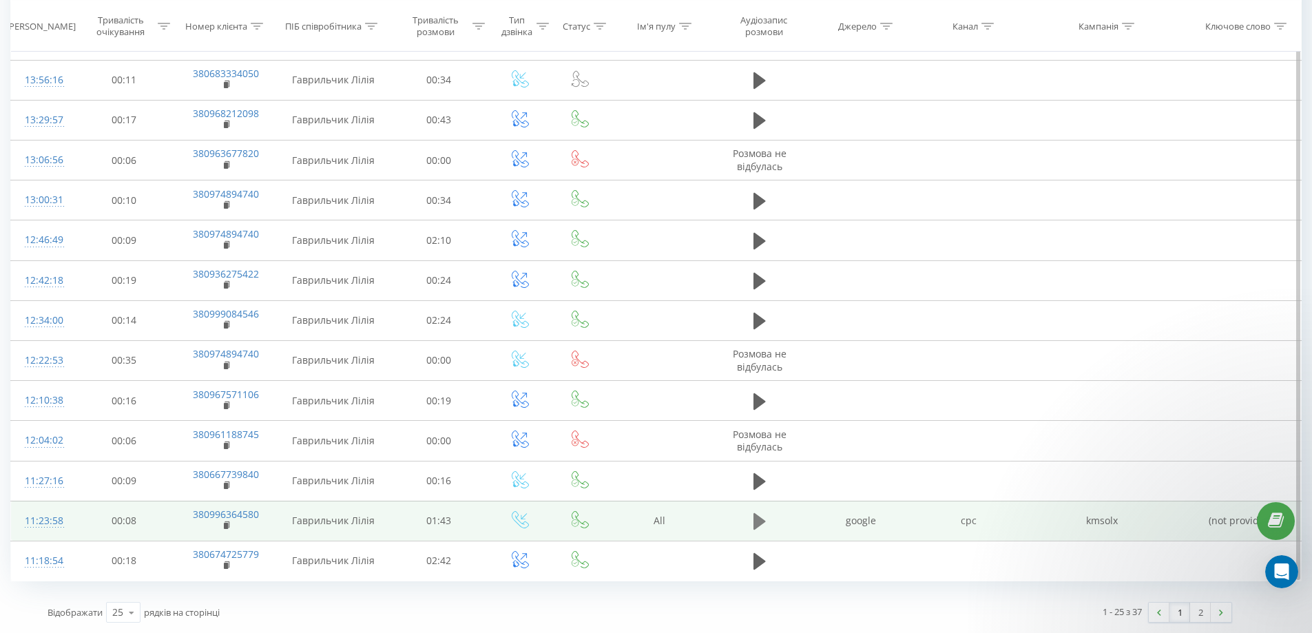
click at [753, 521] on icon at bounding box center [759, 521] width 12 height 17
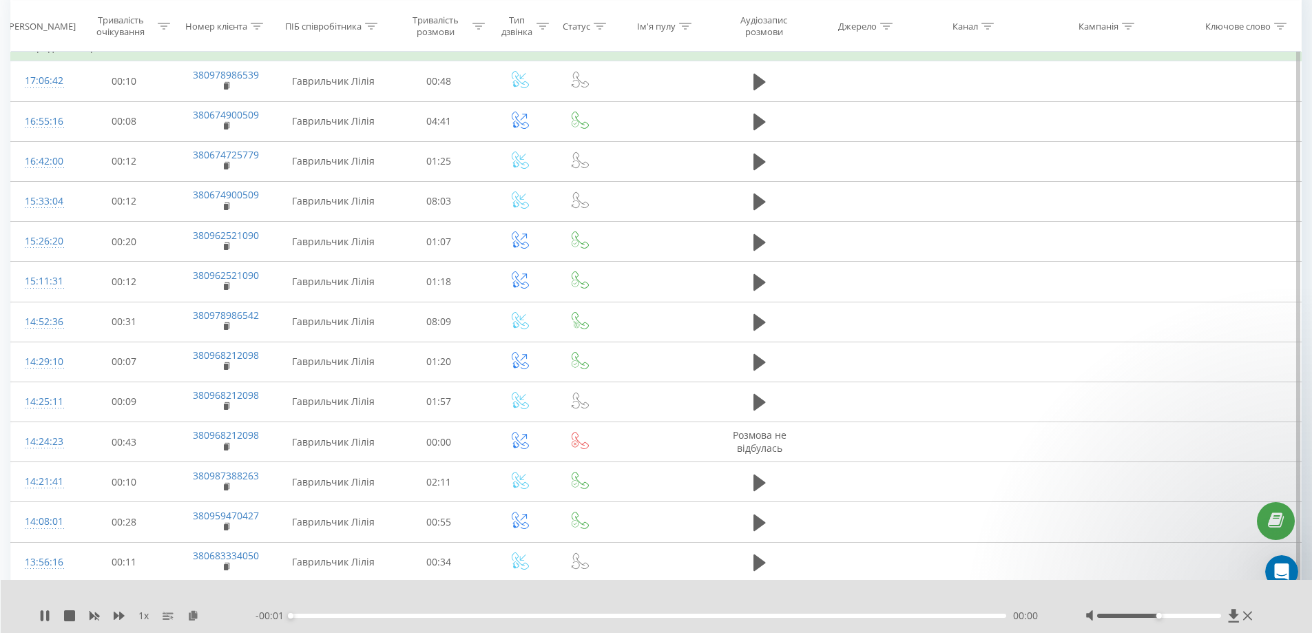
scroll to position [0, 0]
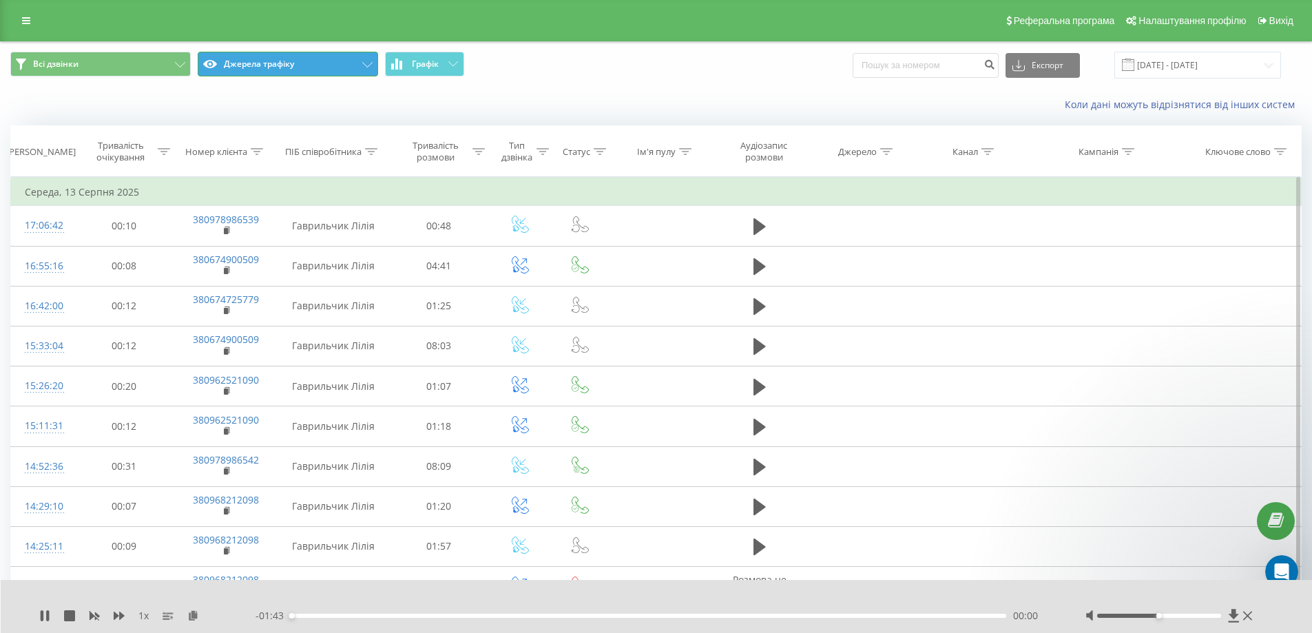
click at [255, 56] on button "Джерела трафіку" at bounding box center [288, 64] width 180 height 25
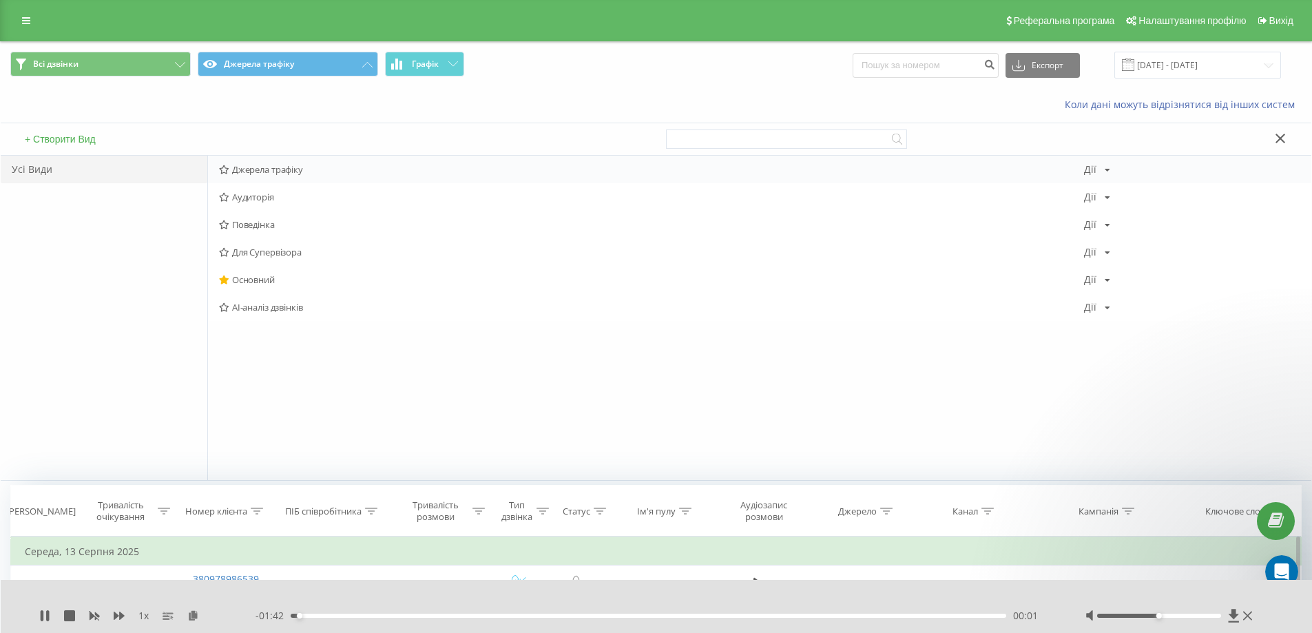
click at [226, 171] on icon at bounding box center [224, 169] width 10 height 9
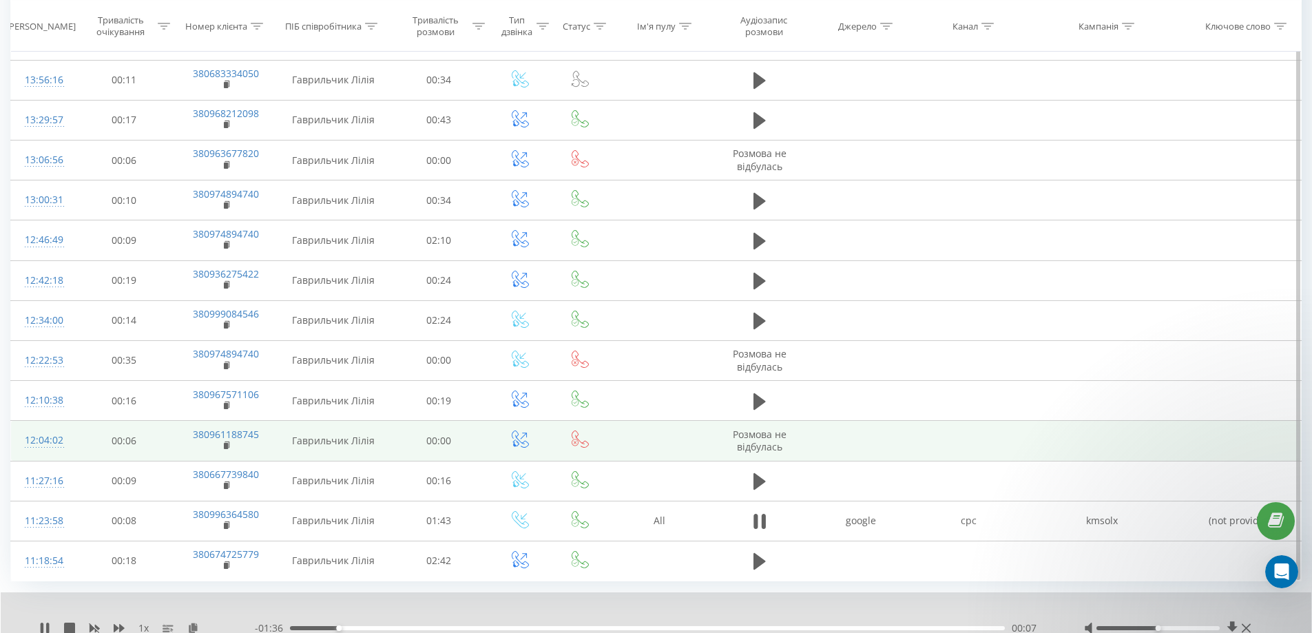
scroll to position [680, 0]
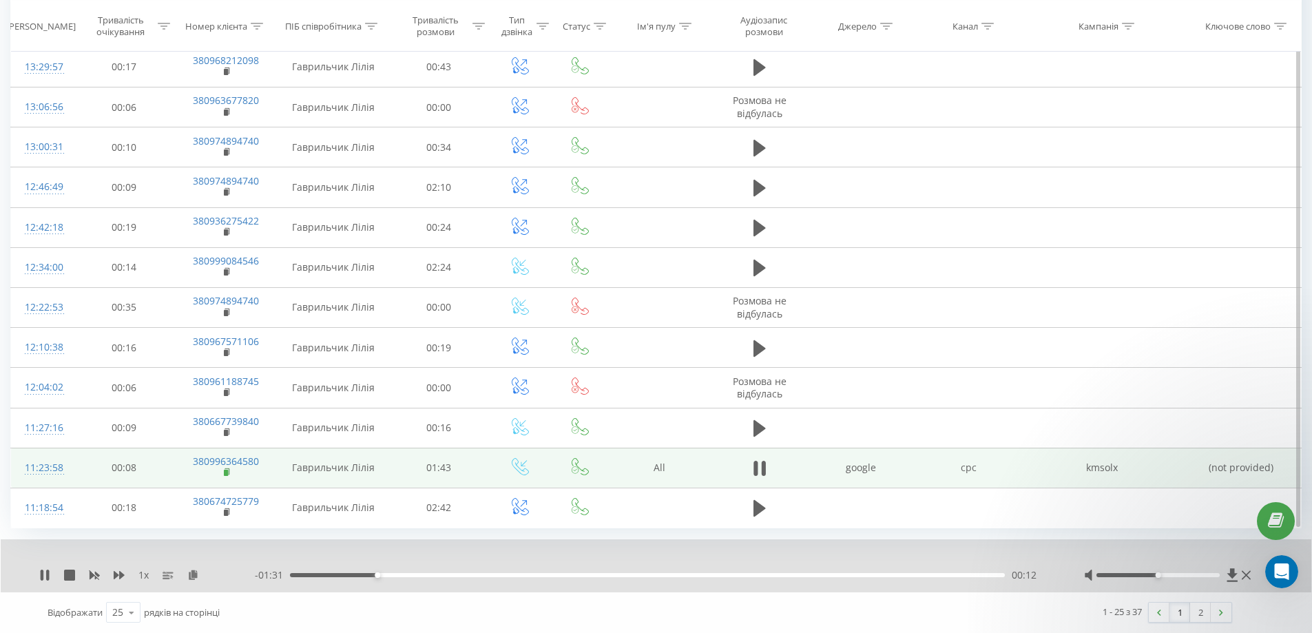
click at [224, 472] on rect at bounding box center [226, 473] width 4 height 6
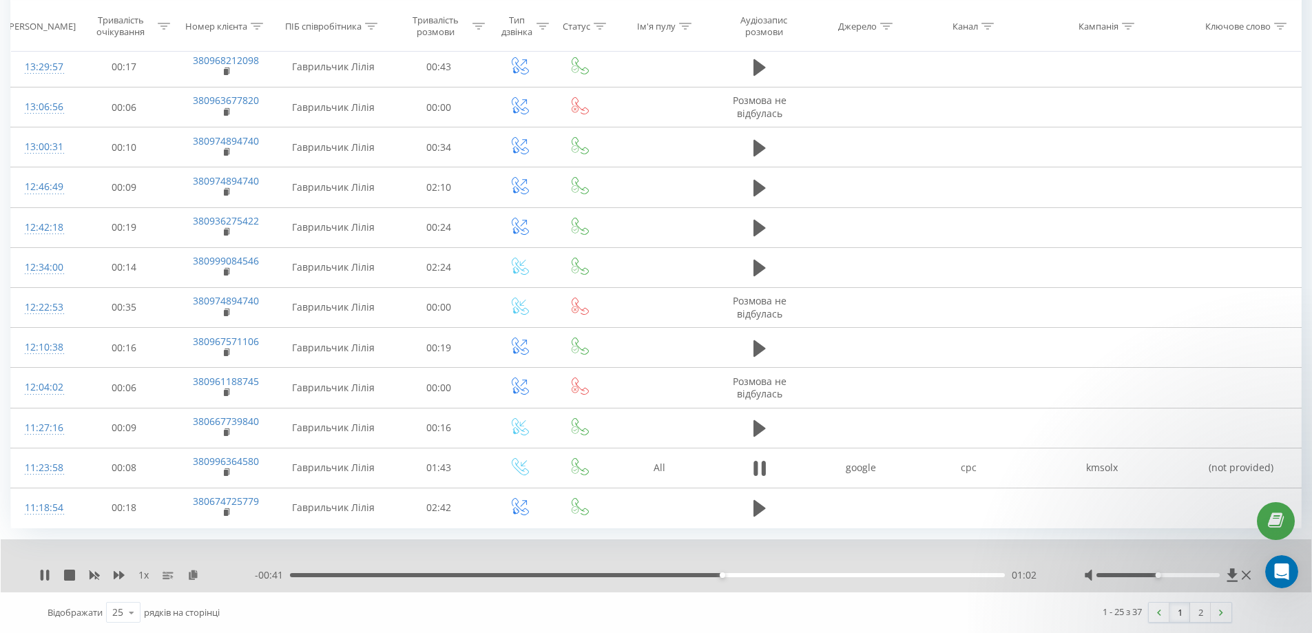
click at [1054, 587] on div "1 x - 00:41 01:02 01:02" at bounding box center [656, 565] width 1310 height 53
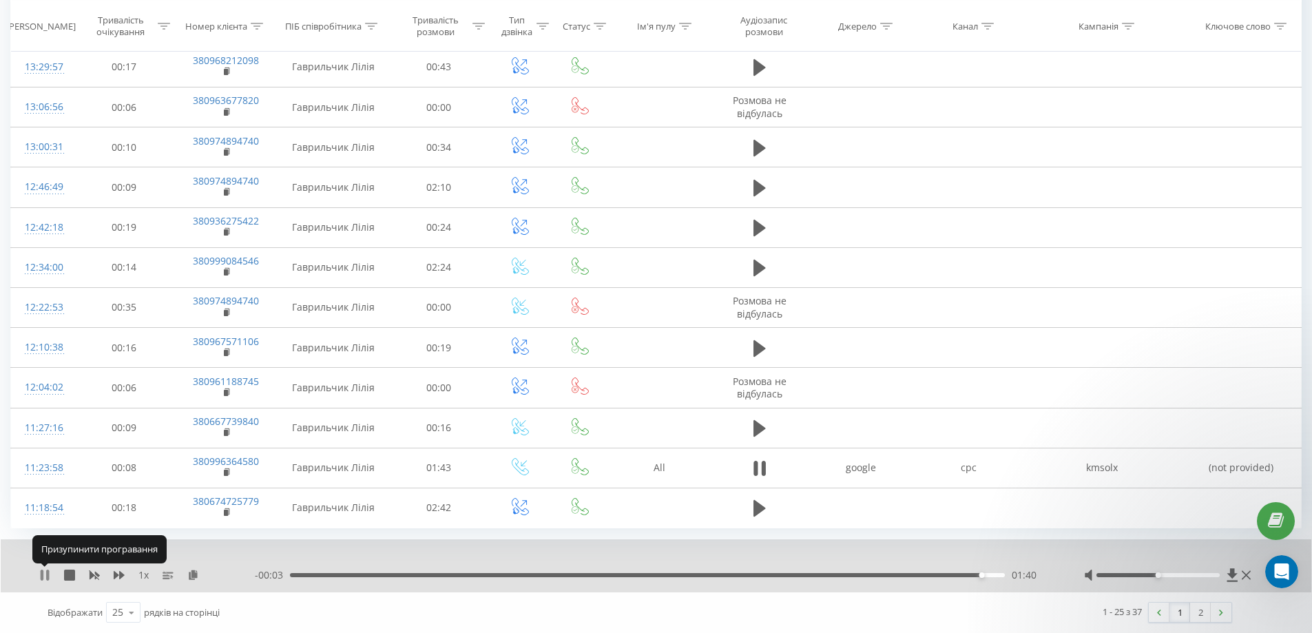
click at [43, 576] on icon at bounding box center [42, 574] width 3 height 11
click at [1201, 611] on link "2" at bounding box center [1200, 612] width 21 height 19
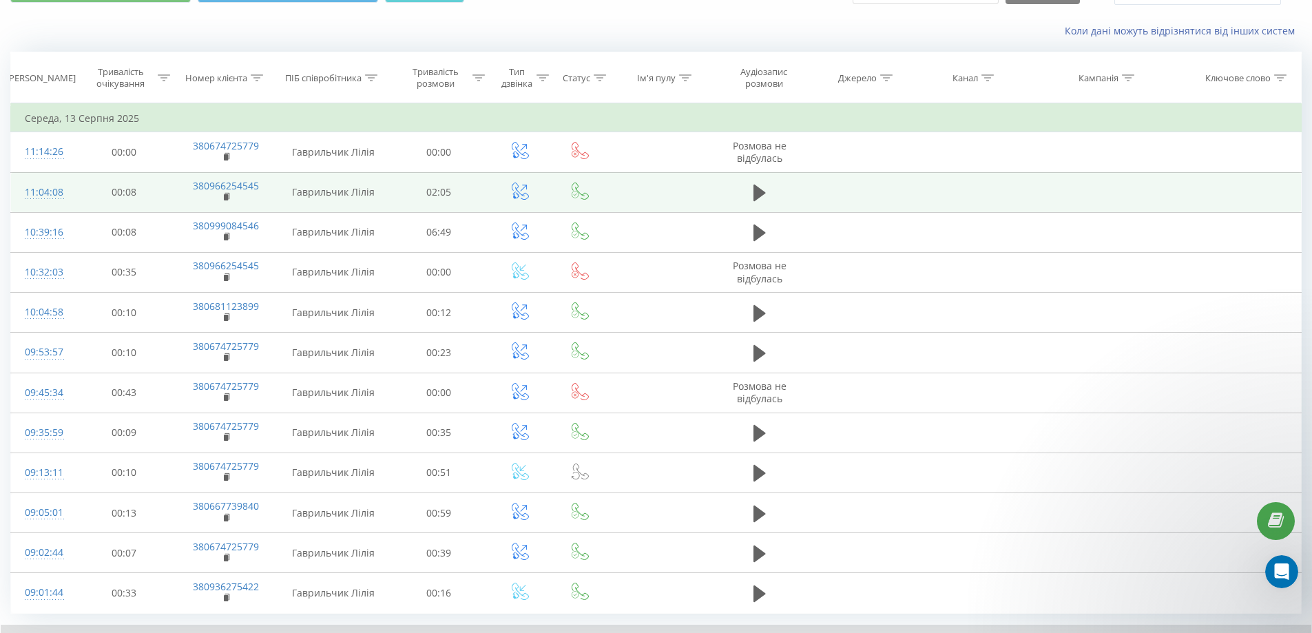
scroll to position [159, 0]
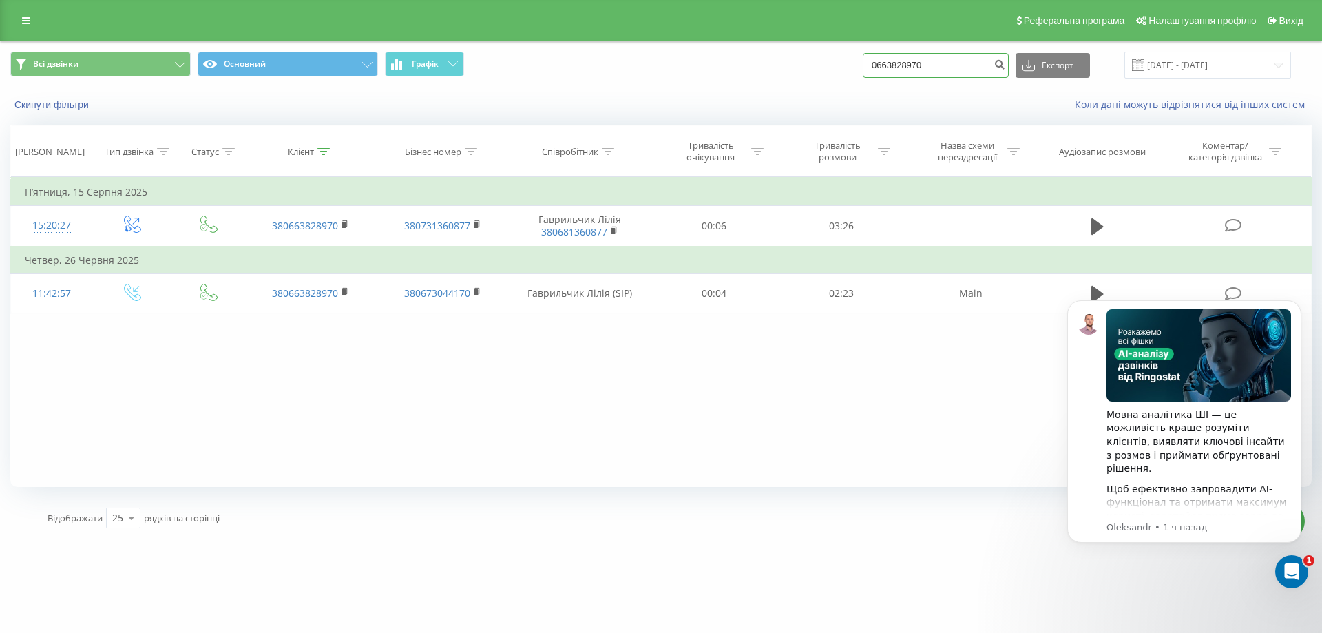
drag, startPoint x: 934, startPoint y: 65, endPoint x: 858, endPoint y: 64, distance: 75.7
click at [855, 63] on div "Всі дзвінки Основний Графік 0663828970 Експорт .csv .xls .xlsx 20.05.2025 - 20.…" at bounding box center [660, 65] width 1301 height 27
paste input "0664631228"
type input "0664631228"
click at [1005, 63] on icon "submit" at bounding box center [1000, 63] width 12 height 8
